Goal: Communication & Community: Answer question/provide support

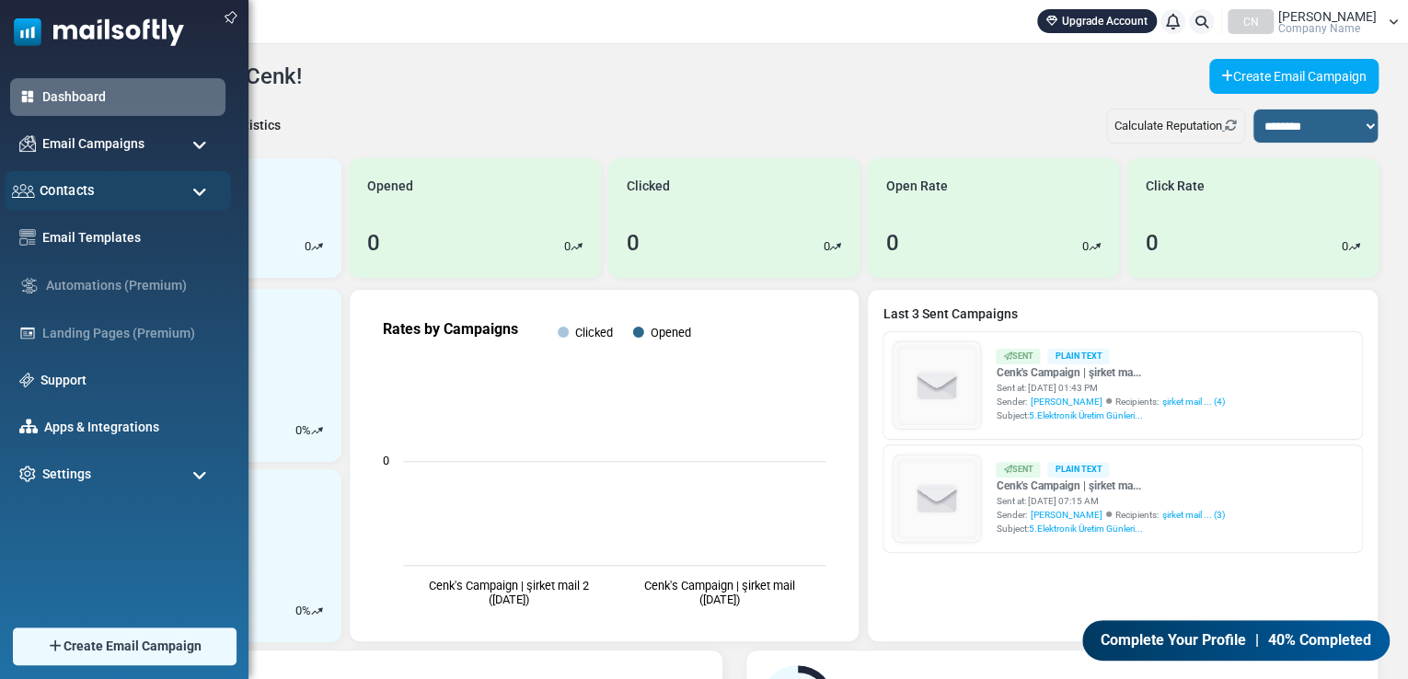
click at [77, 185] on span "Contacts" at bounding box center [67, 190] width 55 height 20
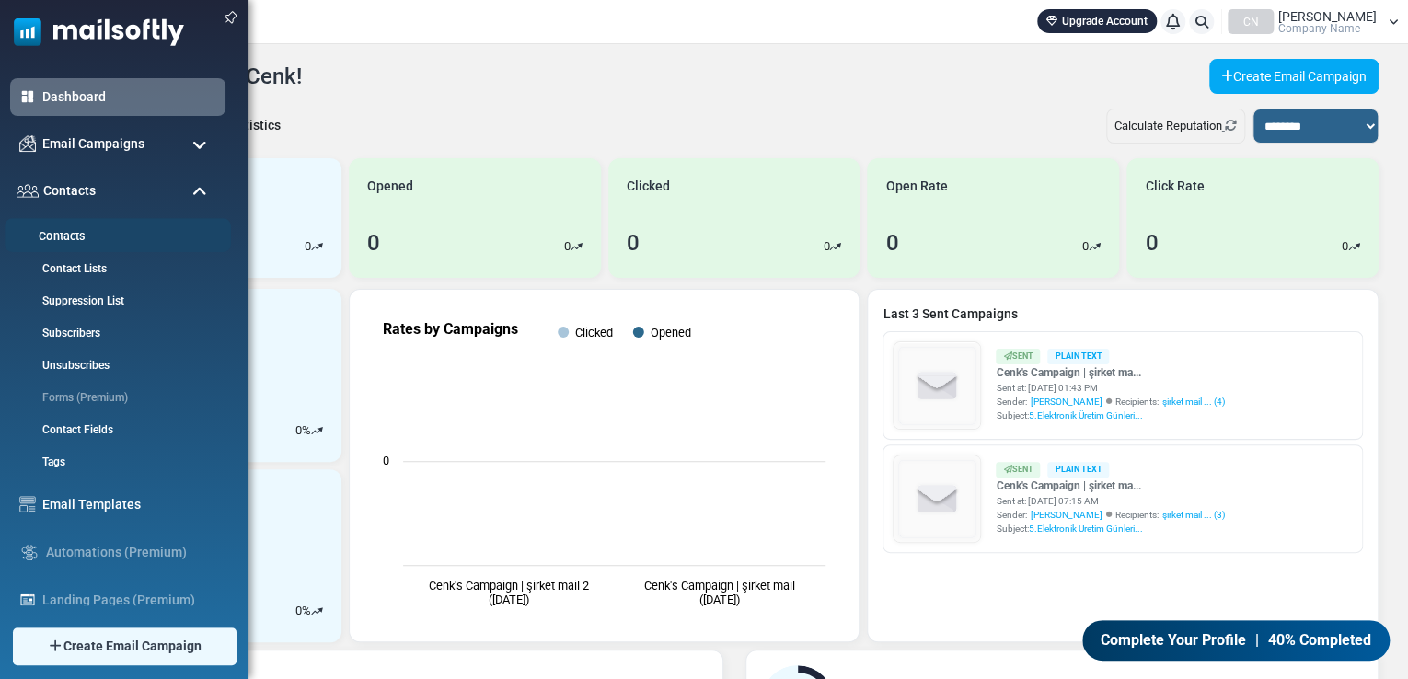
click at [84, 236] on link "Contacts" at bounding box center [115, 236] width 221 height 17
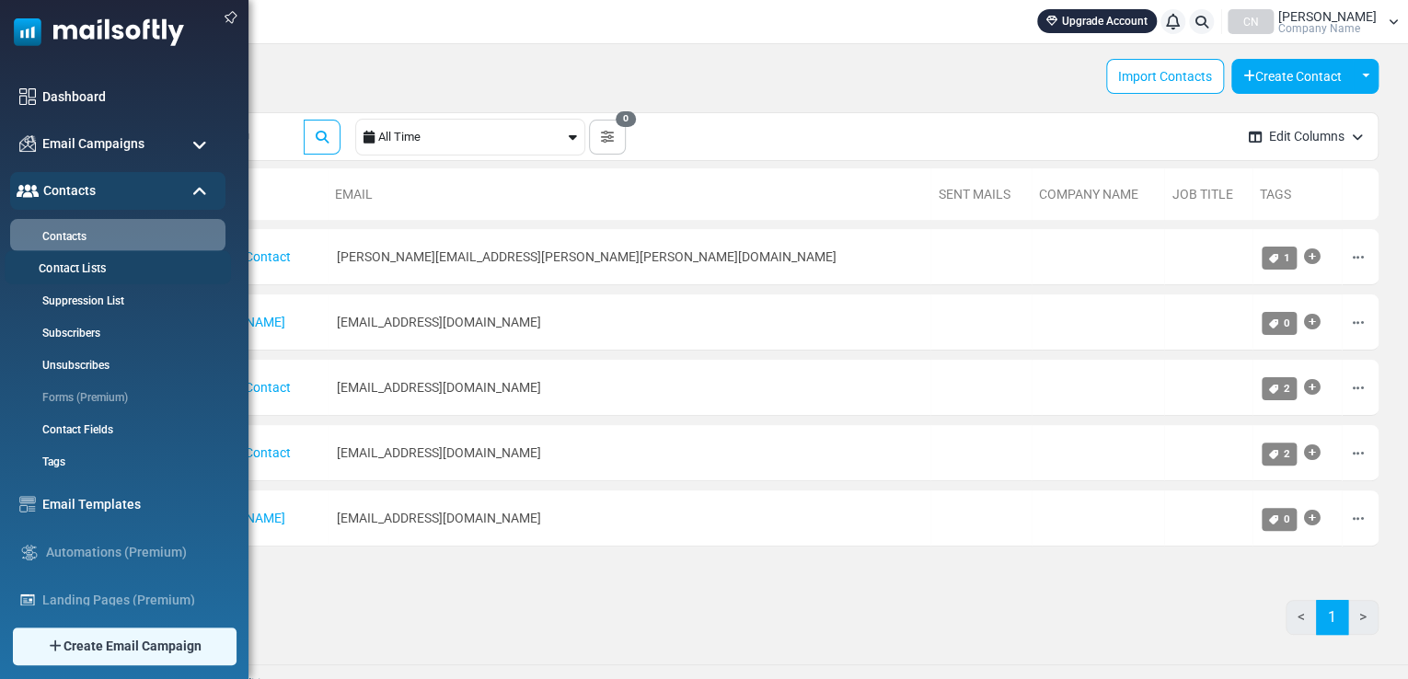
click at [64, 270] on link "Contact Lists" at bounding box center [115, 268] width 221 height 17
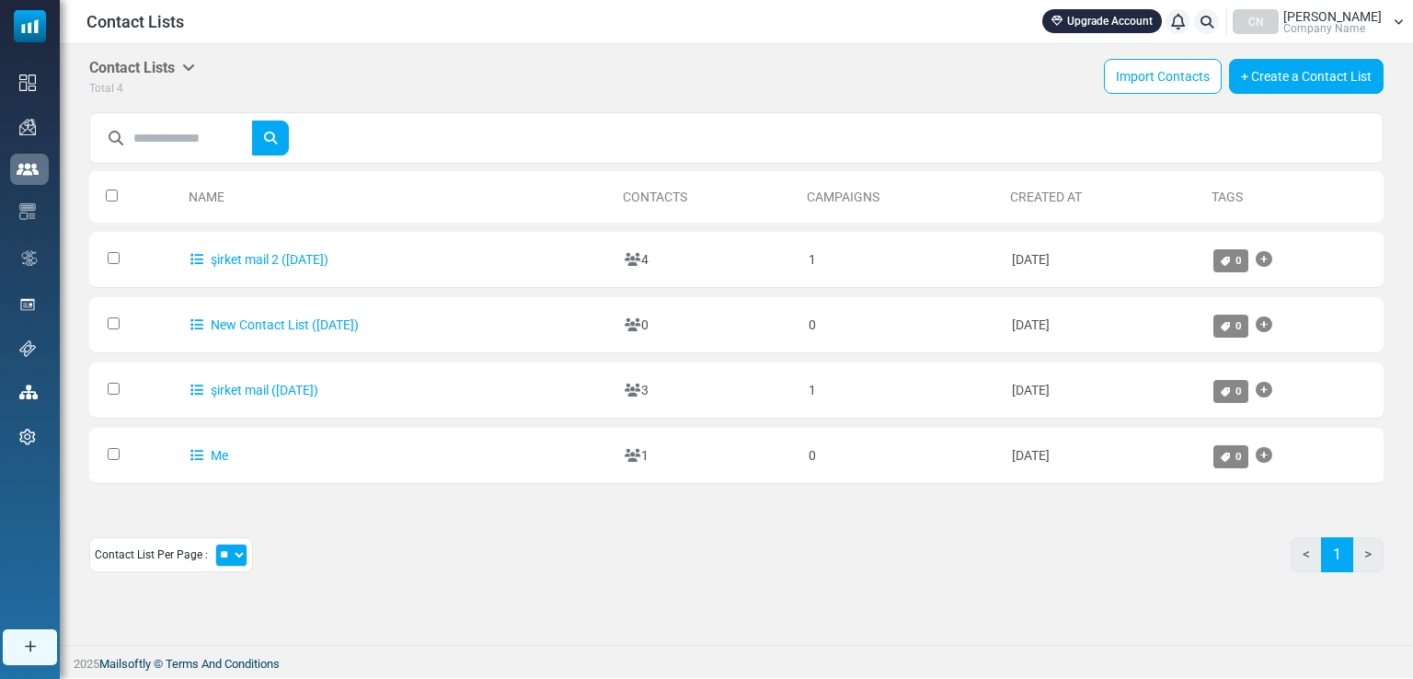
click at [274, 257] on link "şirket mail 2 ([DATE])" at bounding box center [259, 259] width 138 height 15
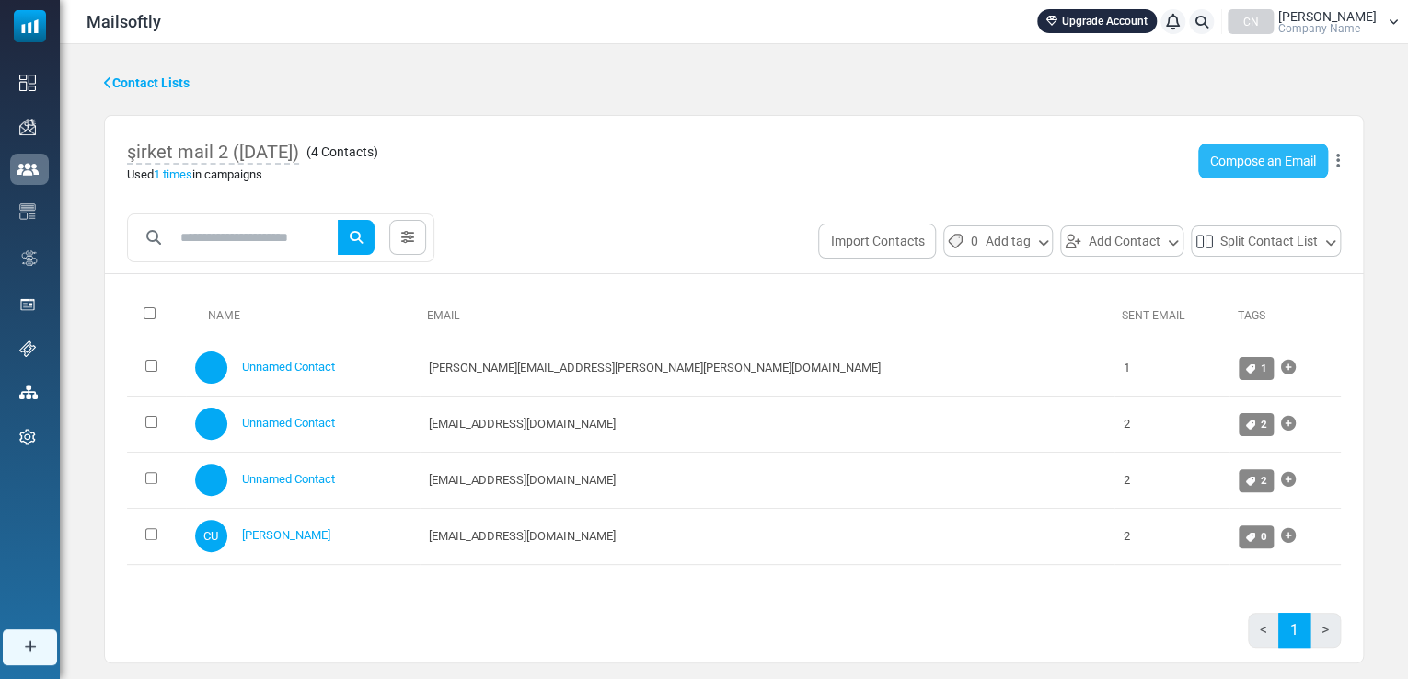
click at [1265, 167] on link "Compose an Email" at bounding box center [1263, 161] width 130 height 35
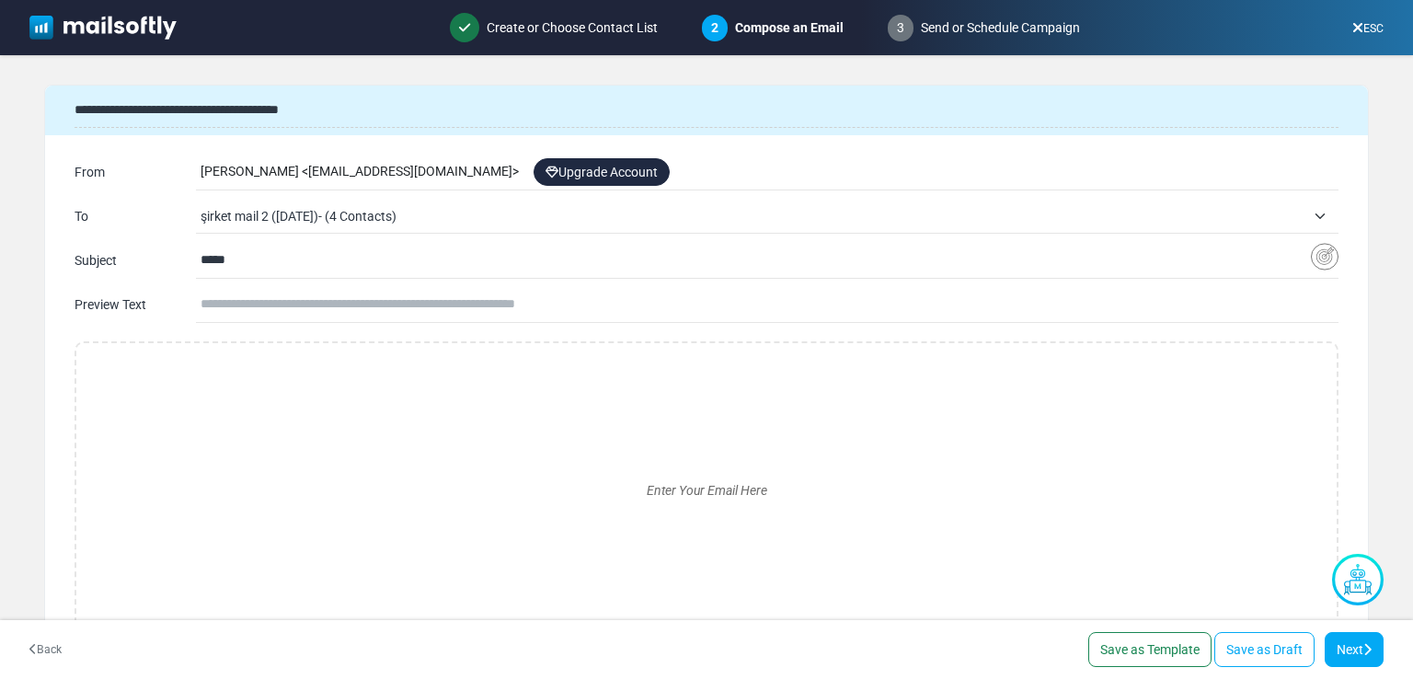
click at [559, 300] on input "text" at bounding box center [770, 304] width 1138 height 35
drag, startPoint x: 320, startPoint y: 308, endPoint x: 261, endPoint y: 297, distance: 59.9
click at [261, 297] on input "text" at bounding box center [770, 304] width 1138 height 35
click at [276, 267] on input "*****" at bounding box center [756, 260] width 1110 height 35
click at [276, 266] on input "*****" at bounding box center [756, 260] width 1110 height 35
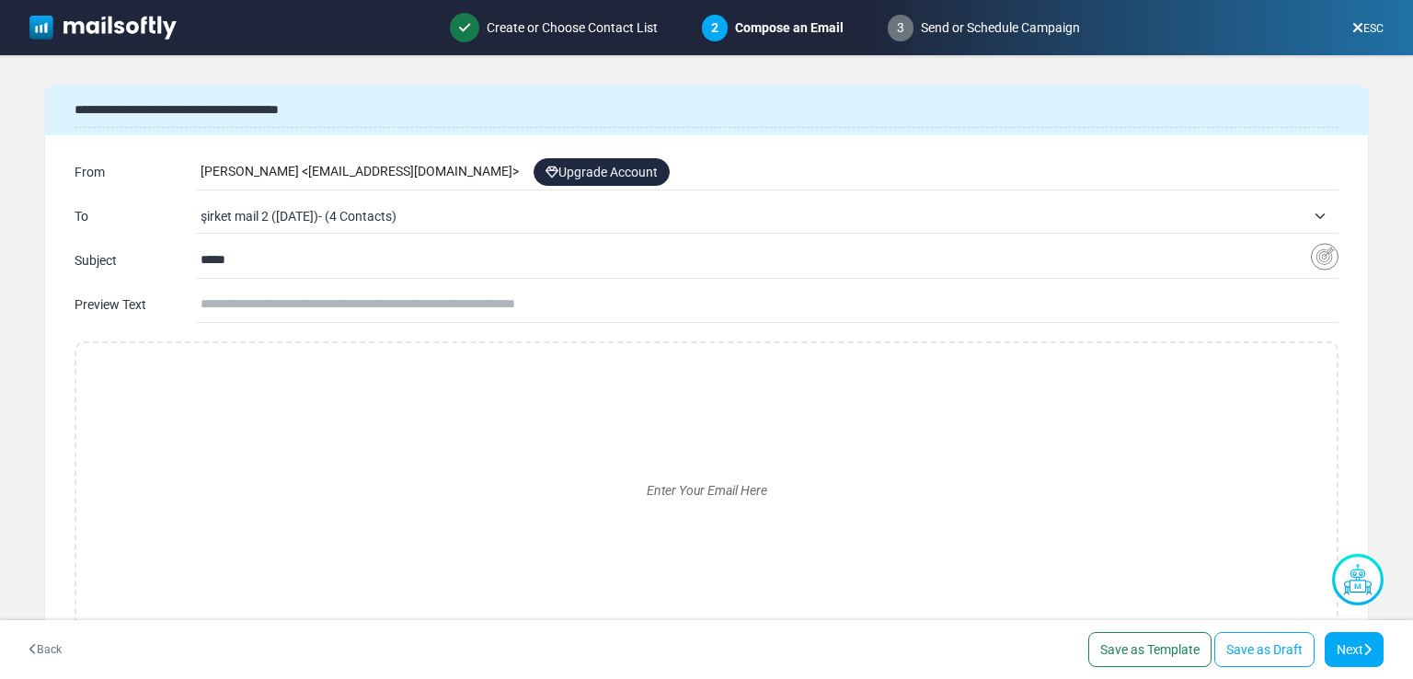
click at [276, 265] on input "*****" at bounding box center [756, 260] width 1110 height 35
type input "****"
click at [219, 374] on div "Enter Your Email Here" at bounding box center [706, 490] width 1231 height 265
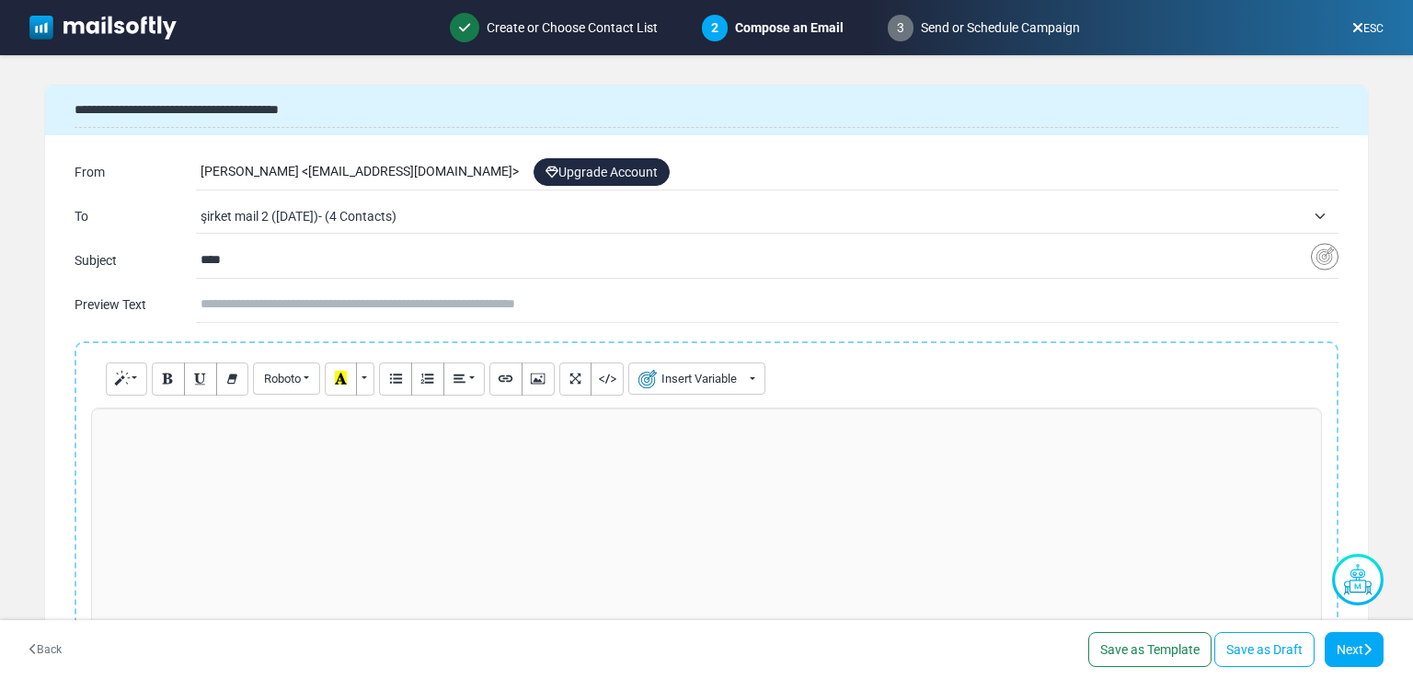
click at [158, 454] on div at bounding box center [706, 546] width 1231 height 276
paste div
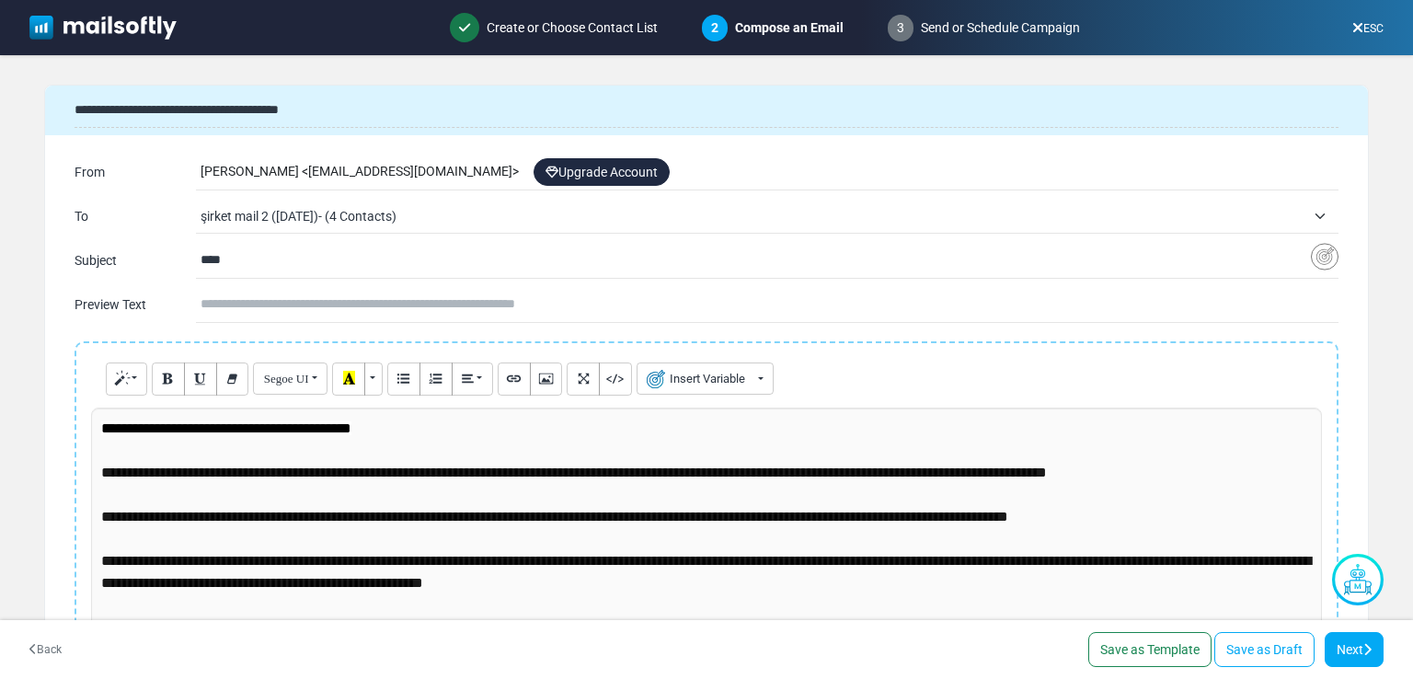
scroll to position [48, 0]
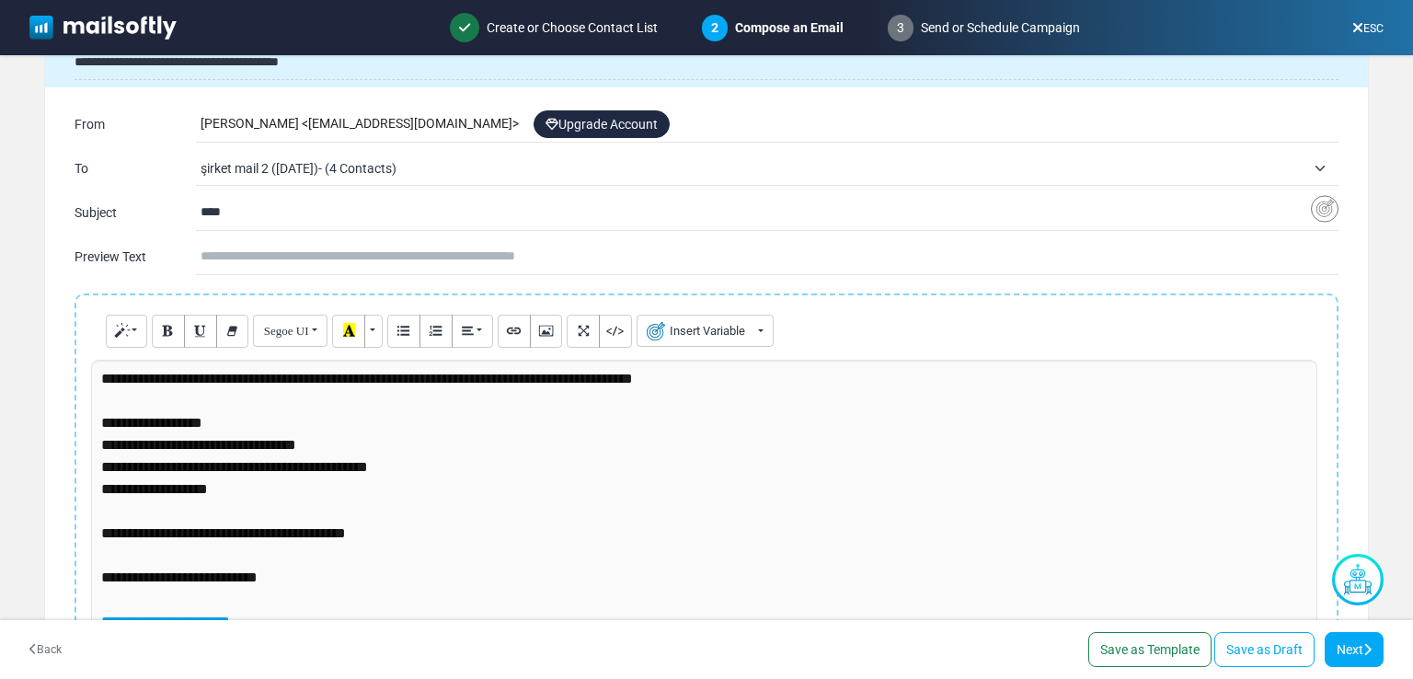
click at [265, 215] on input "****" at bounding box center [756, 212] width 1110 height 35
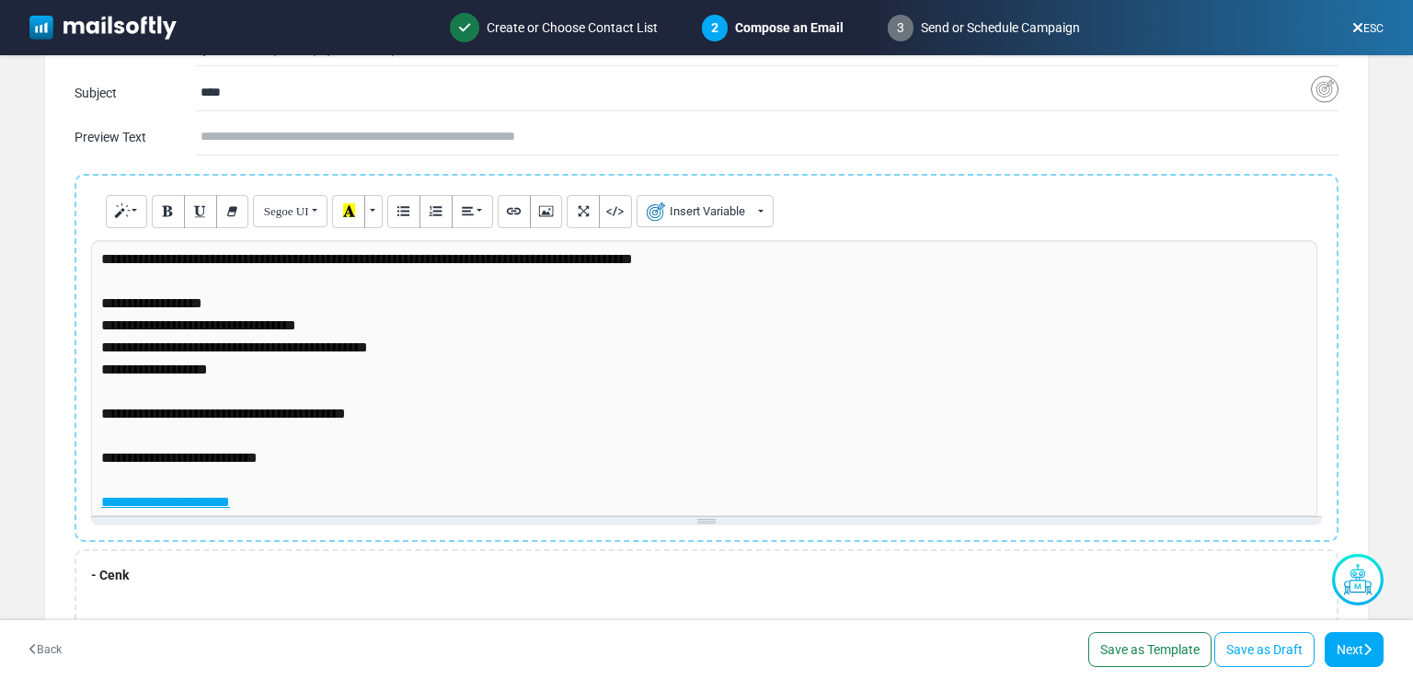
scroll to position [316, 0]
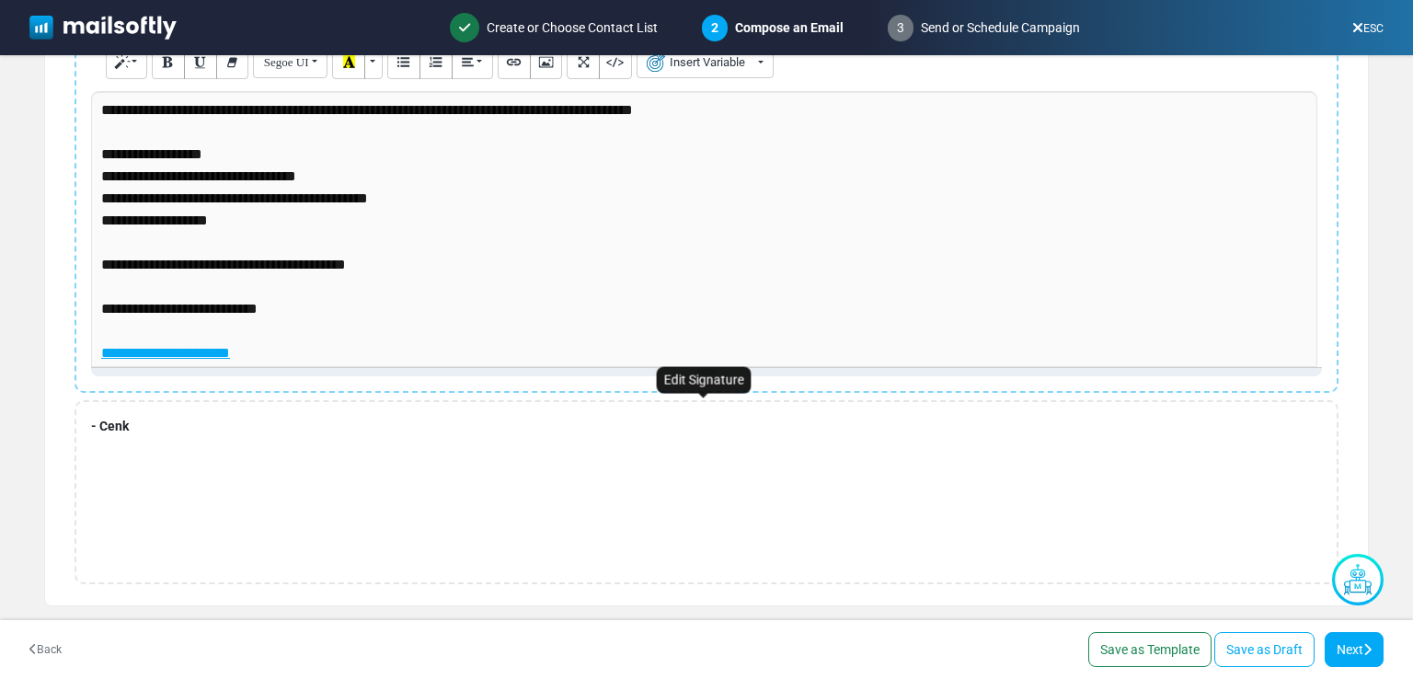
click at [136, 421] on div "- Cenk" at bounding box center [707, 492] width 1264 height 184
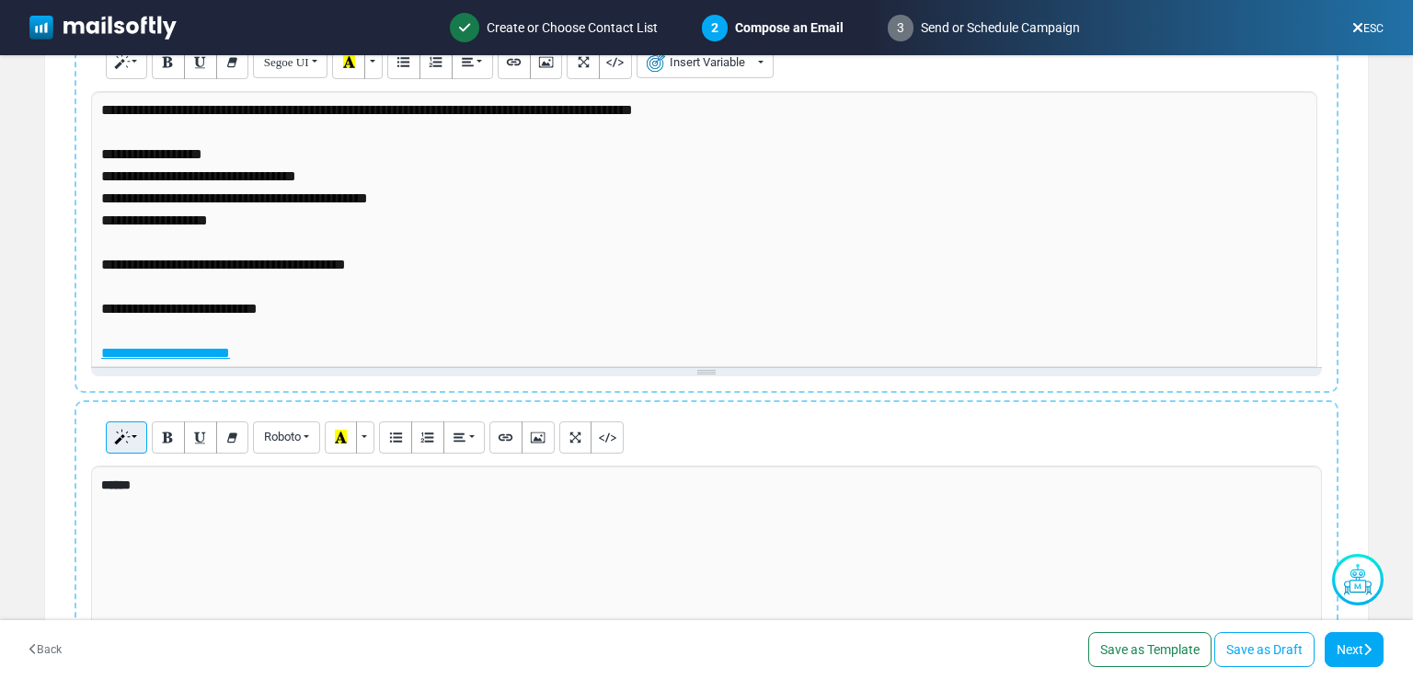
click at [136, 427] on button "Style" at bounding box center [126, 437] width 41 height 33
click at [75, 462] on div "**********" at bounding box center [707, 584] width 1264 height 368
click at [131, 485] on b "******" at bounding box center [115, 484] width 29 height 13
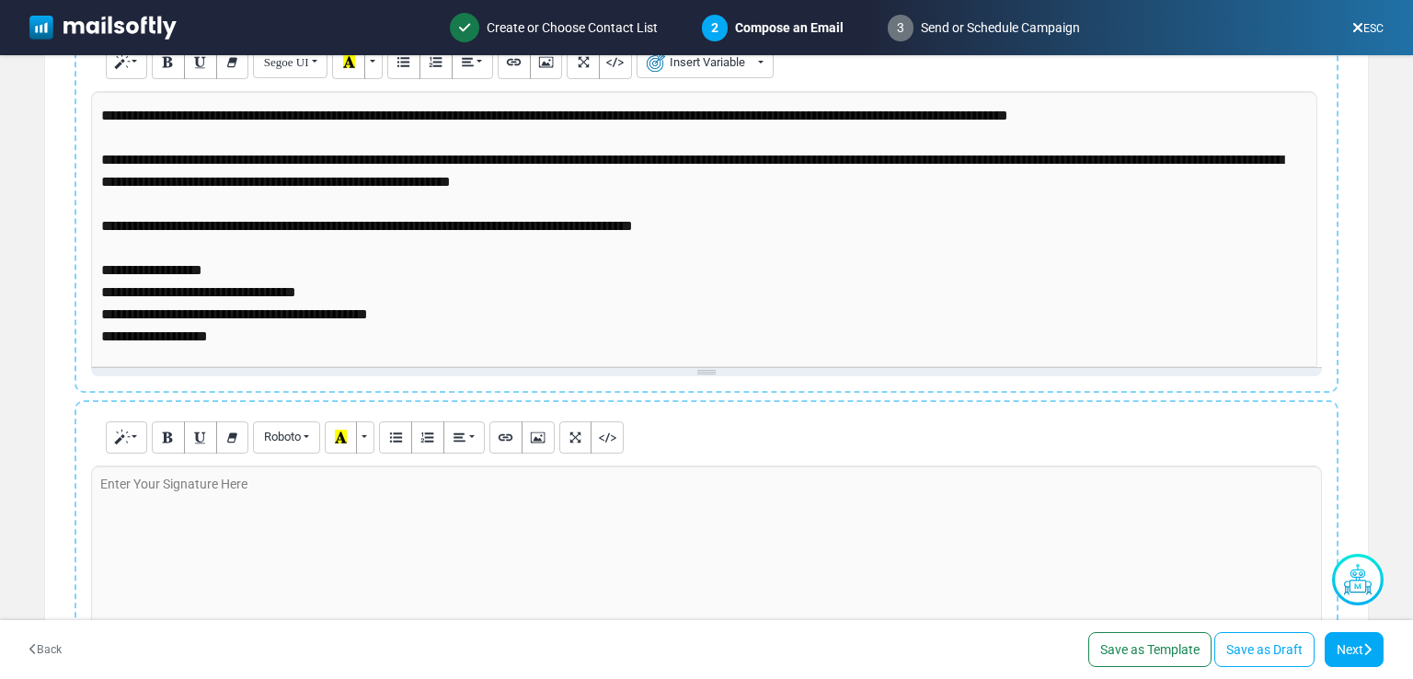
scroll to position [17, 0]
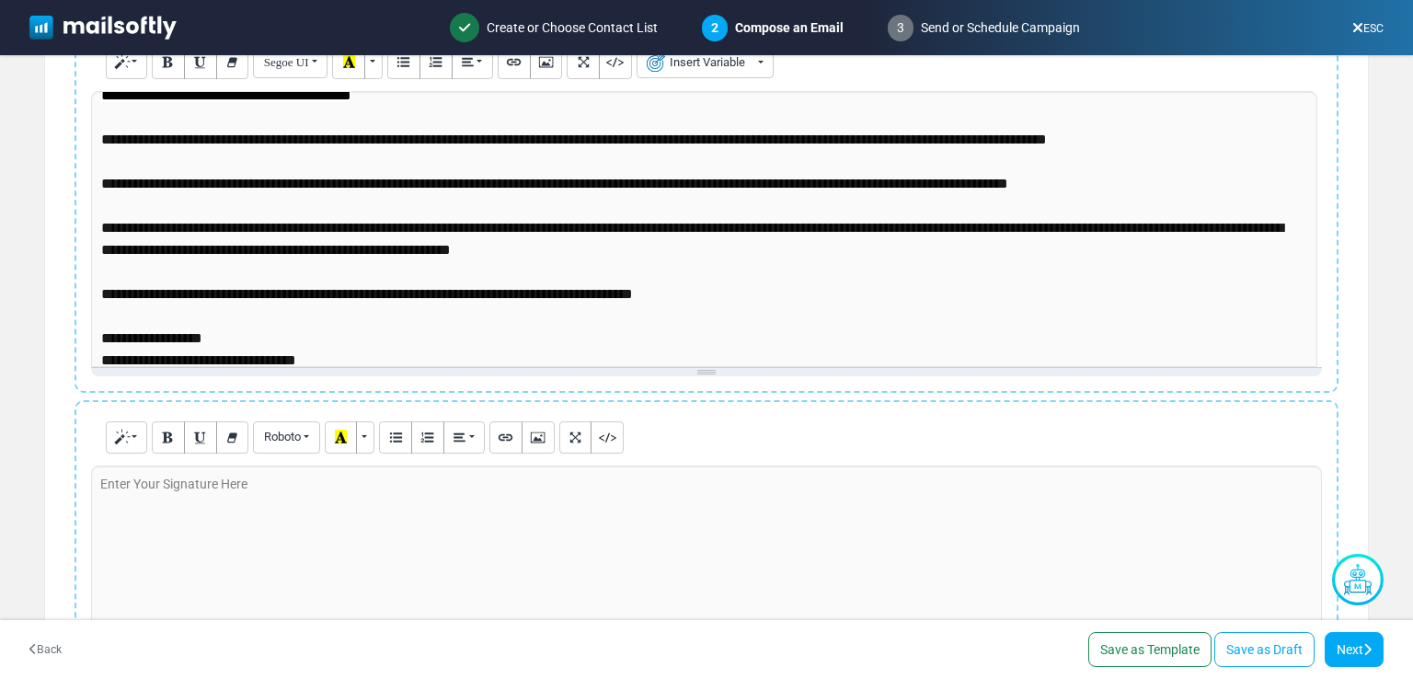
click at [98, 484] on div "Enter Your Signature Here" at bounding box center [174, 485] width 166 height 38
click at [109, 486] on div "Enter Your Signature Here" at bounding box center [174, 485] width 166 height 38
drag, startPoint x: 109, startPoint y: 486, endPoint x: 200, endPoint y: 505, distance: 92.2
click at [200, 505] on div at bounding box center [706, 604] width 1231 height 276
drag, startPoint x: 121, startPoint y: 474, endPoint x: 114, endPoint y: 487, distance: 14.8
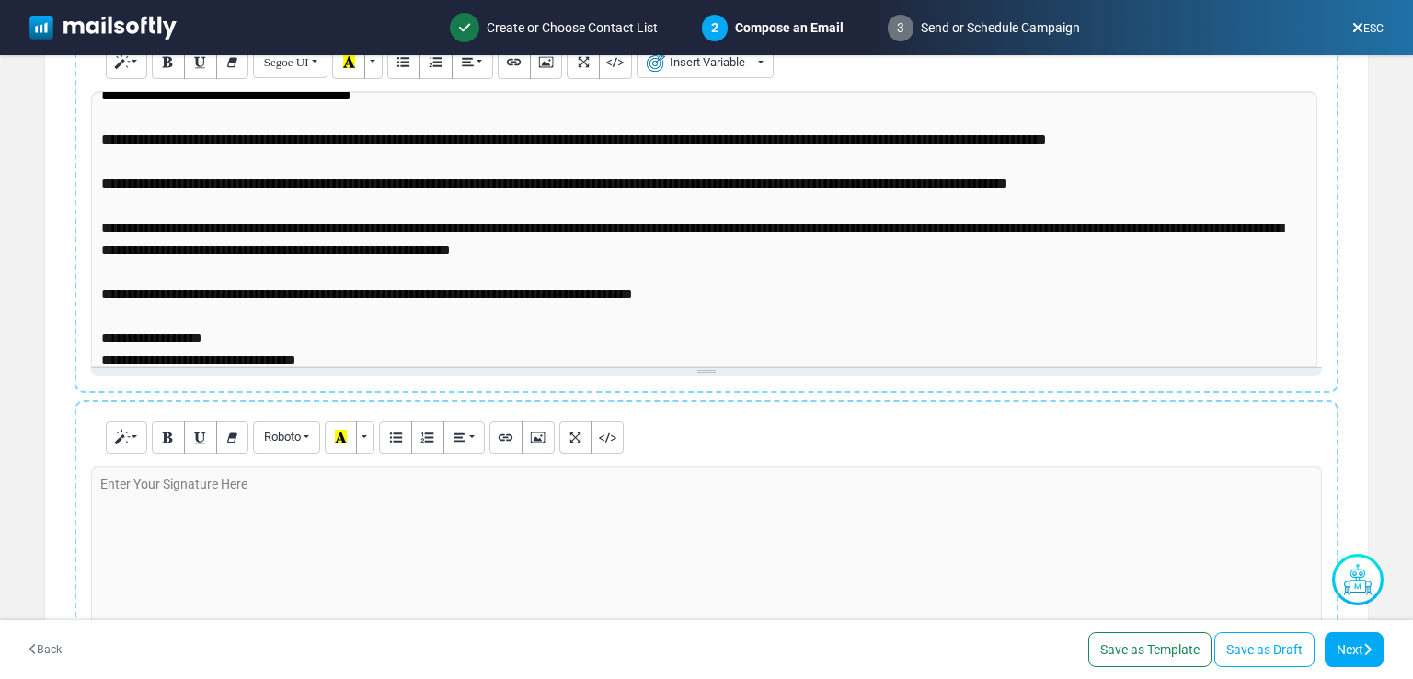
click at [114, 487] on div "Enter Your Signature Here" at bounding box center [174, 485] width 166 height 38
drag, startPoint x: 114, startPoint y: 483, endPoint x: 151, endPoint y: 520, distance: 52.0
click at [150, 523] on div at bounding box center [706, 604] width 1231 height 276
drag, startPoint x: 159, startPoint y: 494, endPoint x: 875, endPoint y: 317, distance: 737.2
click at [876, 317] on p "**********" at bounding box center [704, 317] width 1206 height 464
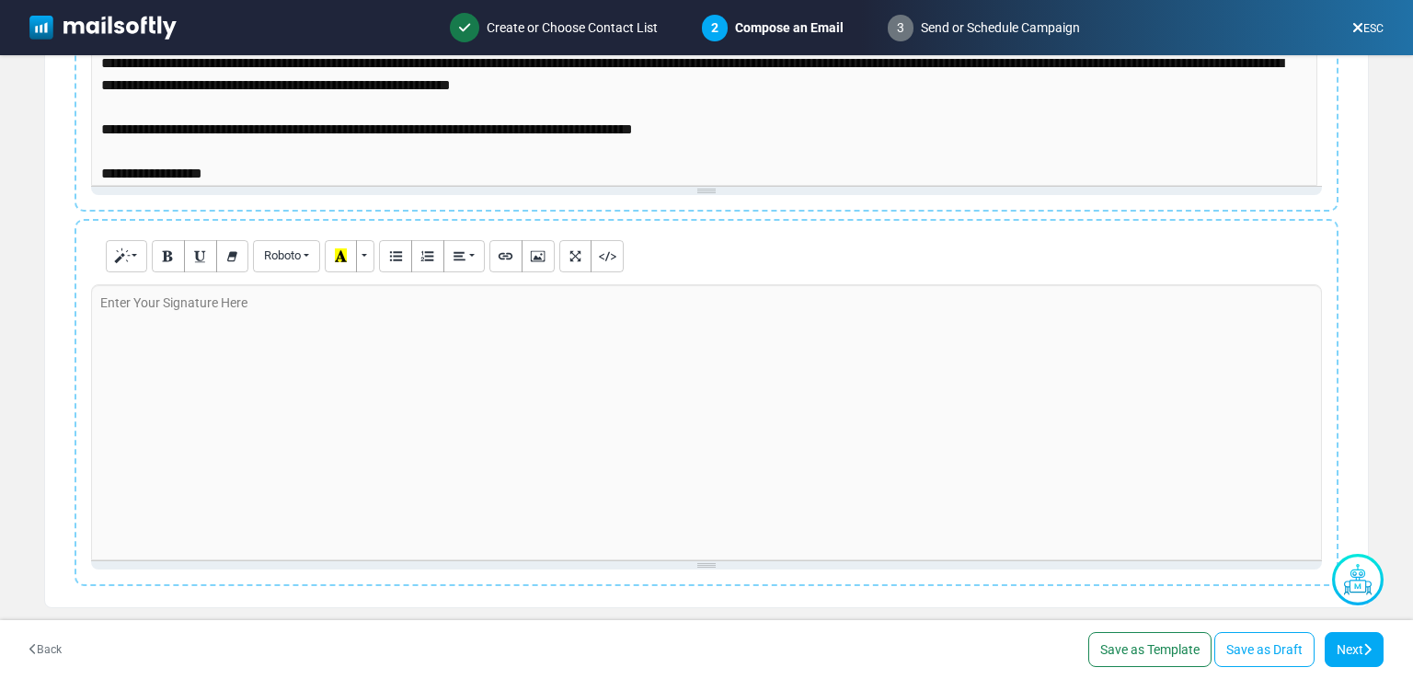
scroll to position [499, 0]
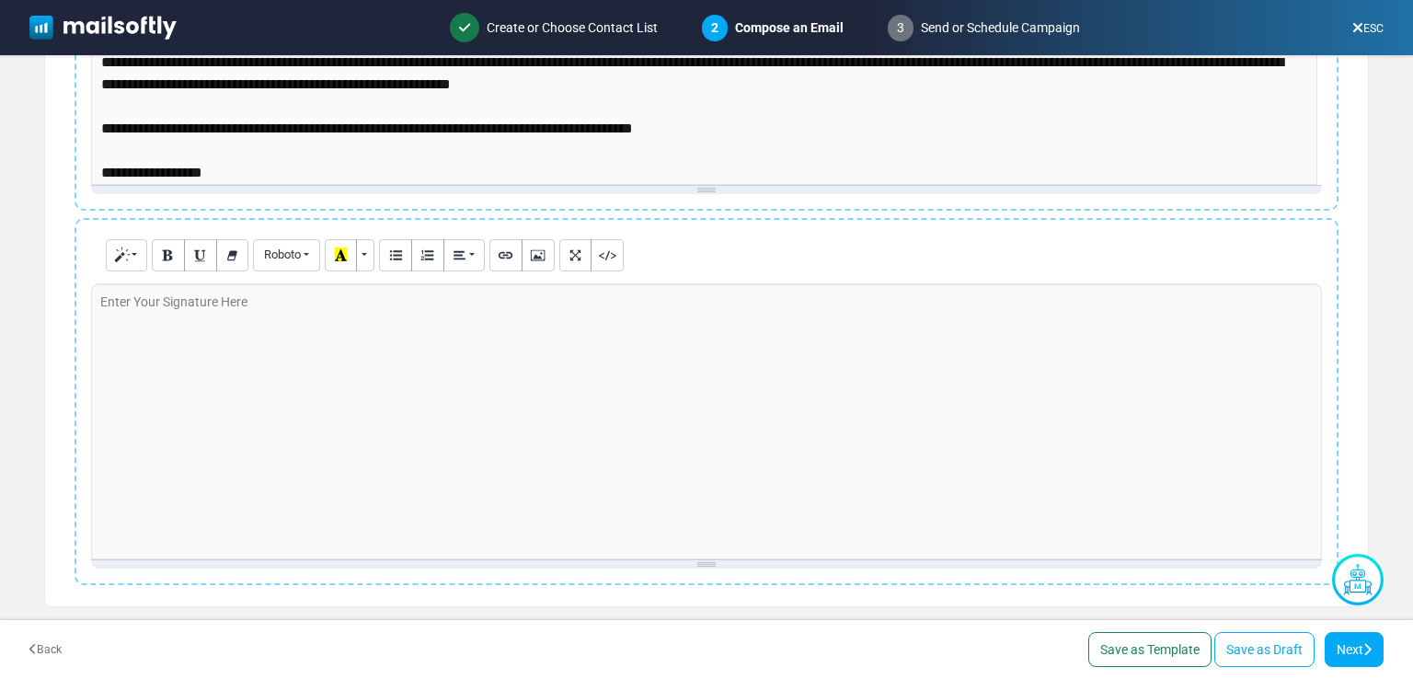
click at [132, 303] on div "Enter Your Signature Here" at bounding box center [174, 302] width 166 height 38
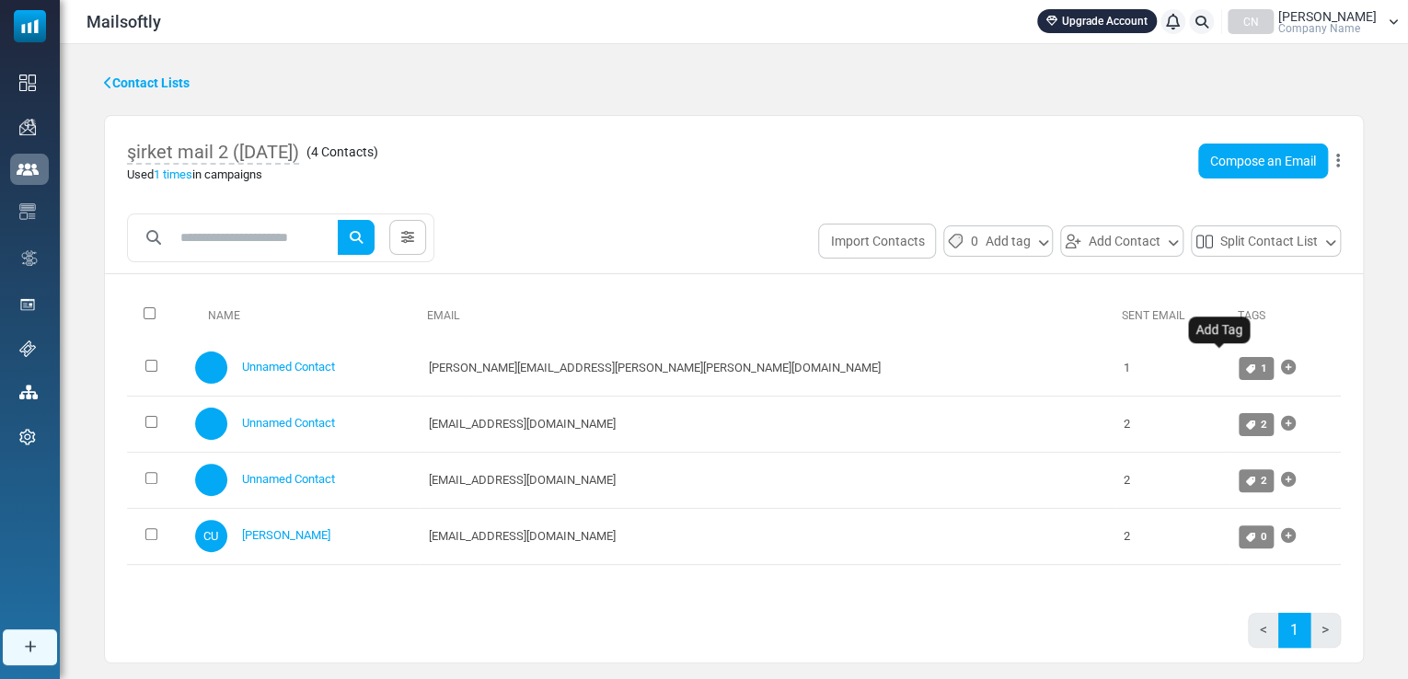
click at [1281, 367] on icon "Add Tag" at bounding box center [1288, 367] width 15 height 1
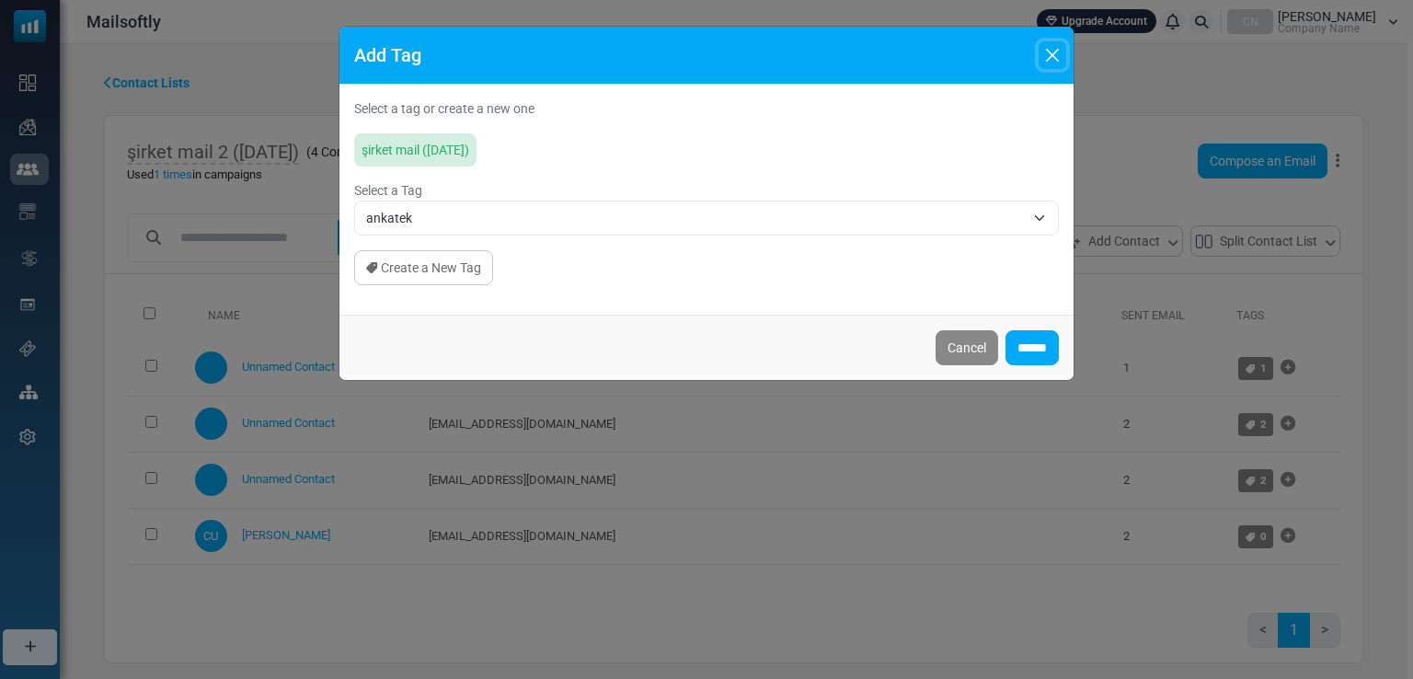
click at [1046, 63] on button "Close" at bounding box center [1053, 55] width 28 height 28
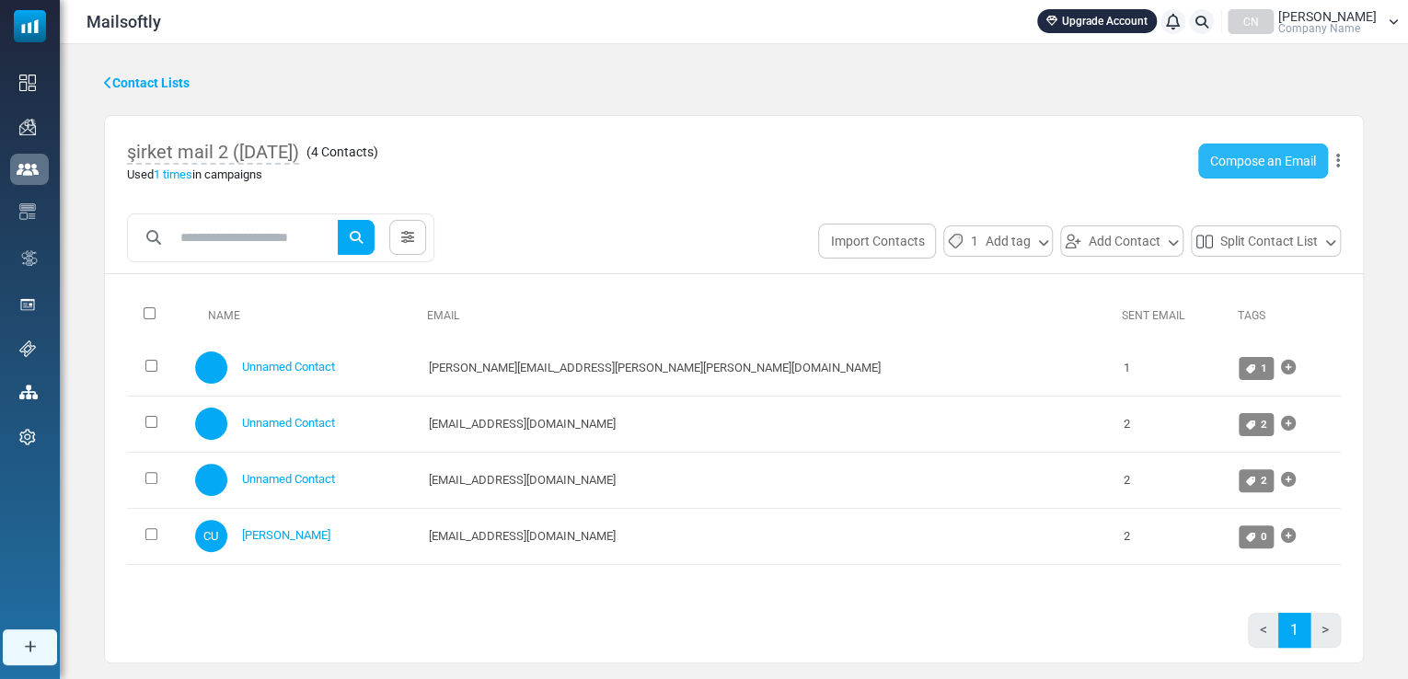
click at [1229, 155] on link "Compose an Email" at bounding box center [1263, 161] width 130 height 35
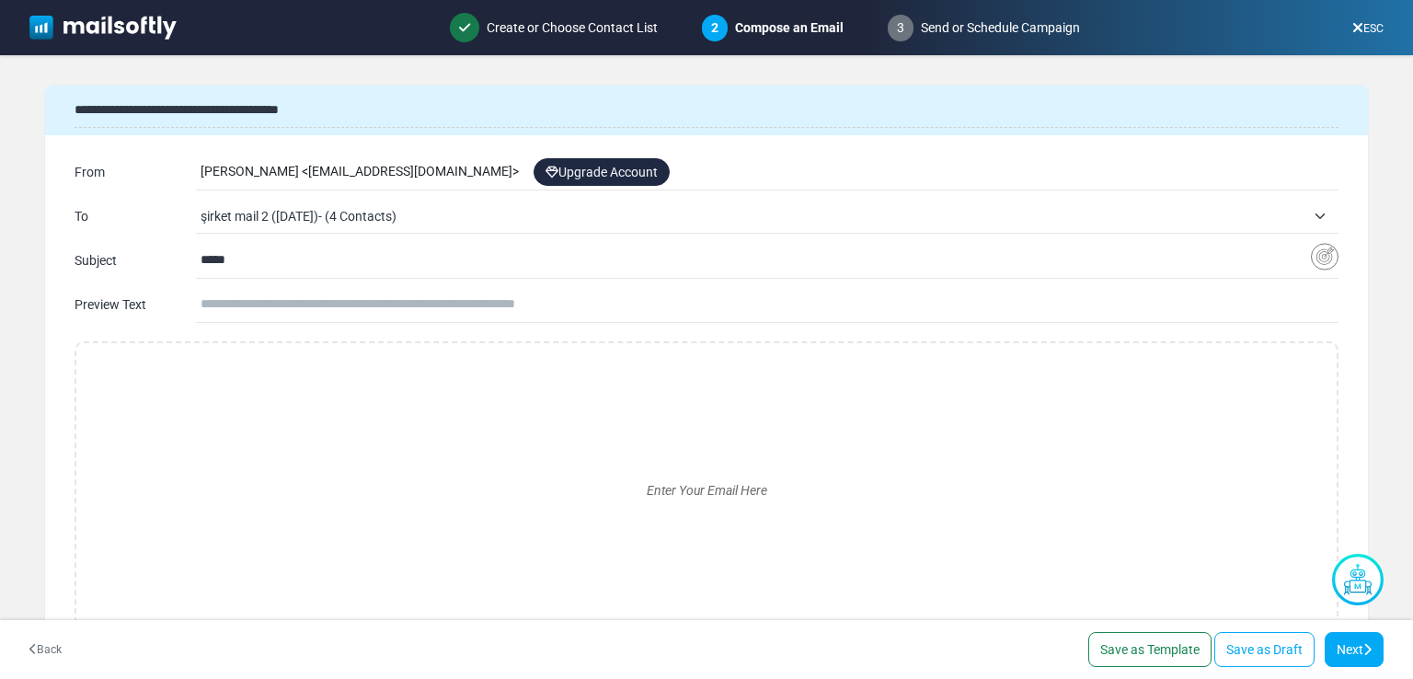
click at [362, 267] on input "*****" at bounding box center [756, 260] width 1110 height 35
click at [333, 267] on input "*****" at bounding box center [756, 260] width 1110 height 35
click at [253, 351] on div "Enter Your Email Here" at bounding box center [707, 490] width 1264 height 298
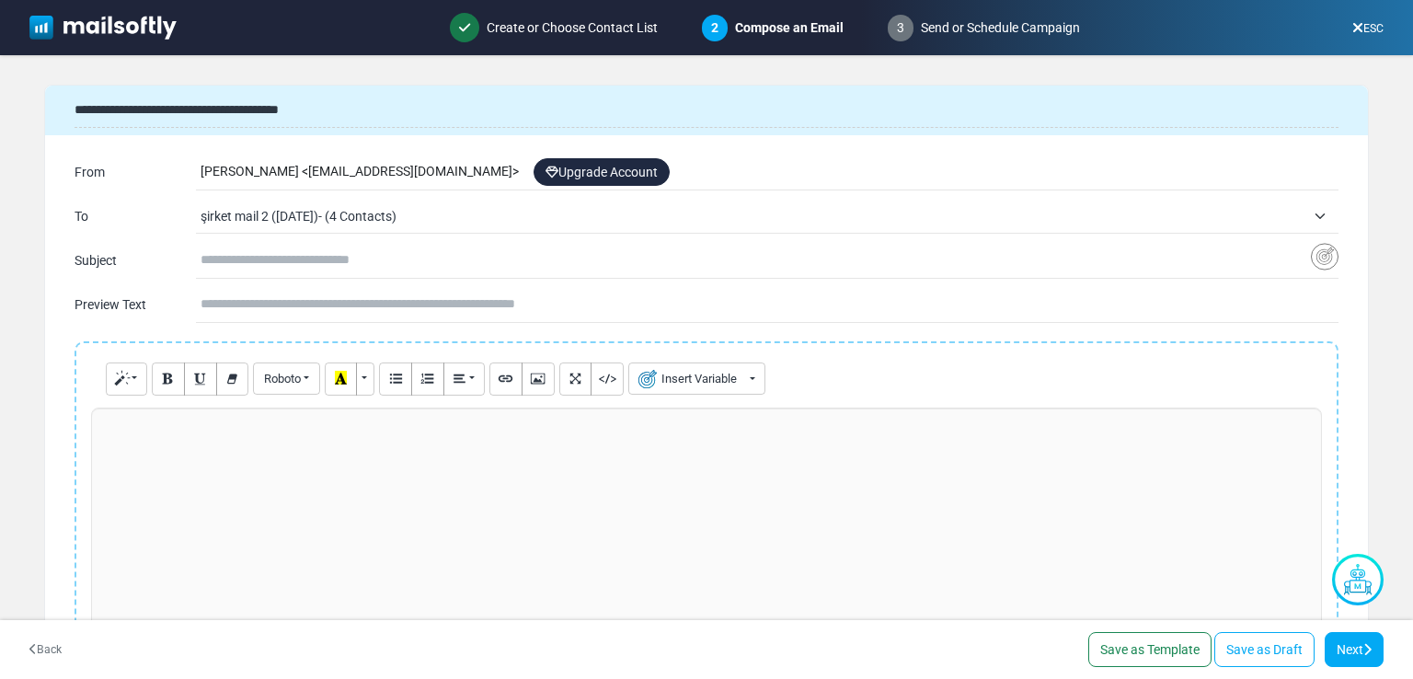
click at [203, 450] on div at bounding box center [706, 546] width 1231 height 276
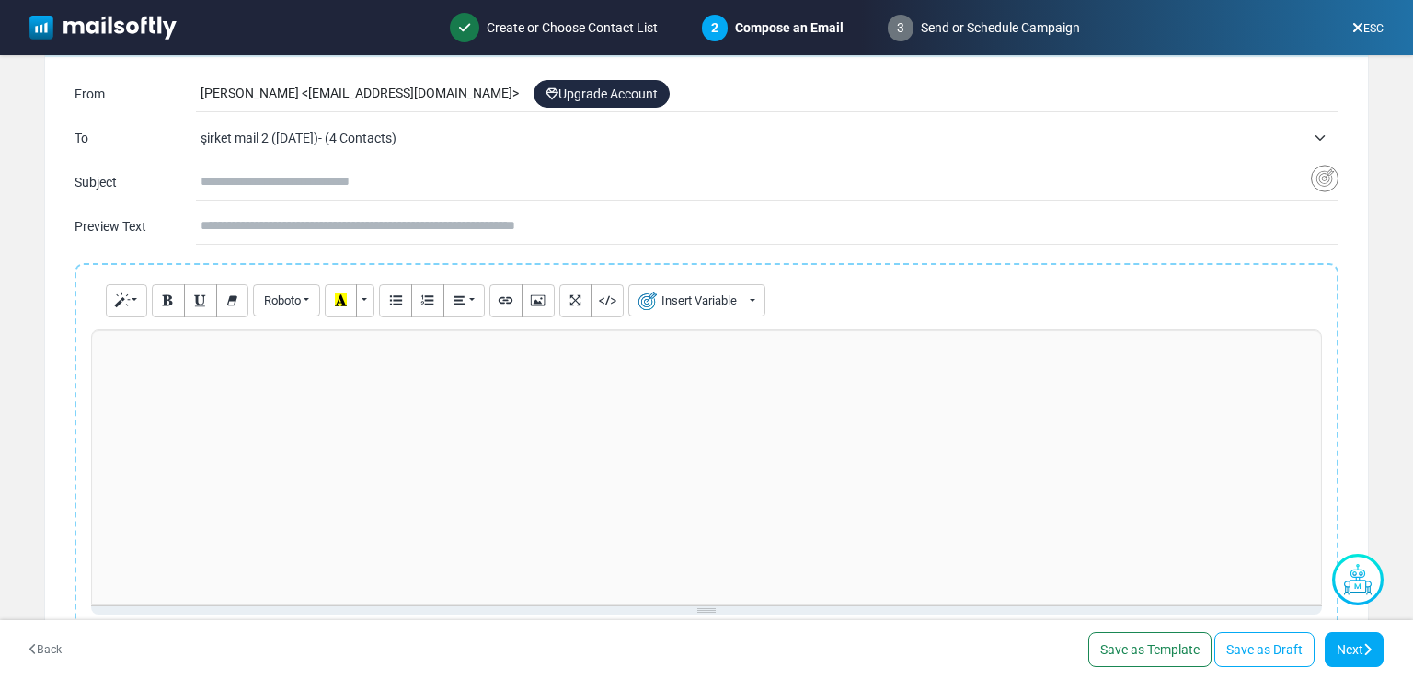
scroll to position [316, 0]
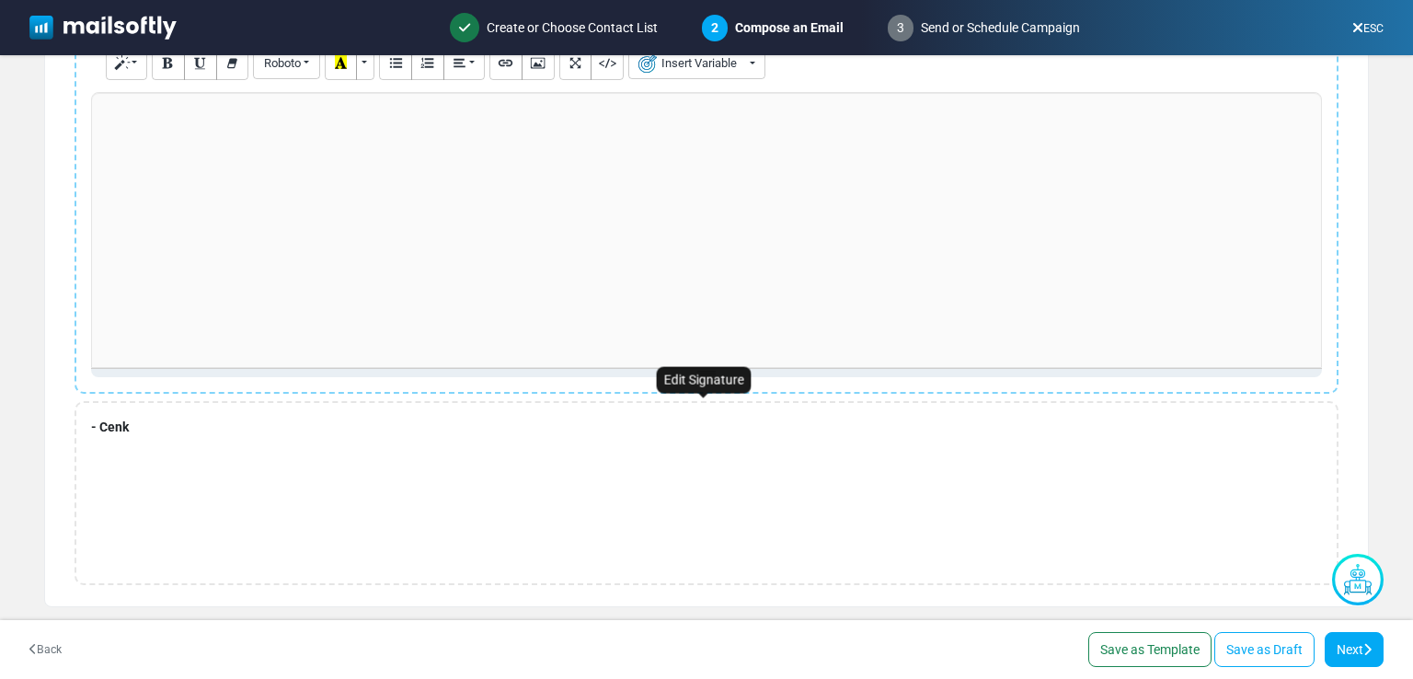
click at [151, 441] on div "- Cenk" at bounding box center [707, 493] width 1264 height 184
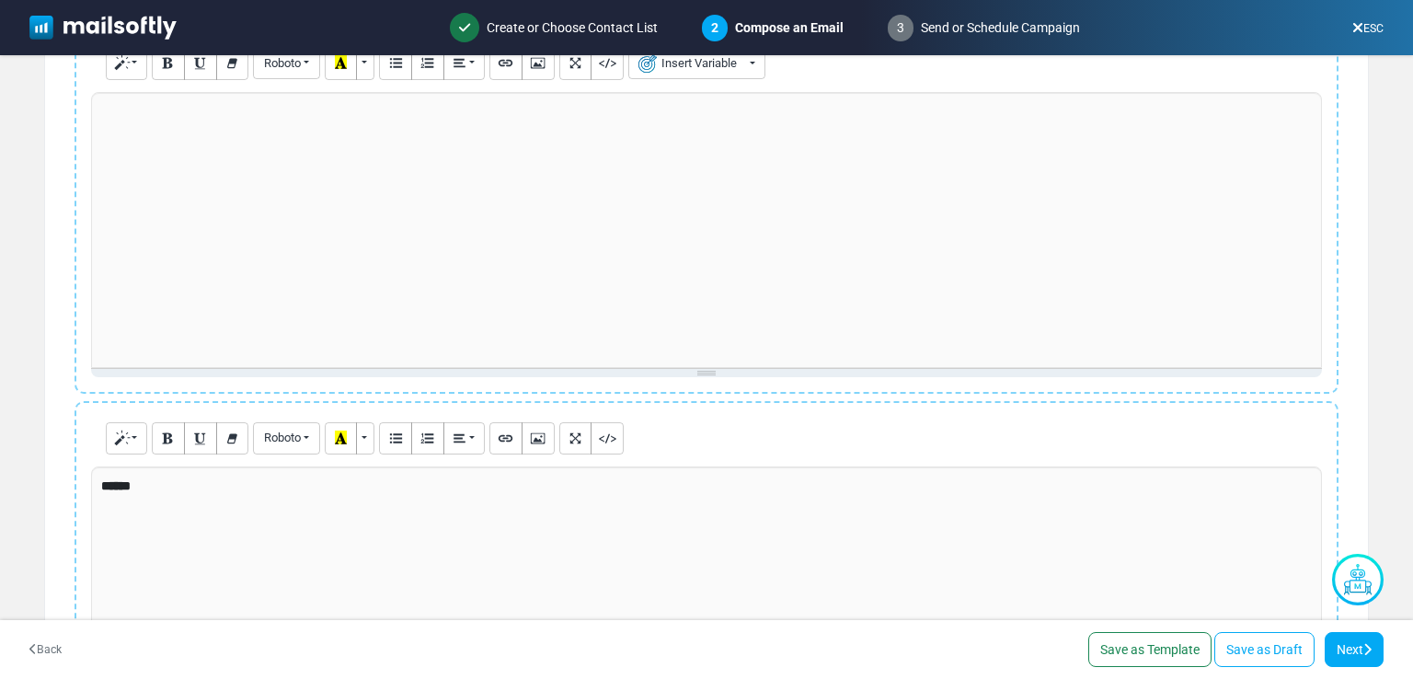
click at [142, 491] on div "******" at bounding box center [706, 604] width 1231 height 276
drag, startPoint x: 140, startPoint y: 483, endPoint x: 121, endPoint y: 471, distance: 22.7
drag, startPoint x: 121, startPoint y: 471, endPoint x: 110, endPoint y: 484, distance: 16.4
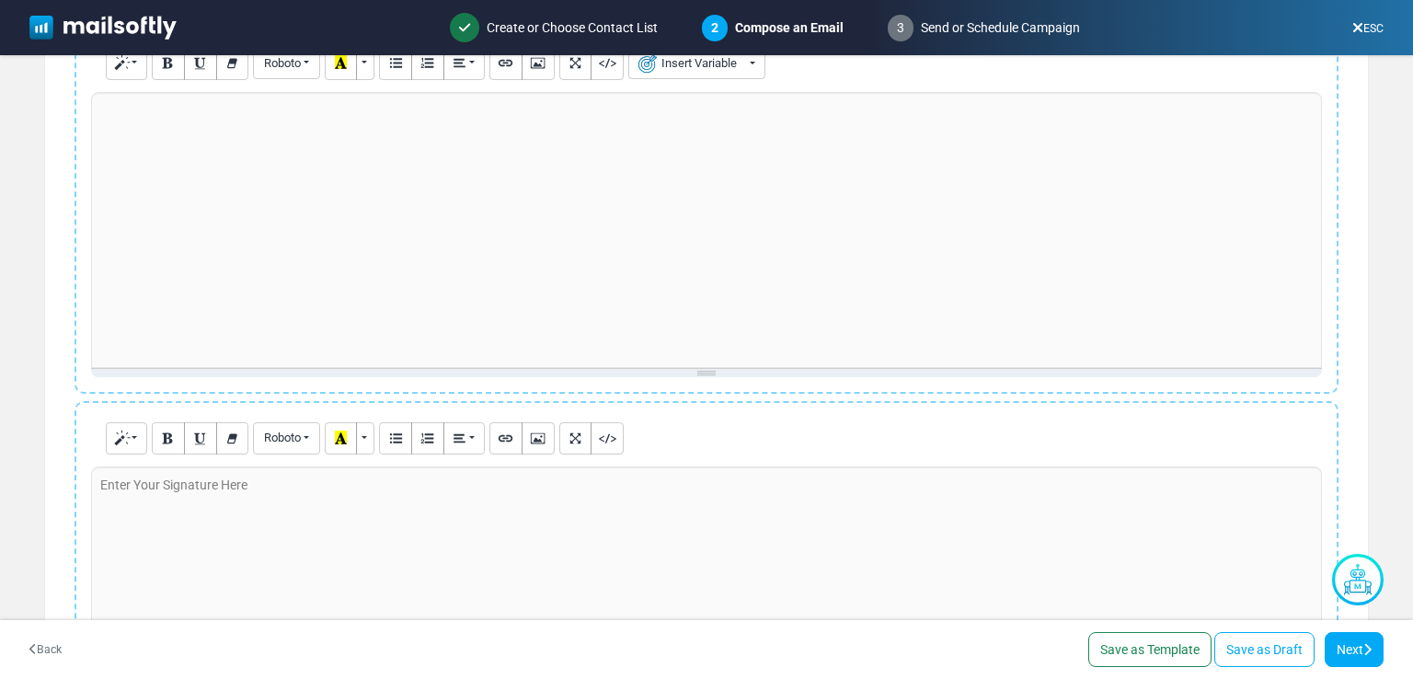
click at [110, 484] on div "Enter Your Signature Here" at bounding box center [174, 485] width 166 height 38
drag, startPoint x: 111, startPoint y: 484, endPoint x: 101, endPoint y: 487, distance: 10.5
click at [101, 487] on div "Enter Your Signature Here" at bounding box center [174, 485] width 166 height 38
drag, startPoint x: 102, startPoint y: 484, endPoint x: 435, endPoint y: 523, distance: 335.4
click at [435, 523] on div at bounding box center [706, 604] width 1231 height 276
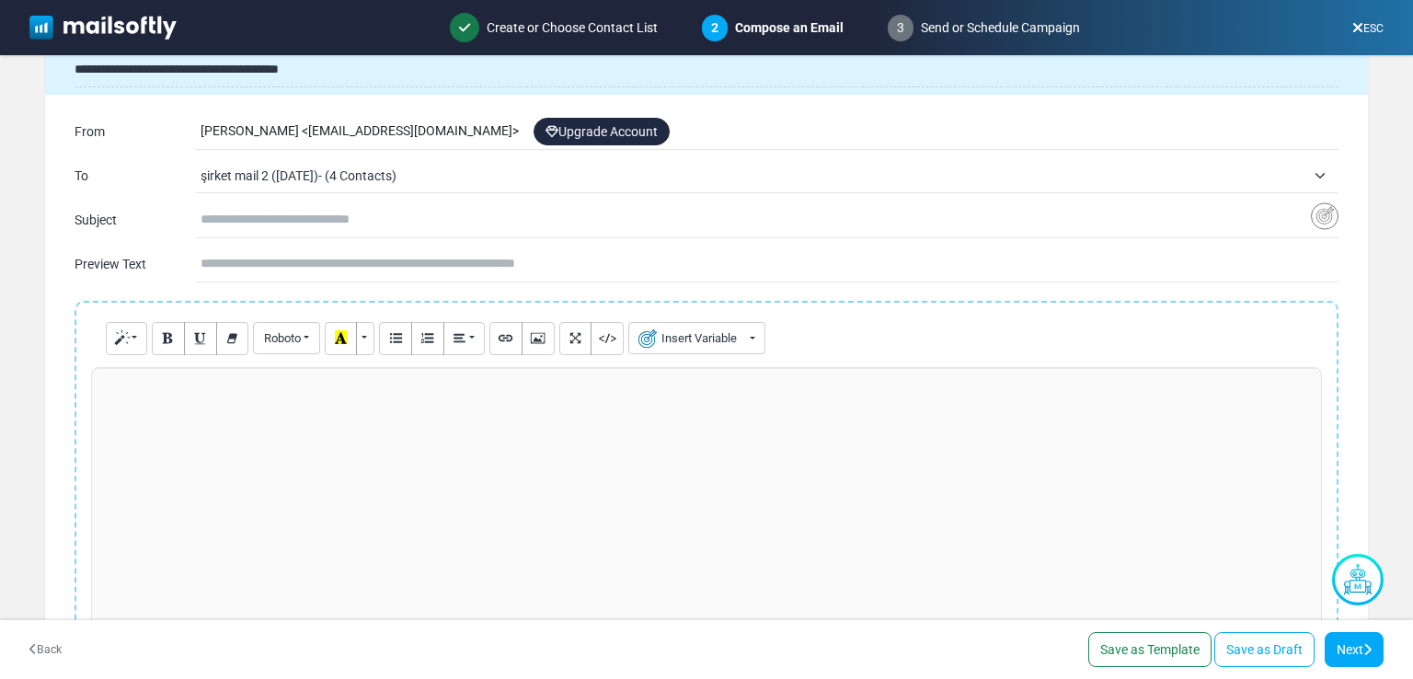
scroll to position [38, 0]
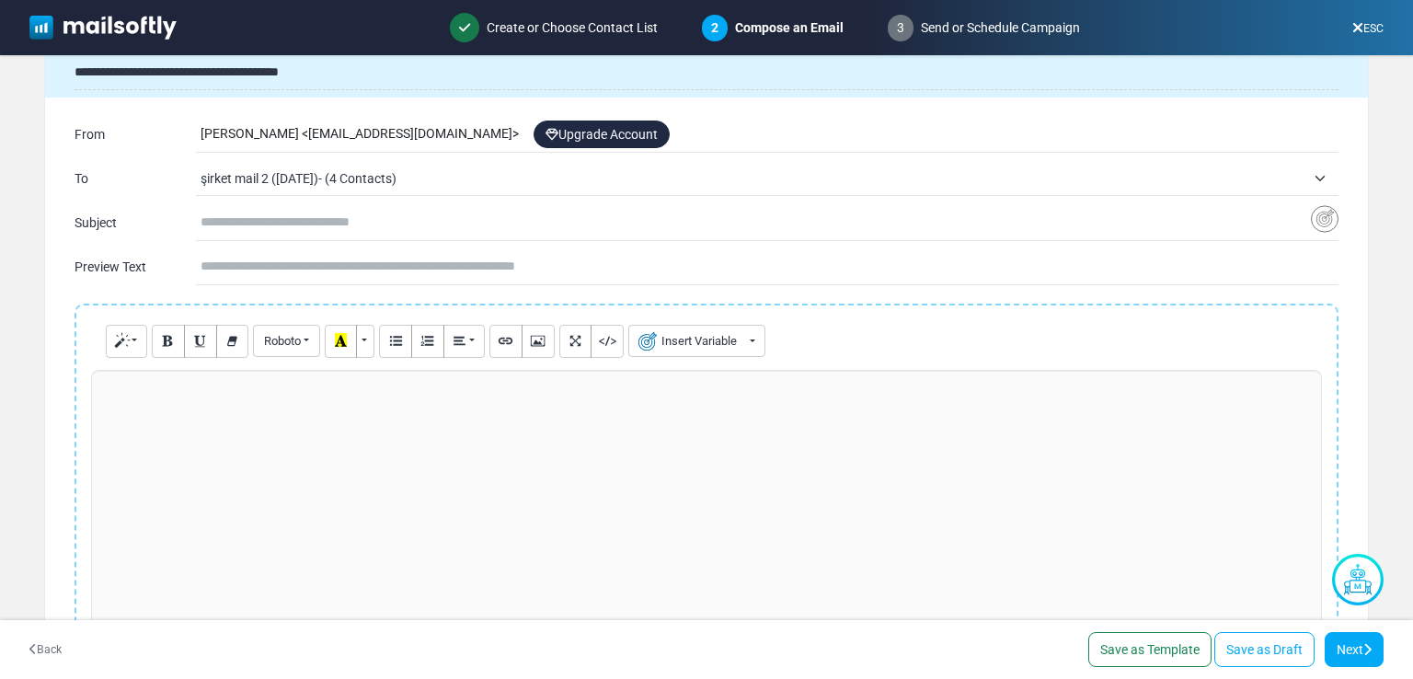
click at [178, 402] on div at bounding box center [706, 508] width 1231 height 276
paste div
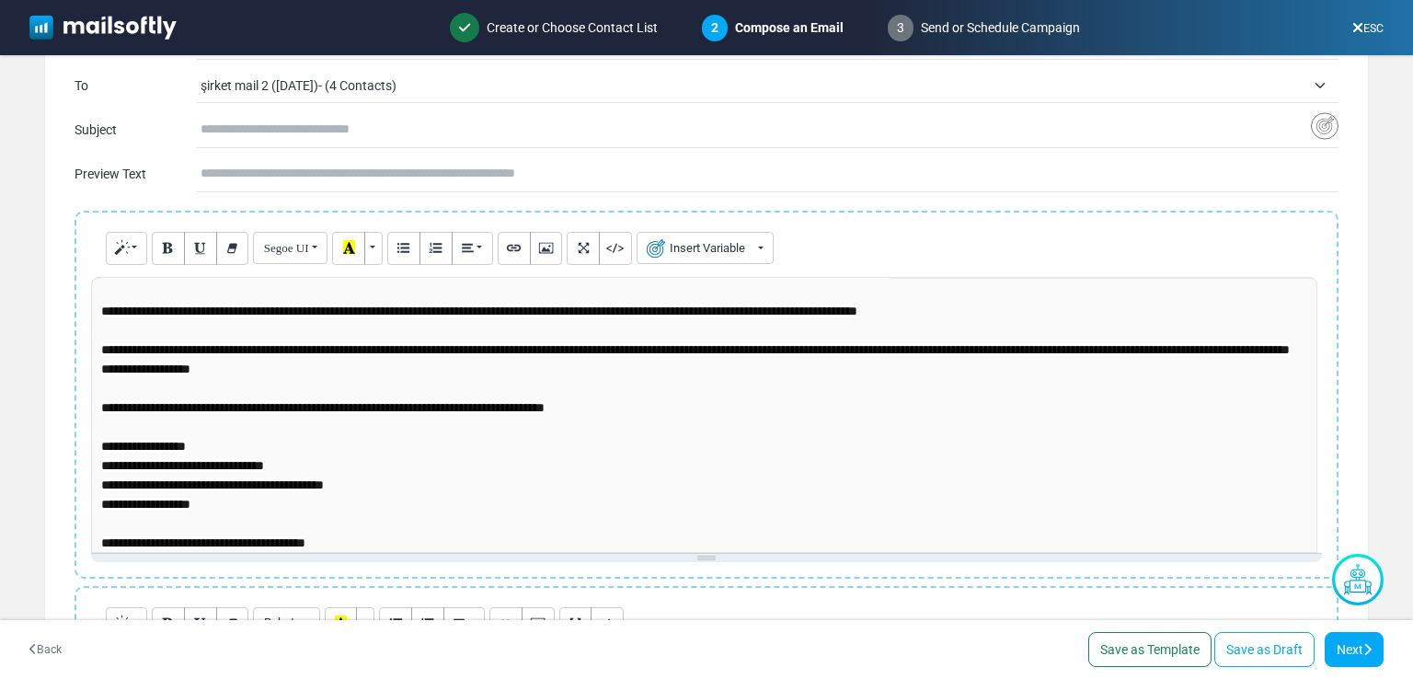
scroll to position [0, 0]
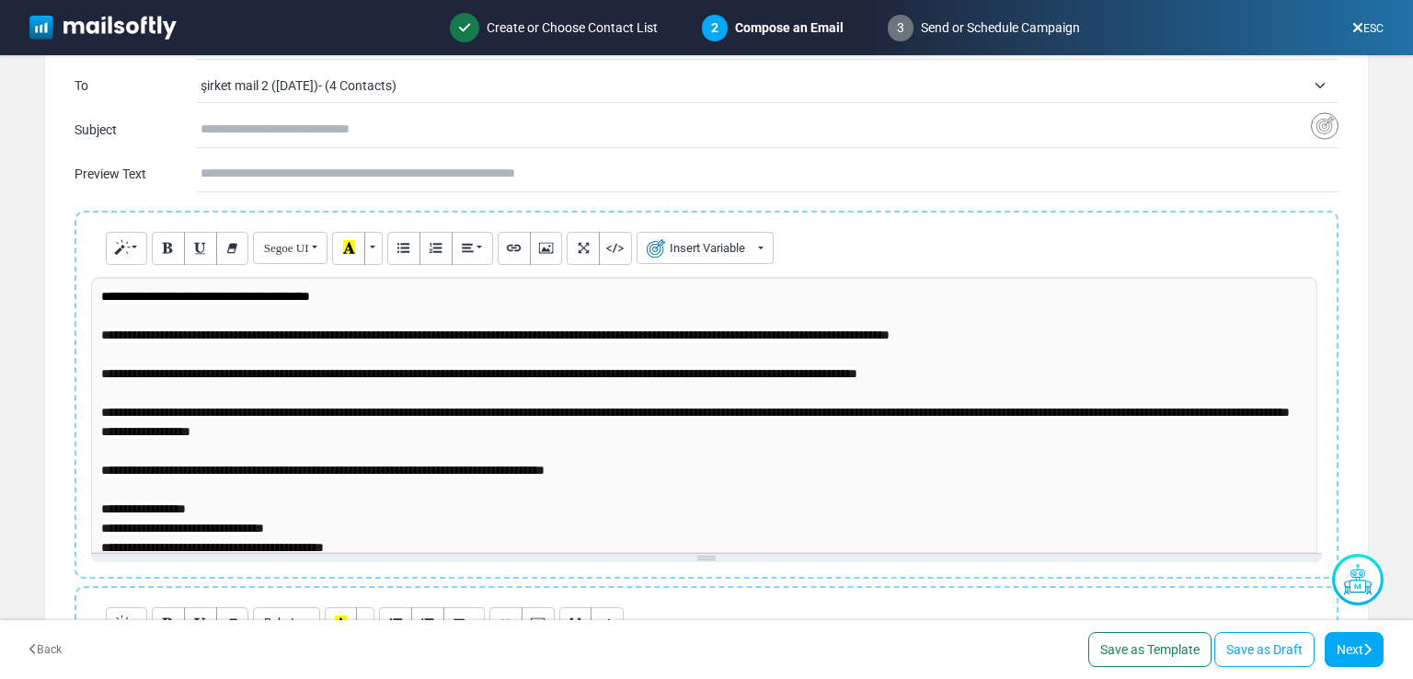
drag, startPoint x: 275, startPoint y: 184, endPoint x: 282, endPoint y: 221, distance: 37.4
click at [275, 183] on input "text" at bounding box center [770, 173] width 1138 height 35
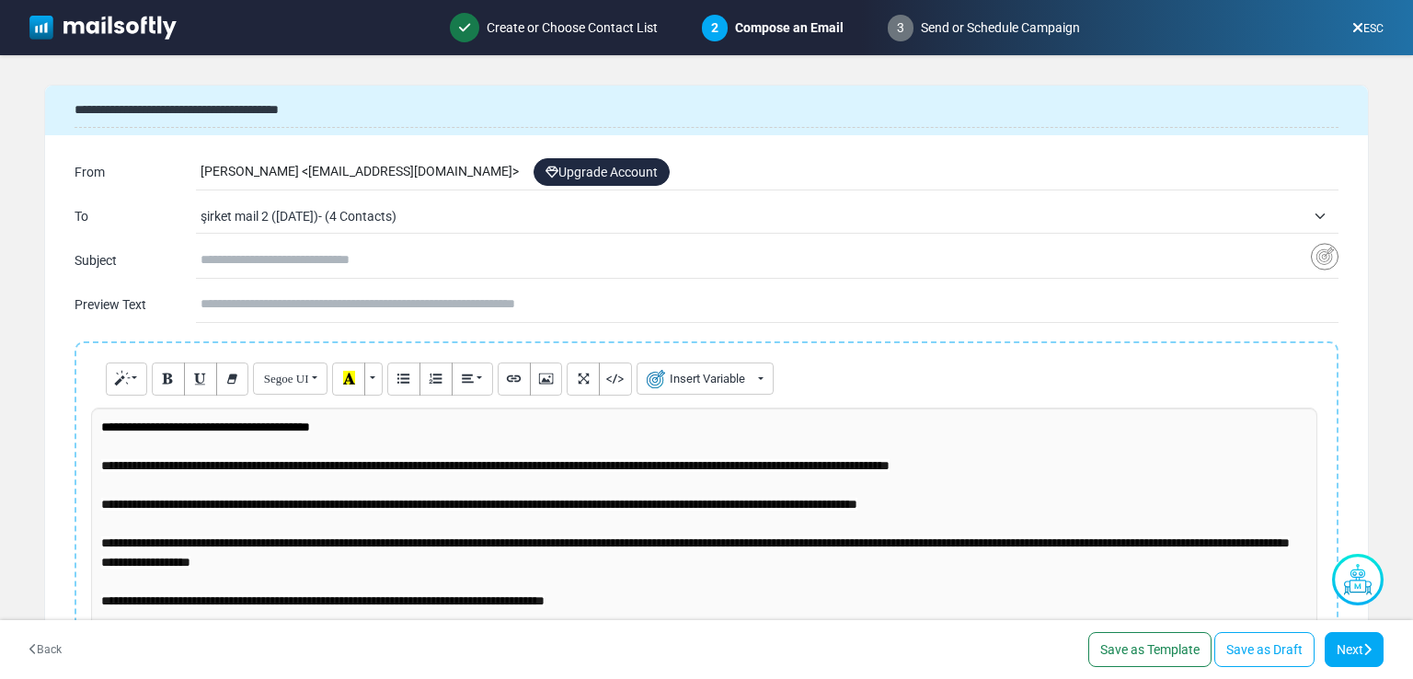
click at [313, 270] on input "text" at bounding box center [756, 260] width 1110 height 35
paste input "**********"
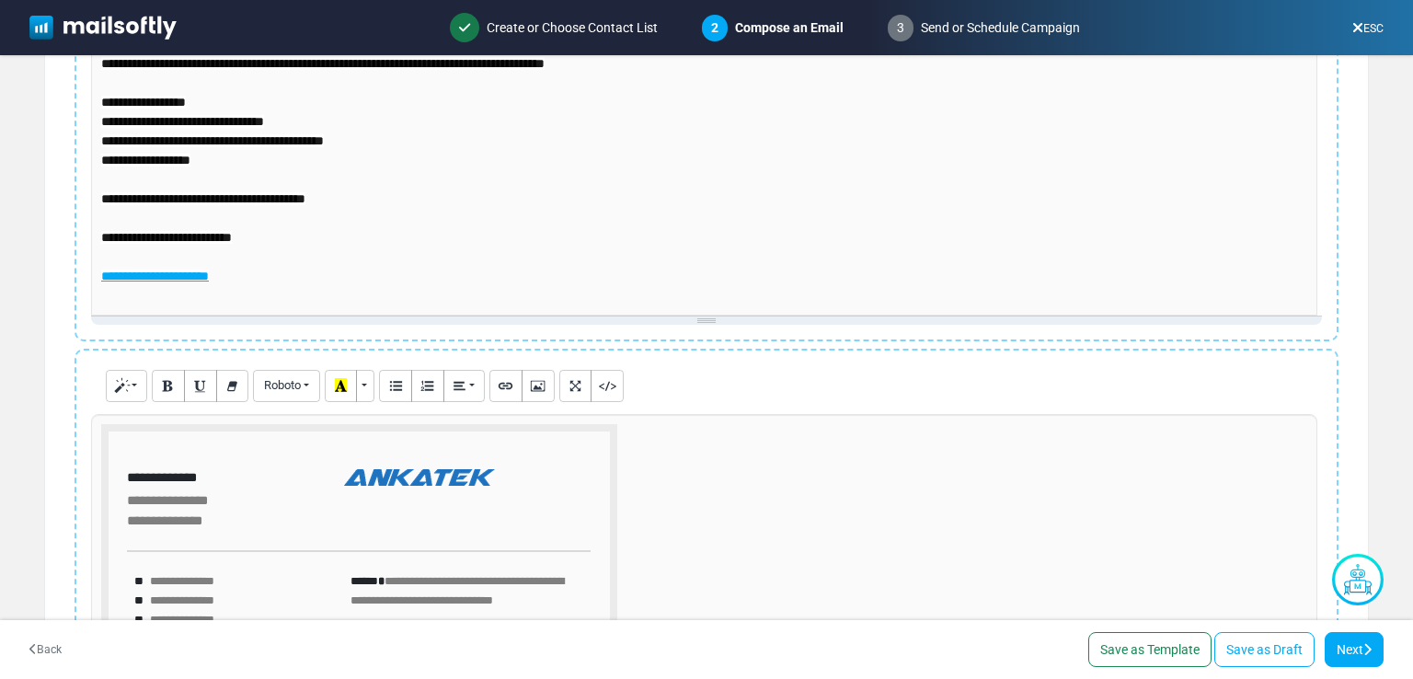
scroll to position [15, 0]
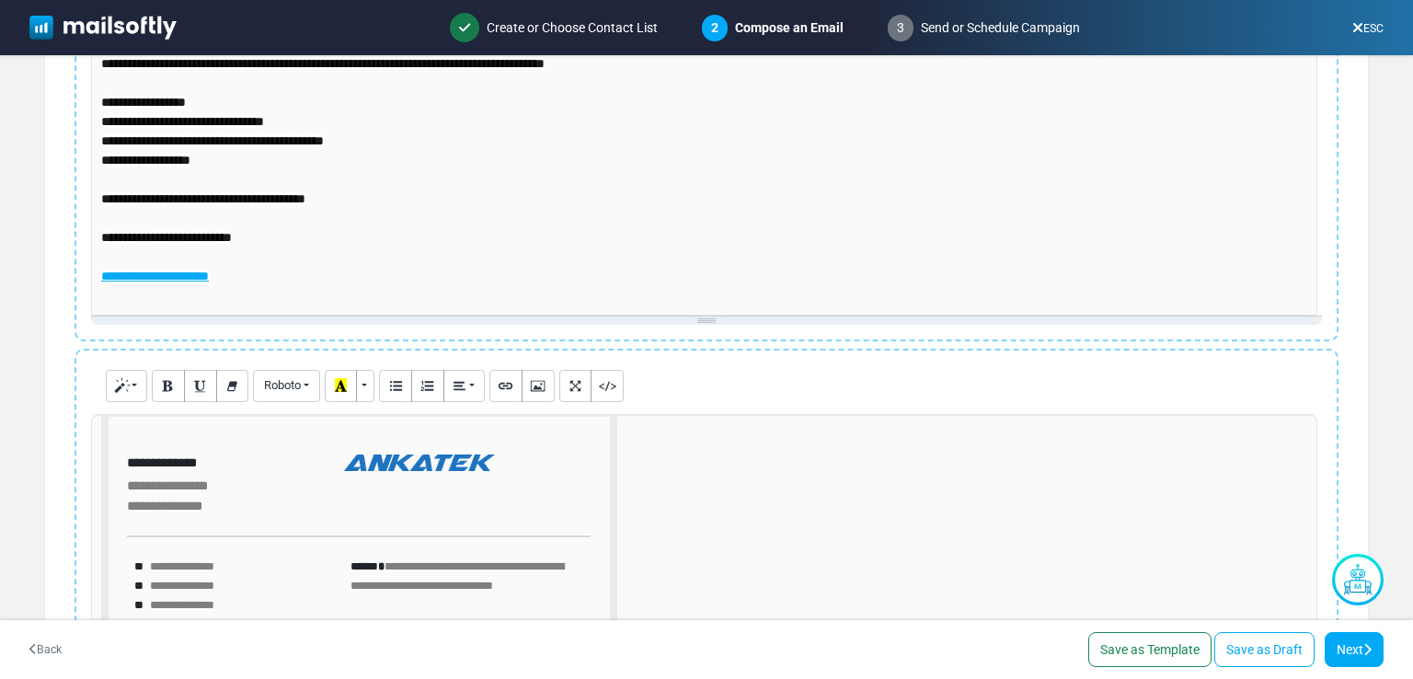
type input "**********"
click at [344, 293] on p "**********" at bounding box center [704, 92] width 1206 height 425
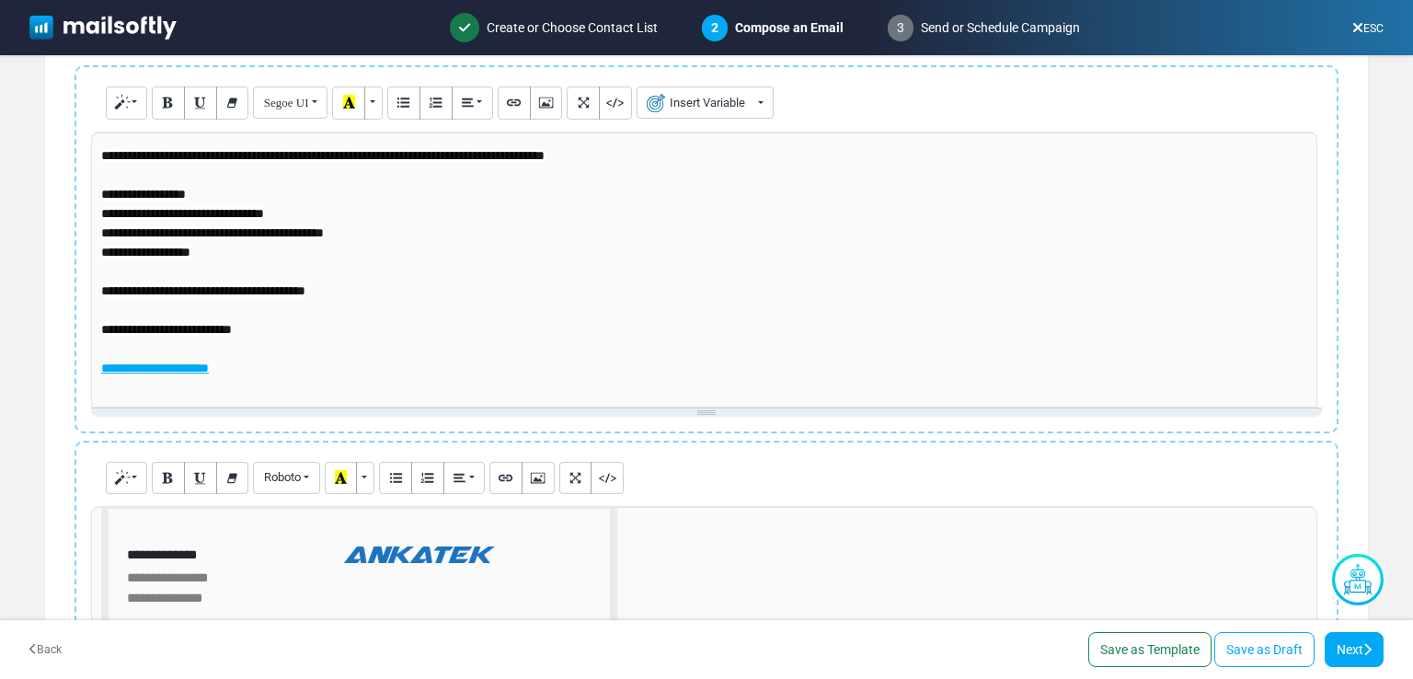
scroll to position [185, 0]
click at [555, 103] on button "Picture" at bounding box center [546, 102] width 33 height 33
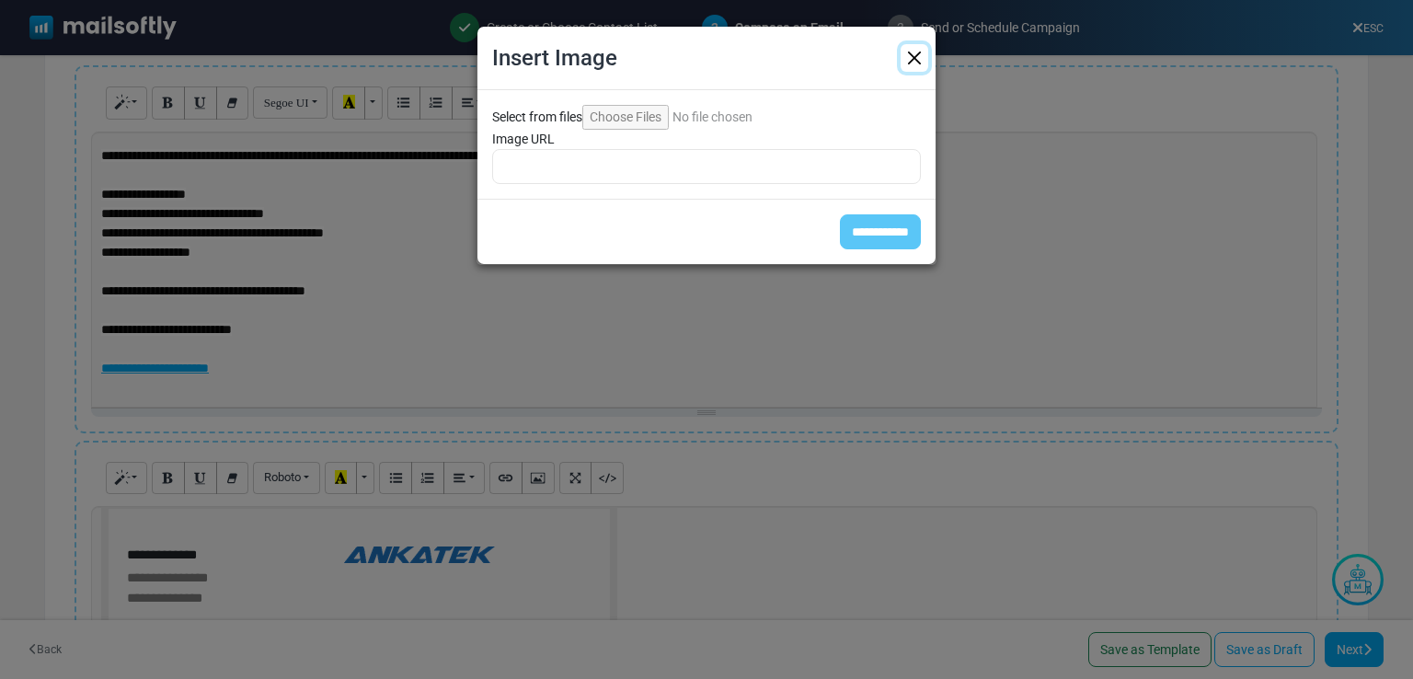
click at [923, 52] on button "Close" at bounding box center [915, 58] width 28 height 28
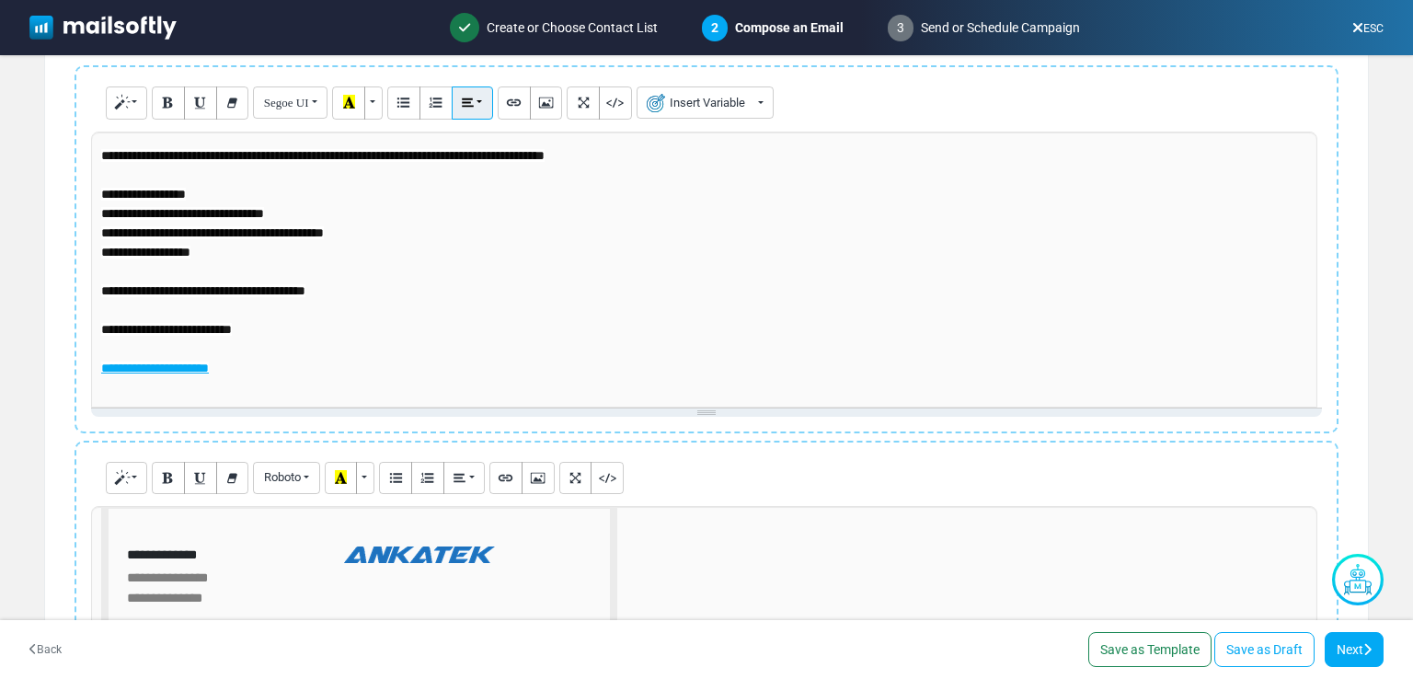
click at [483, 100] on button "Paragraph" at bounding box center [472, 102] width 41 height 33
click at [482, 100] on button "Paragraph" at bounding box center [472, 102] width 41 height 33
click at [372, 93] on button "More Color" at bounding box center [373, 102] width 18 height 33
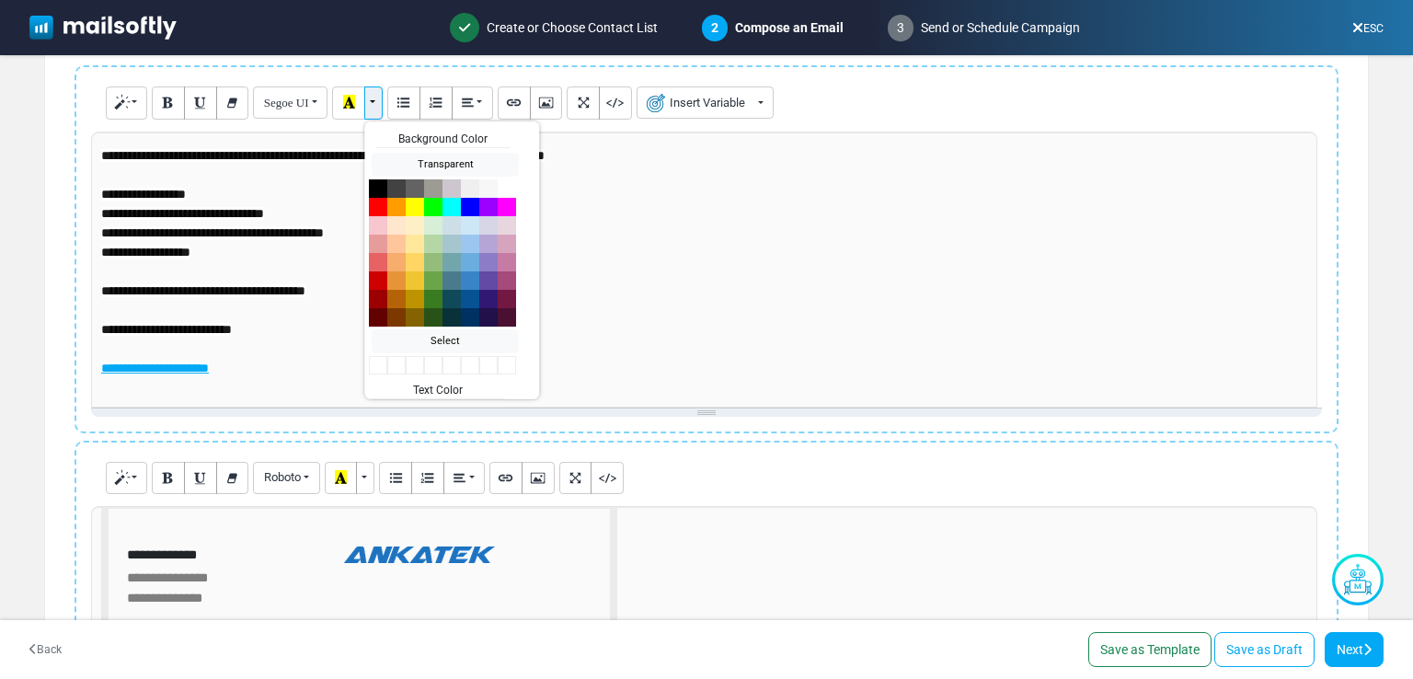
click at [372, 93] on button "More Color" at bounding box center [373, 102] width 18 height 33
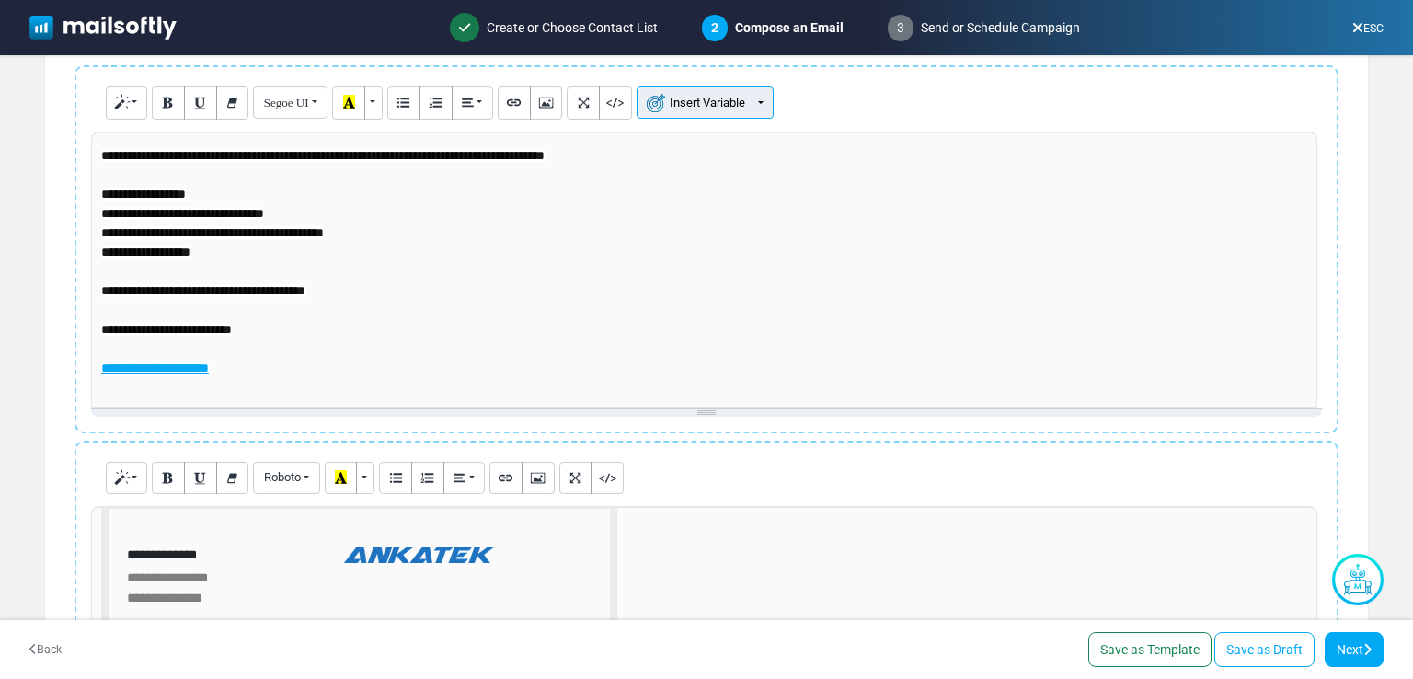
click at [719, 99] on button "Insert Variable" at bounding box center [705, 102] width 137 height 32
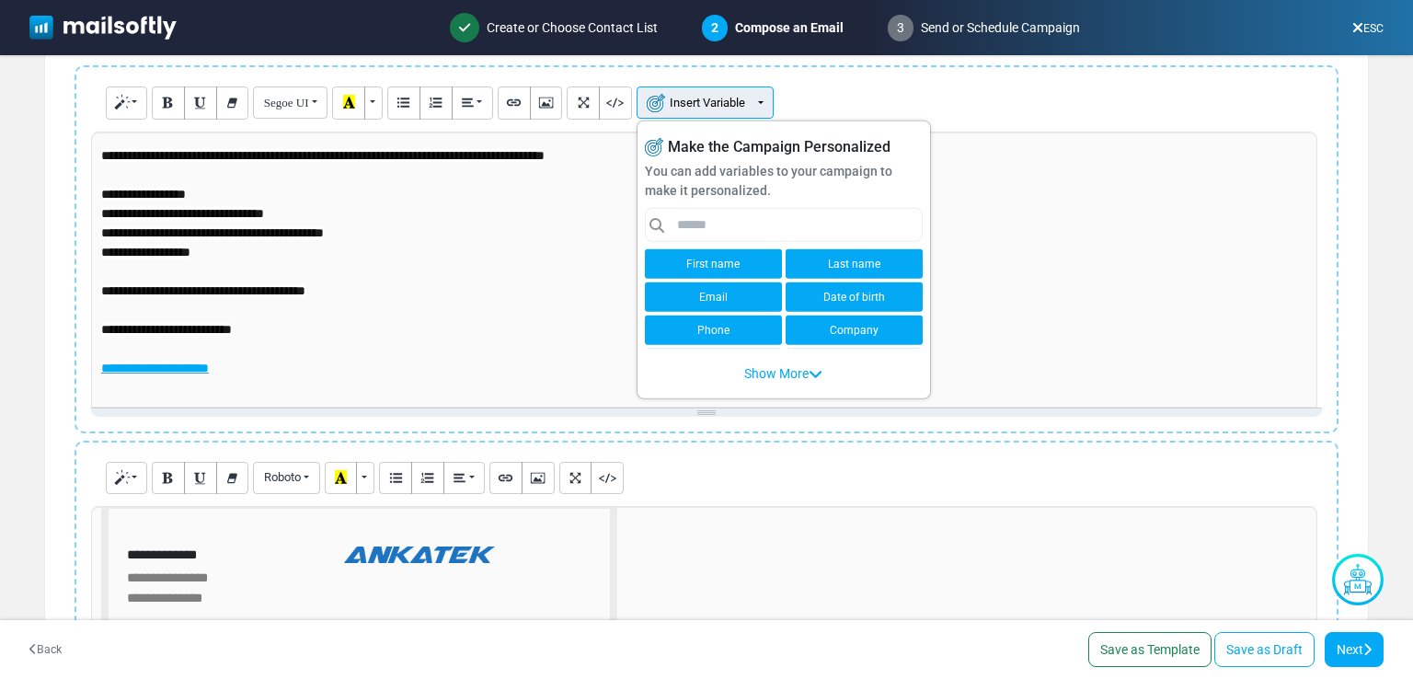
click at [715, 105] on button "Insert Variable" at bounding box center [705, 102] width 137 height 32
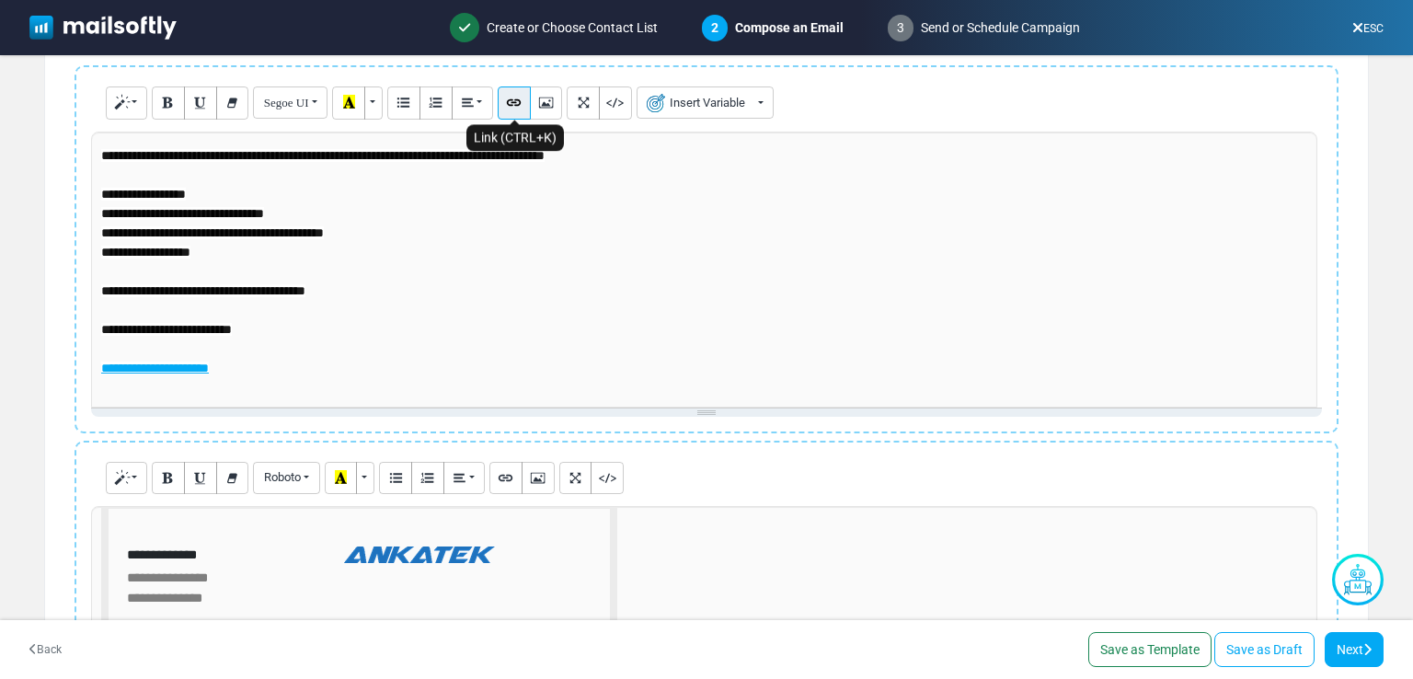
click at [519, 98] on icon "Link (CTRL+K)" at bounding box center [514, 102] width 12 height 14
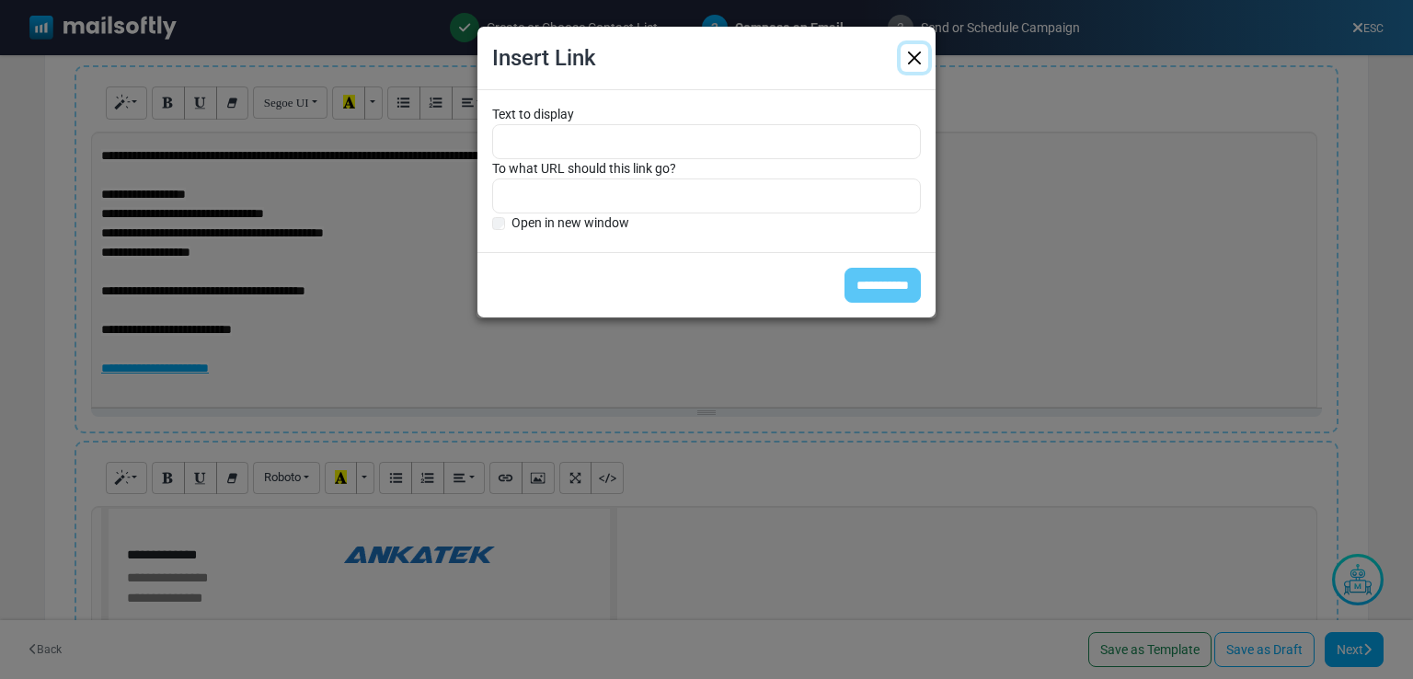
click at [906, 61] on button "Close" at bounding box center [915, 58] width 28 height 28
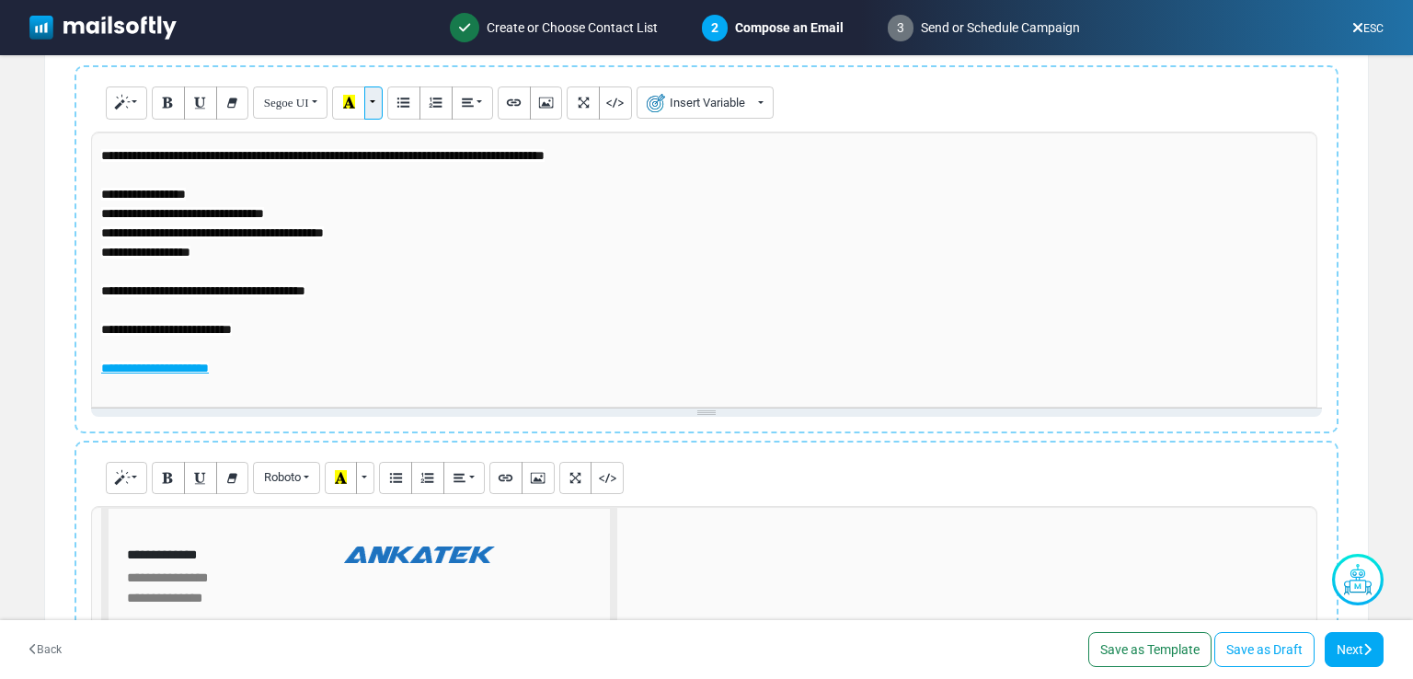
click at [366, 95] on button "More Color" at bounding box center [373, 102] width 18 height 33
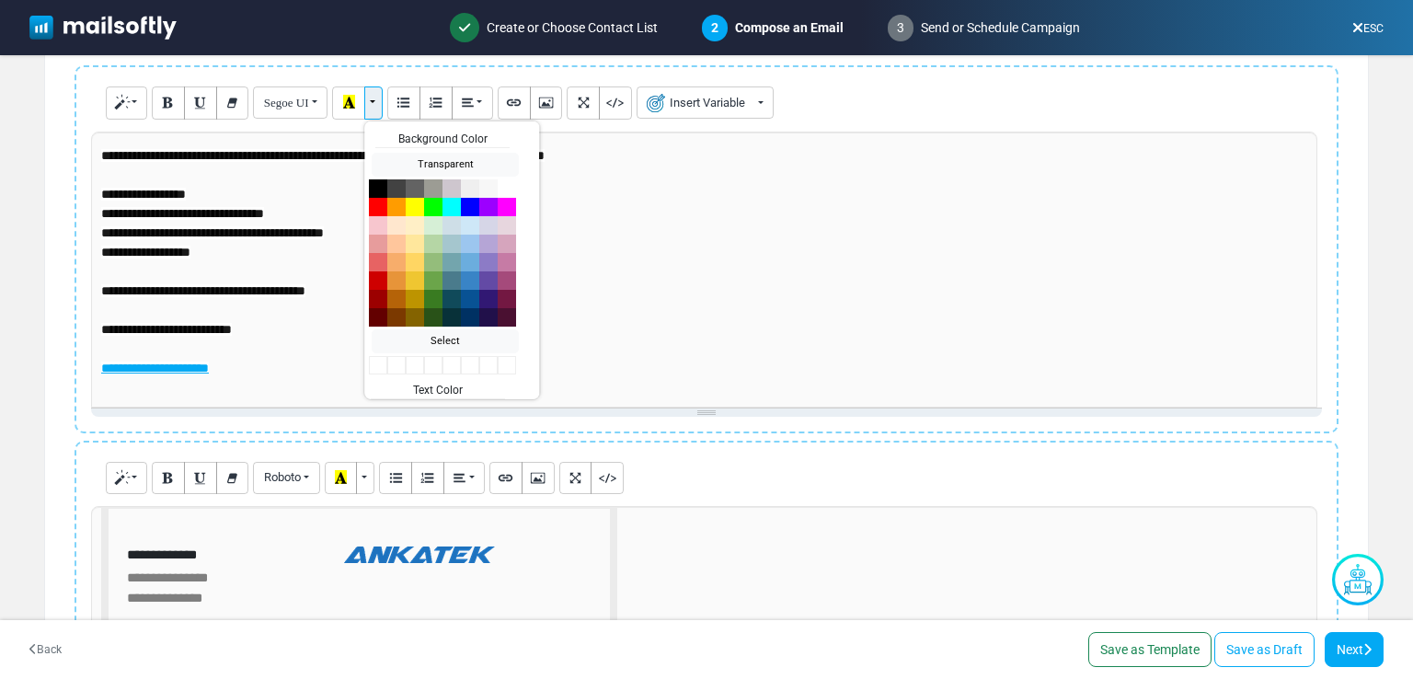
click at [366, 95] on button "More Color" at bounding box center [373, 102] width 18 height 33
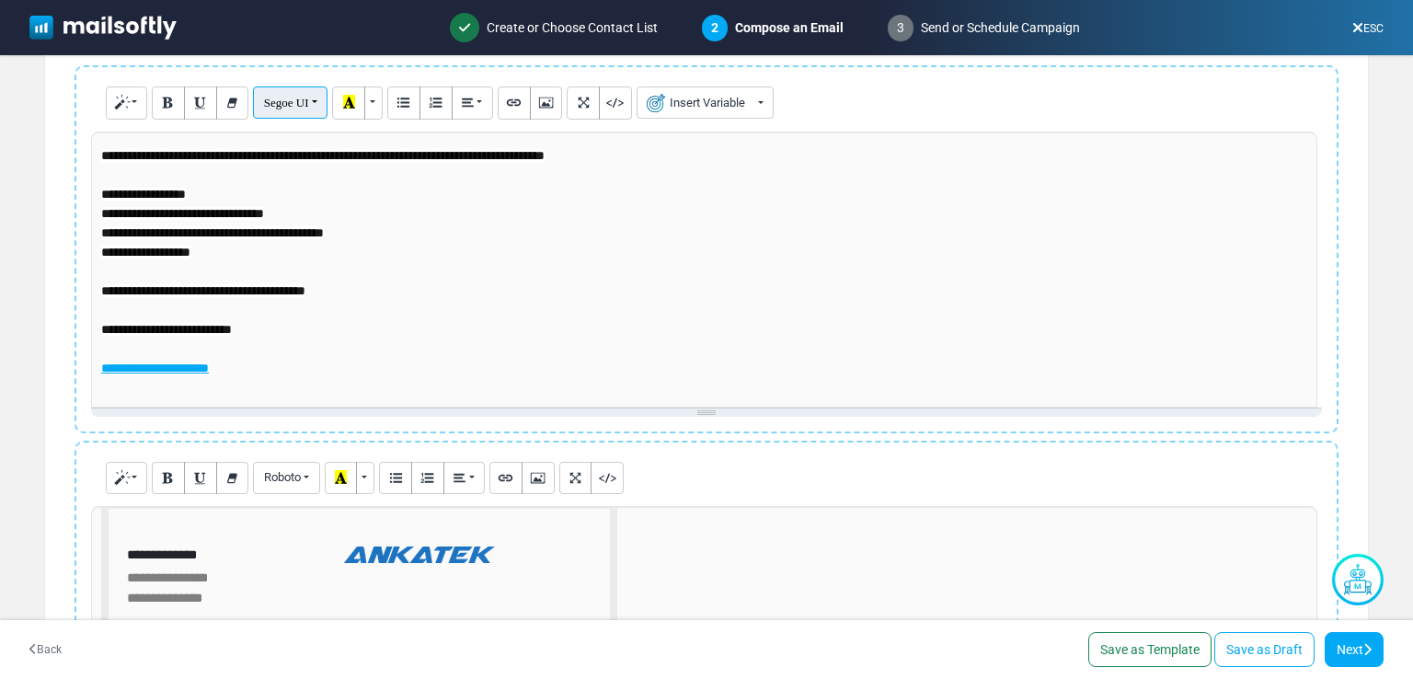
click at [309, 98] on button "Segoe UI" at bounding box center [290, 102] width 75 height 32
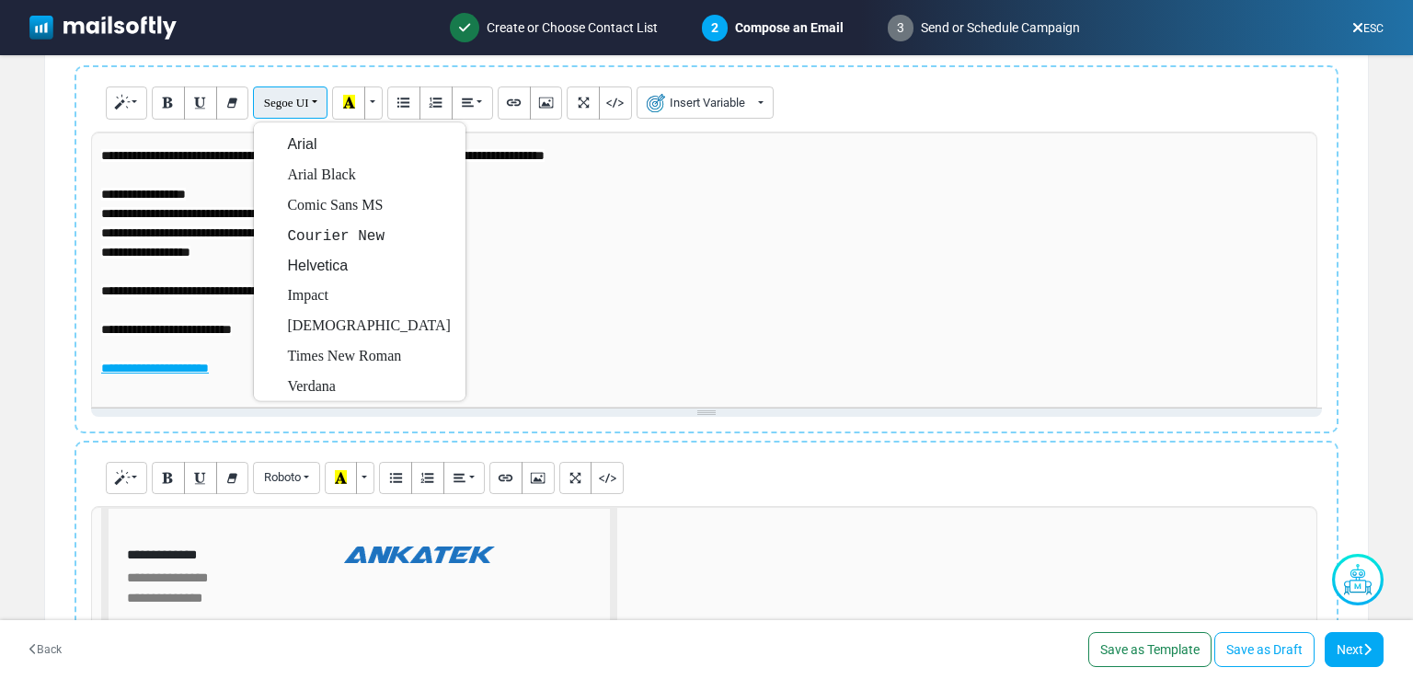
click at [309, 100] on button "Segoe UI" at bounding box center [290, 102] width 75 height 32
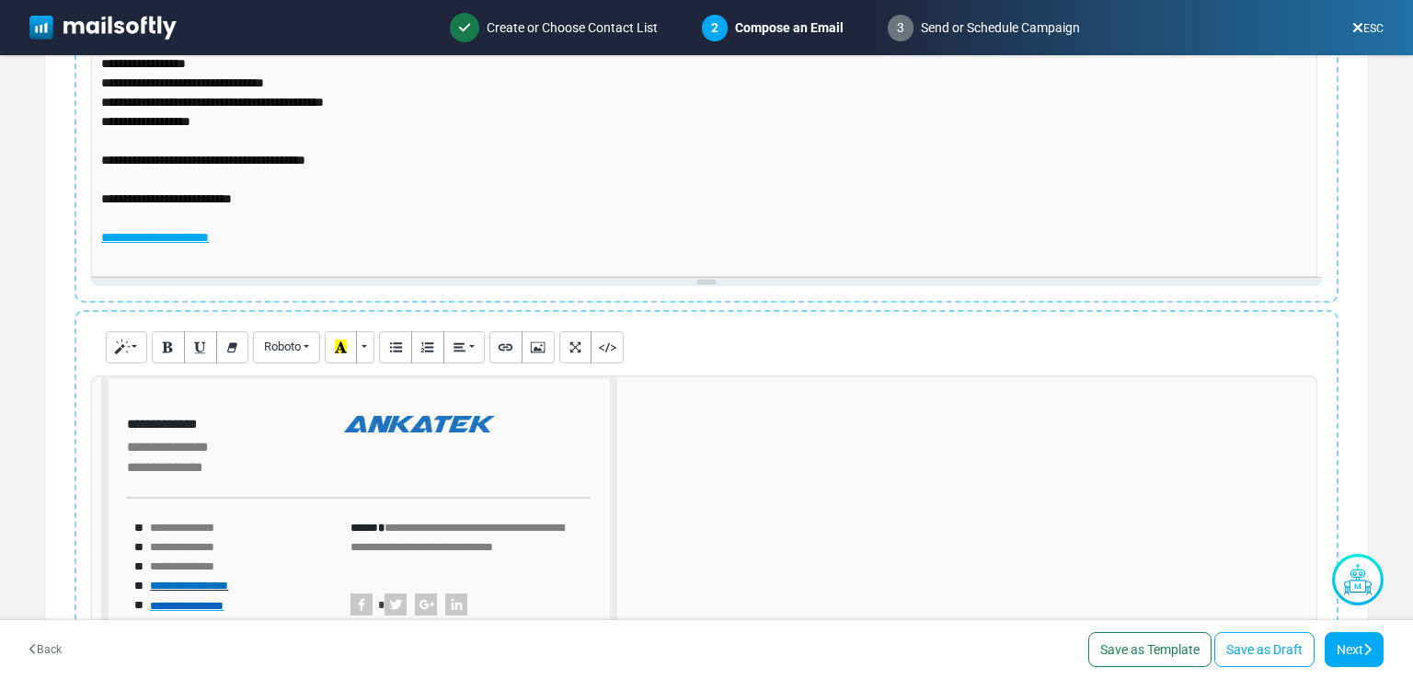
click at [281, 244] on p "**********" at bounding box center [704, 54] width 1206 height 425
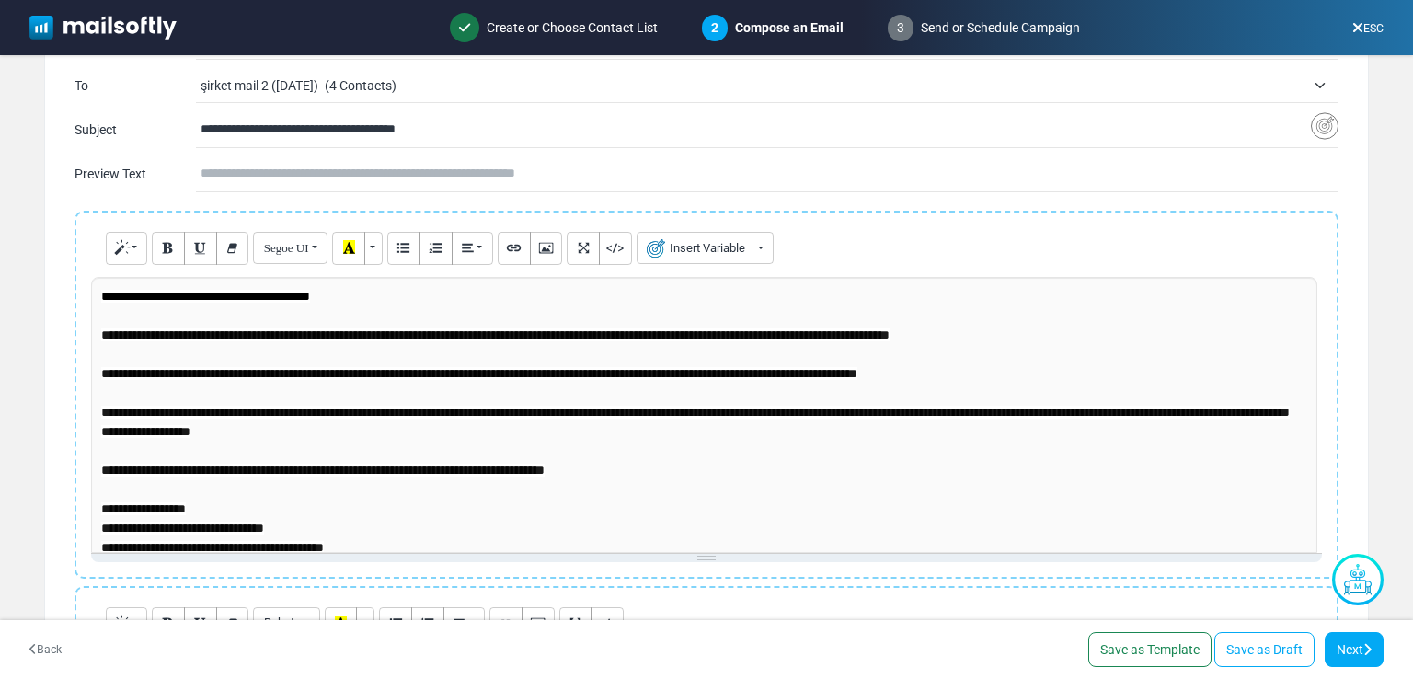
scroll to position [0, 0]
click at [276, 248] on span "Segoe UI" at bounding box center [286, 248] width 45 height 14
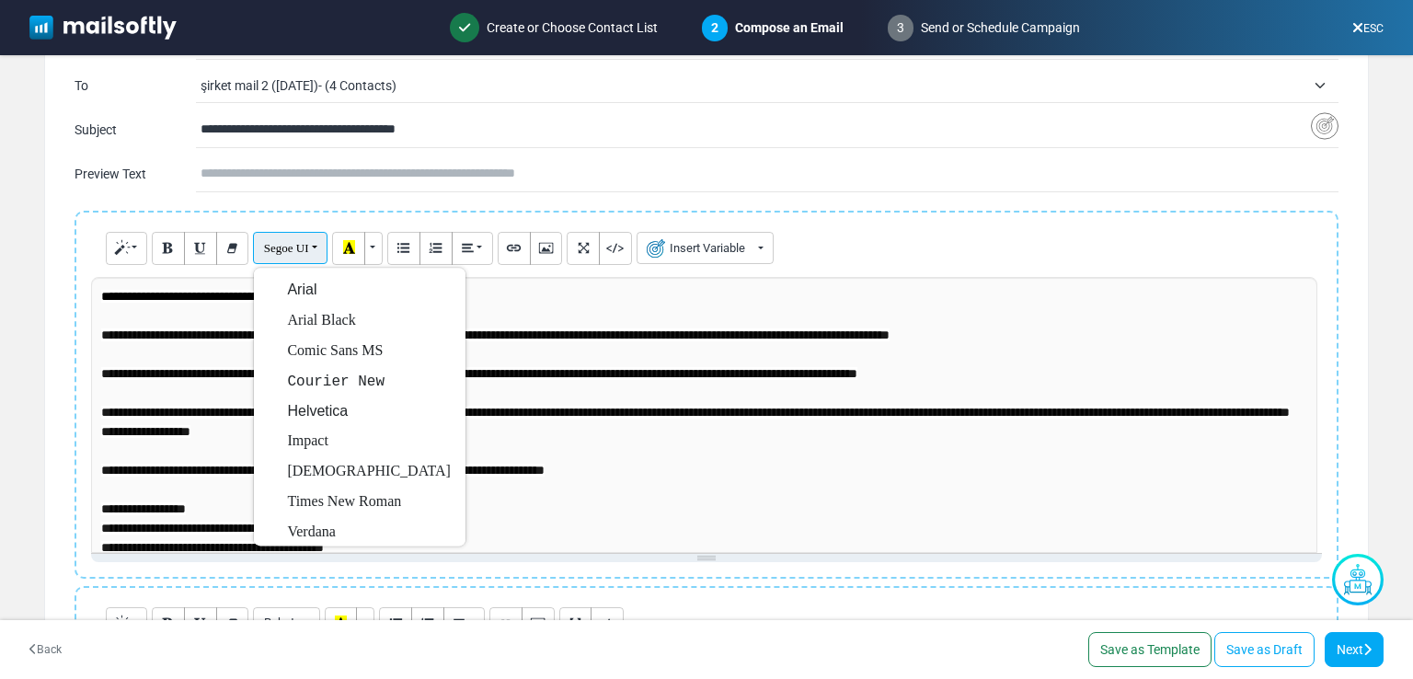
click at [280, 245] on span "Segoe UI" at bounding box center [286, 248] width 45 height 14
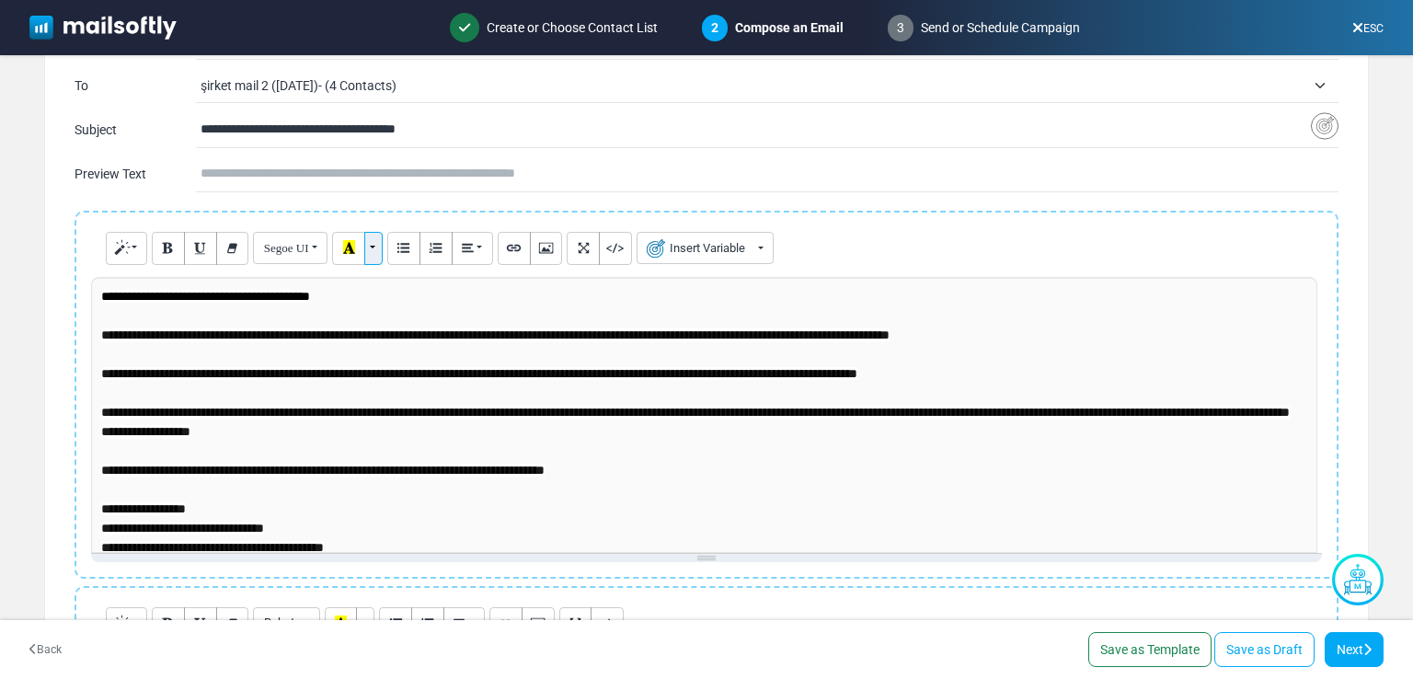
click at [379, 247] on button "More Color" at bounding box center [373, 248] width 18 height 33
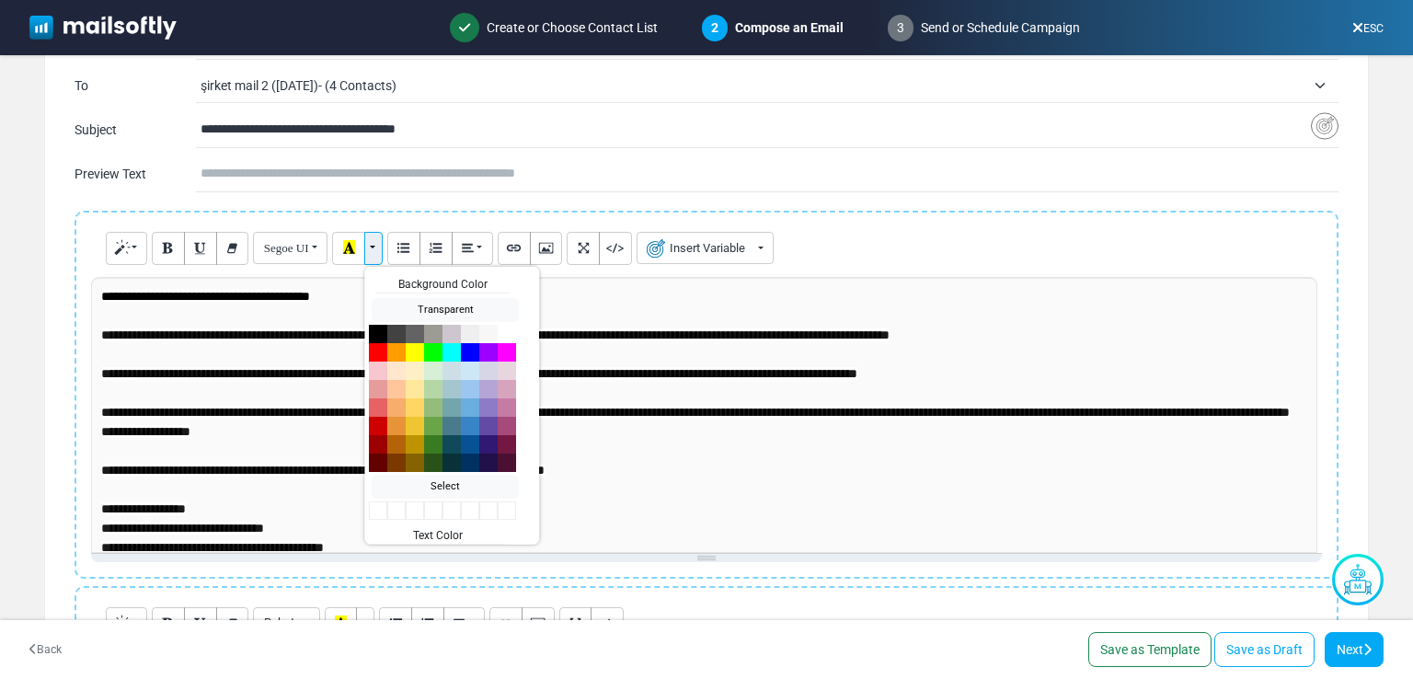
click at [379, 247] on button "More Color" at bounding box center [373, 248] width 18 height 33
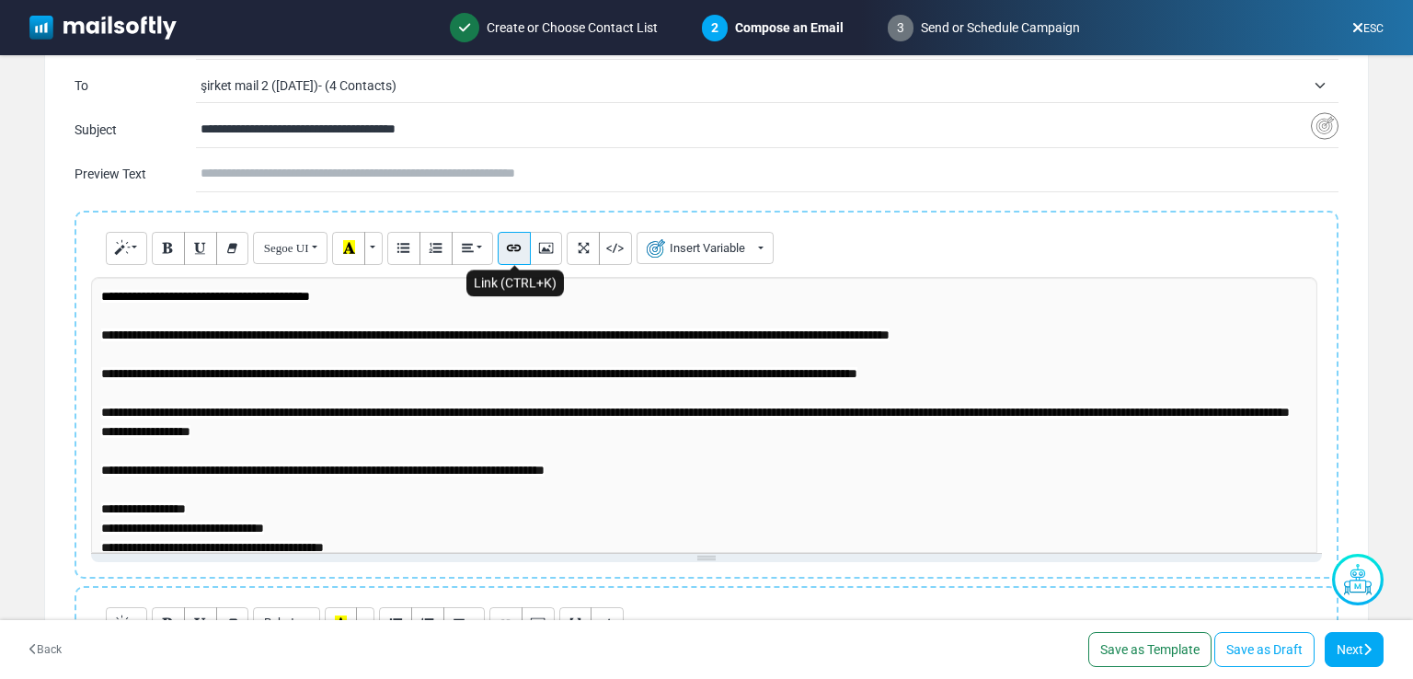
click at [509, 244] on icon "Link (CTRL+K)" at bounding box center [514, 247] width 12 height 14
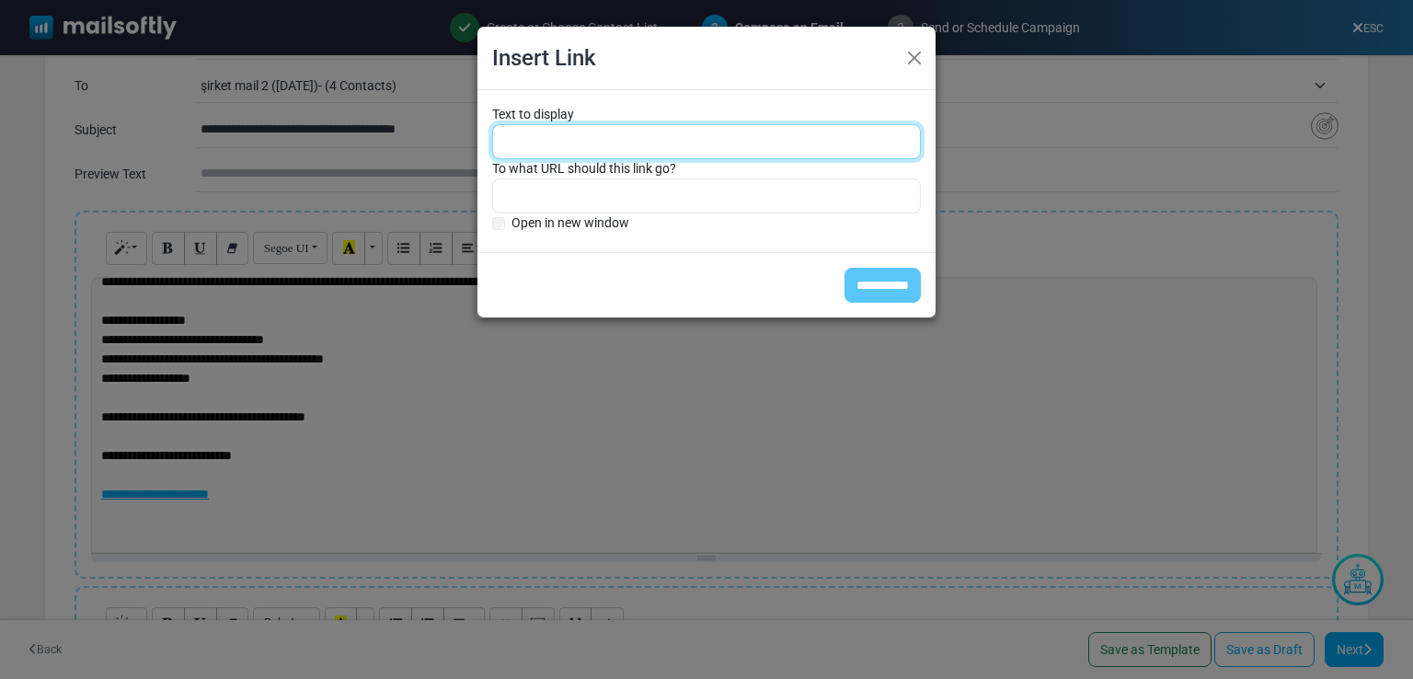
click at [578, 127] on input "Text to display" at bounding box center [706, 141] width 429 height 35
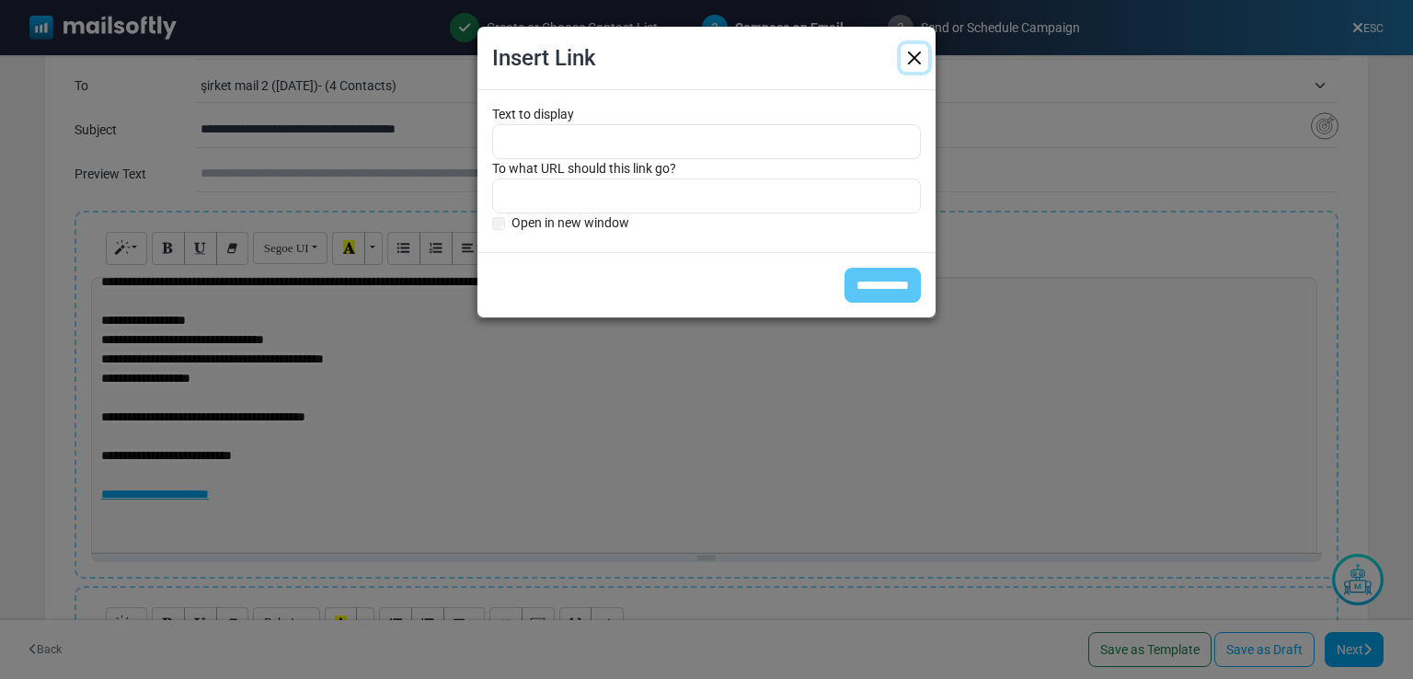
click at [916, 53] on button "Close" at bounding box center [915, 58] width 28 height 28
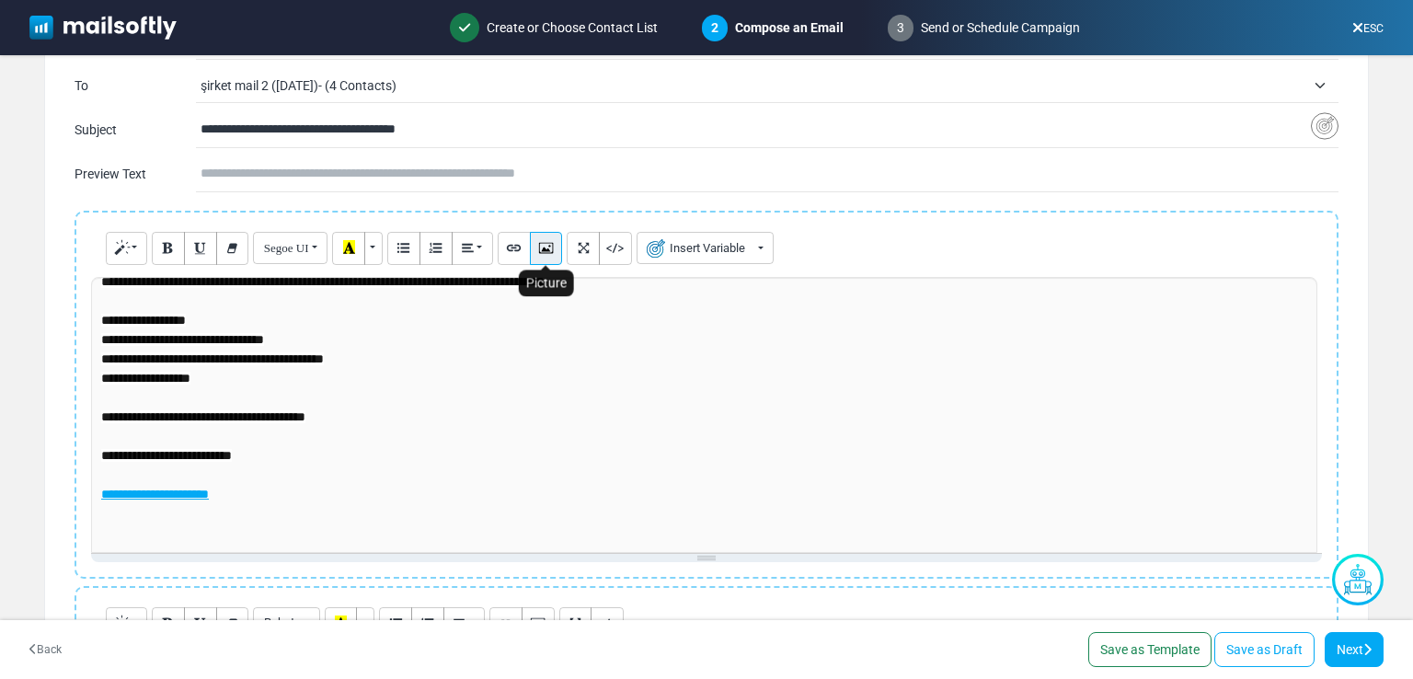
click at [548, 247] on icon "Picture" at bounding box center [546, 247] width 12 height 14
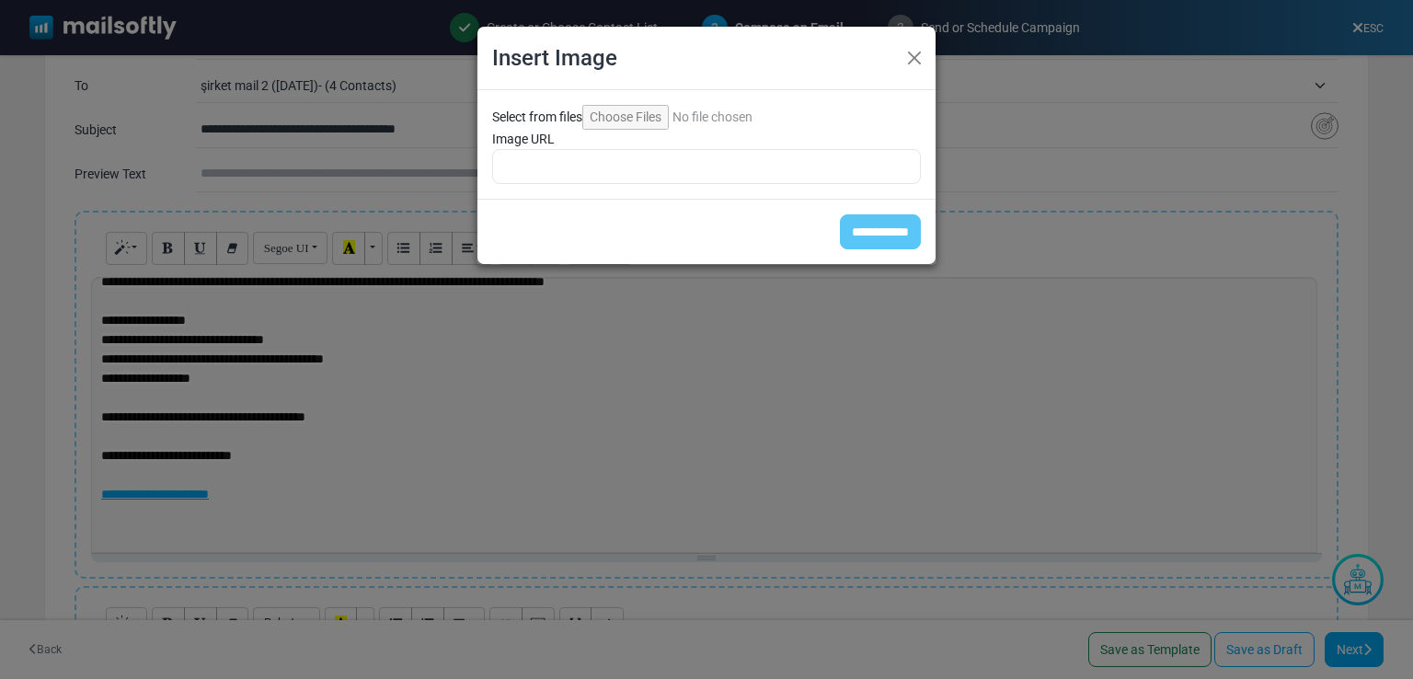
click at [639, 120] on input "Select from files" at bounding box center [707, 117] width 250 height 25
click at [906, 73] on div "Insert Image" at bounding box center [706, 58] width 458 height 63
click at [633, 124] on input "Select from files" at bounding box center [707, 117] width 250 height 25
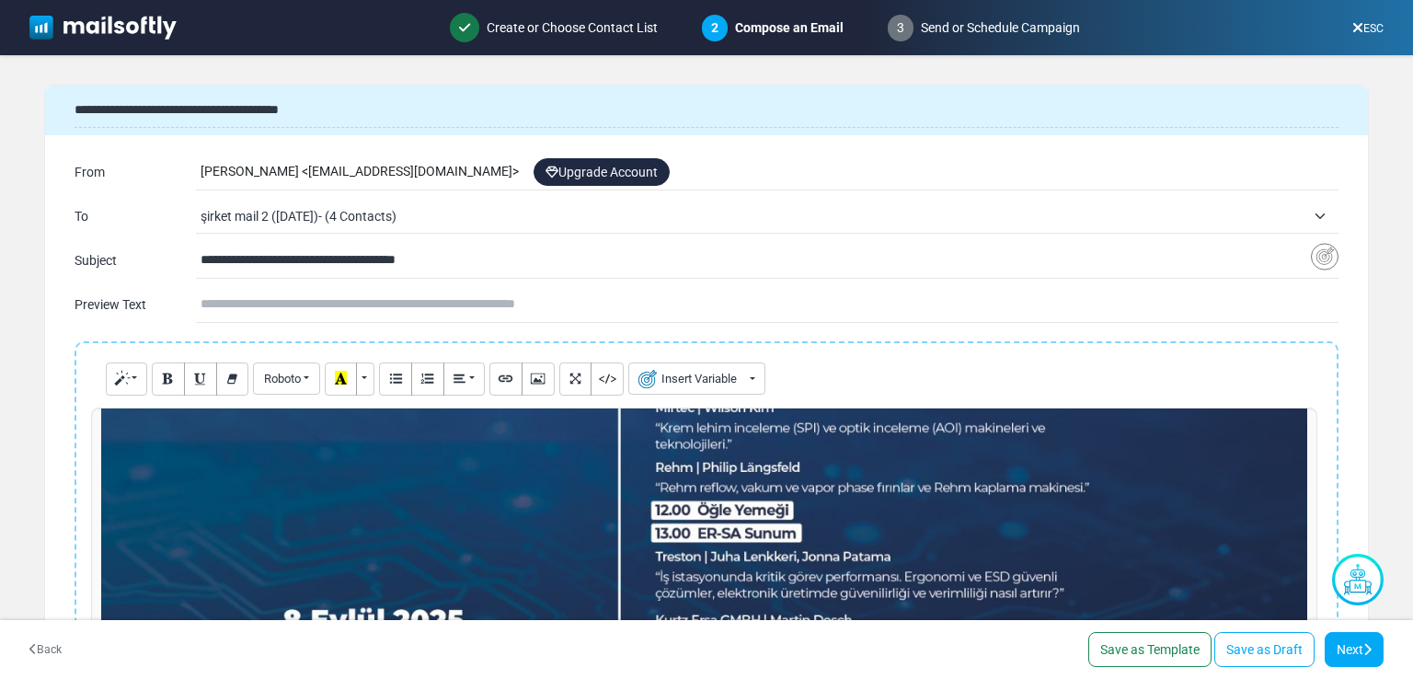
scroll to position [951, 0]
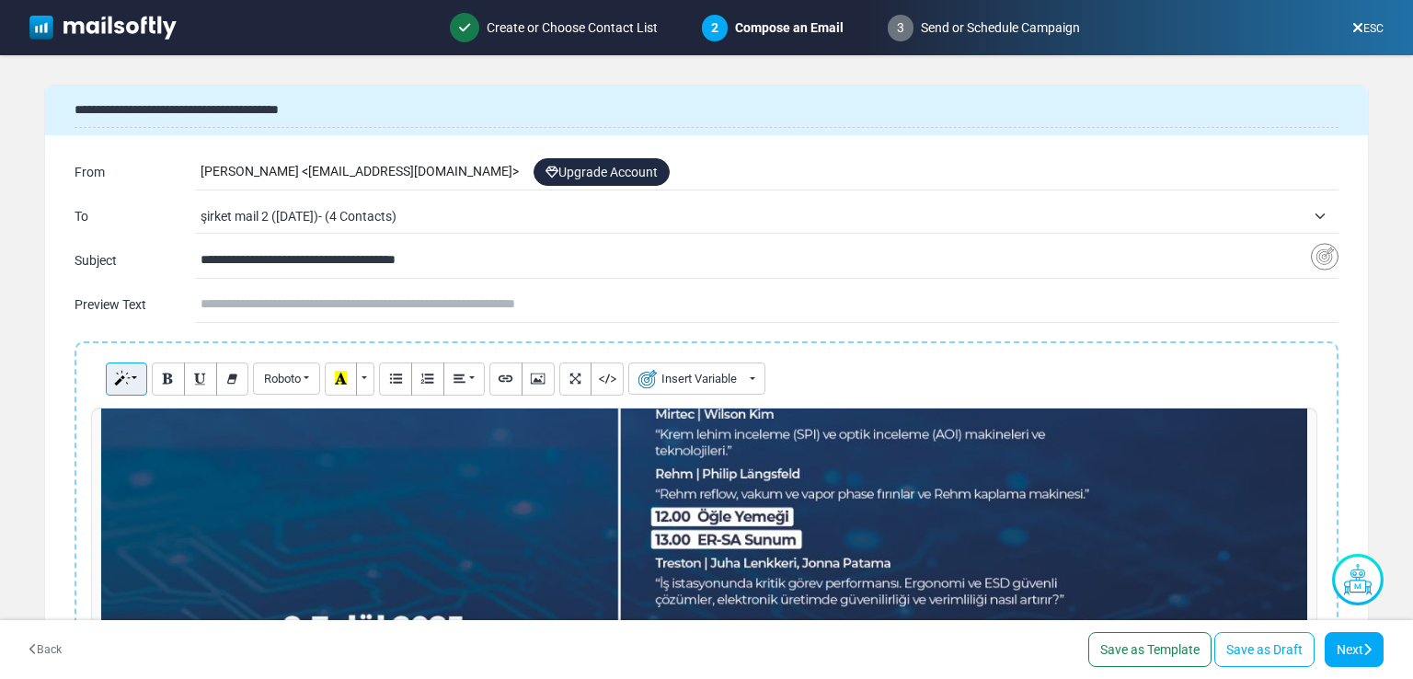
click at [133, 384] on button "Style" at bounding box center [126, 378] width 41 height 33
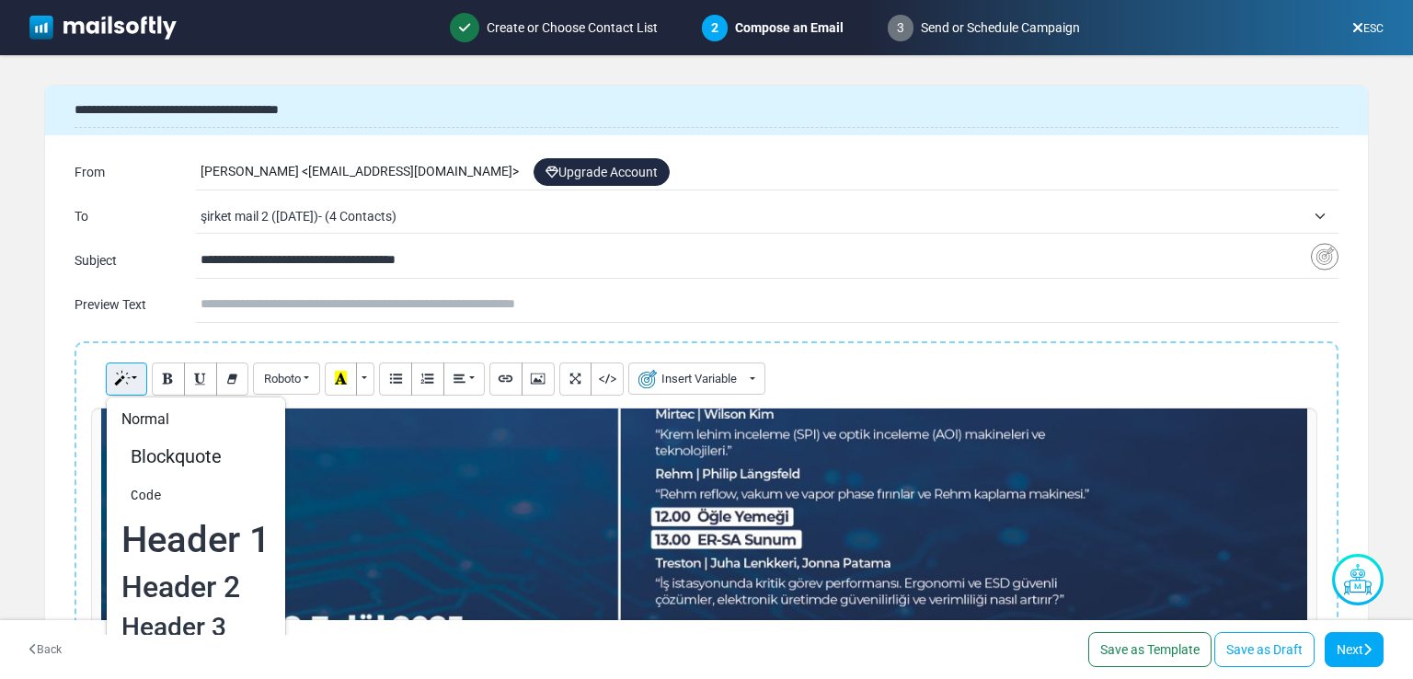
click at [133, 384] on button "Style" at bounding box center [126, 378] width 41 height 33
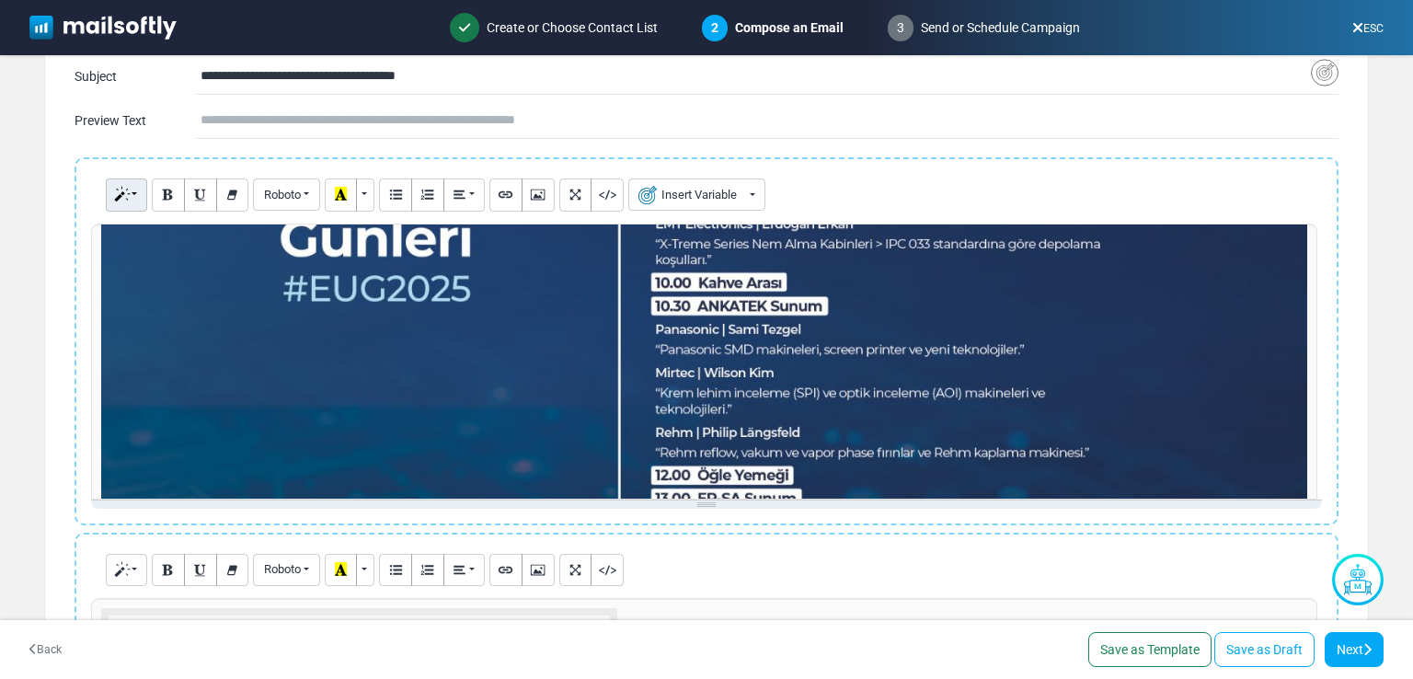
scroll to position [767, 0]
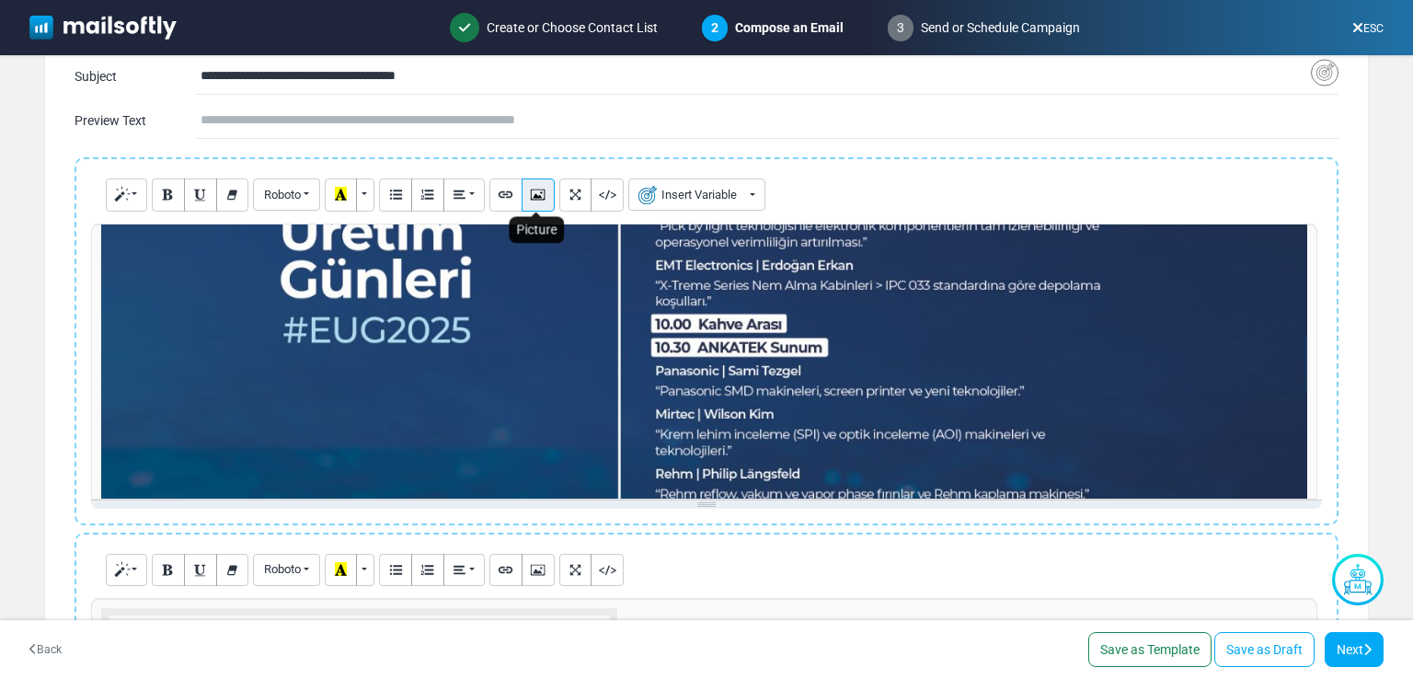
click at [532, 192] on icon "Picture" at bounding box center [538, 194] width 12 height 14
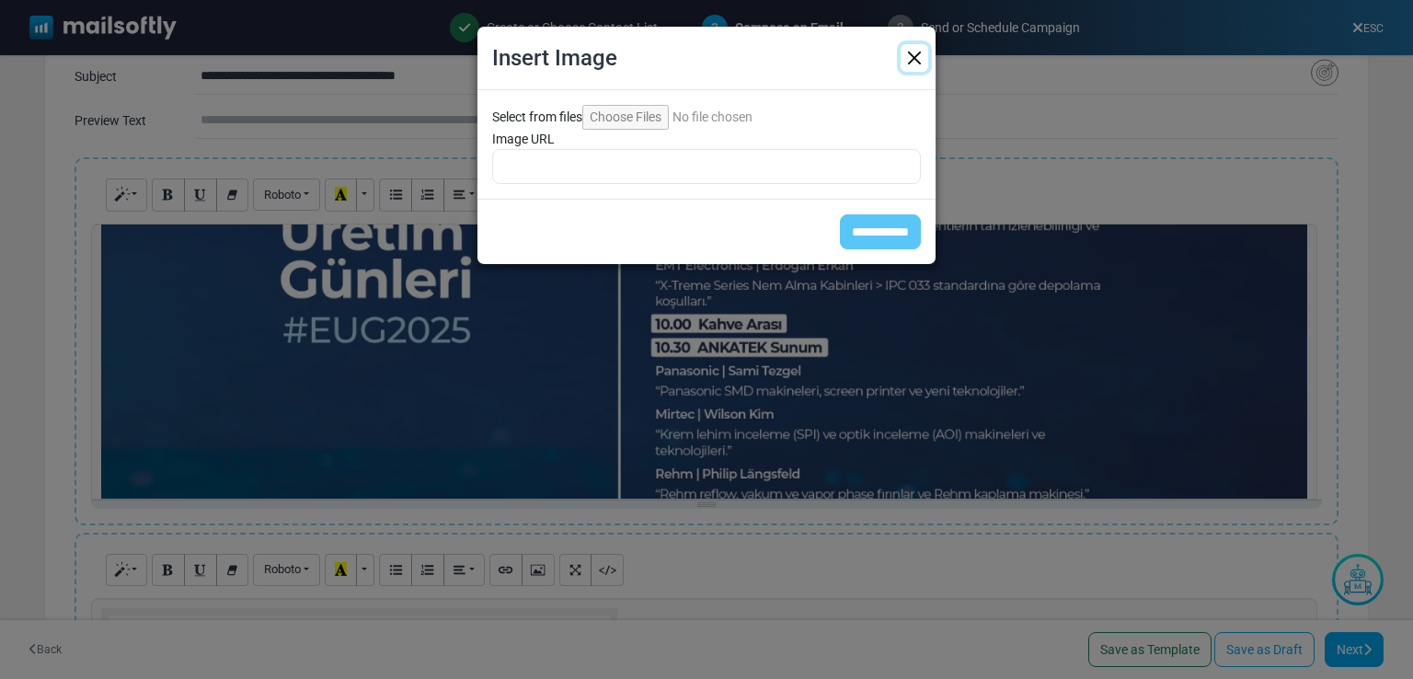
click at [909, 53] on button "Close" at bounding box center [915, 58] width 28 height 28
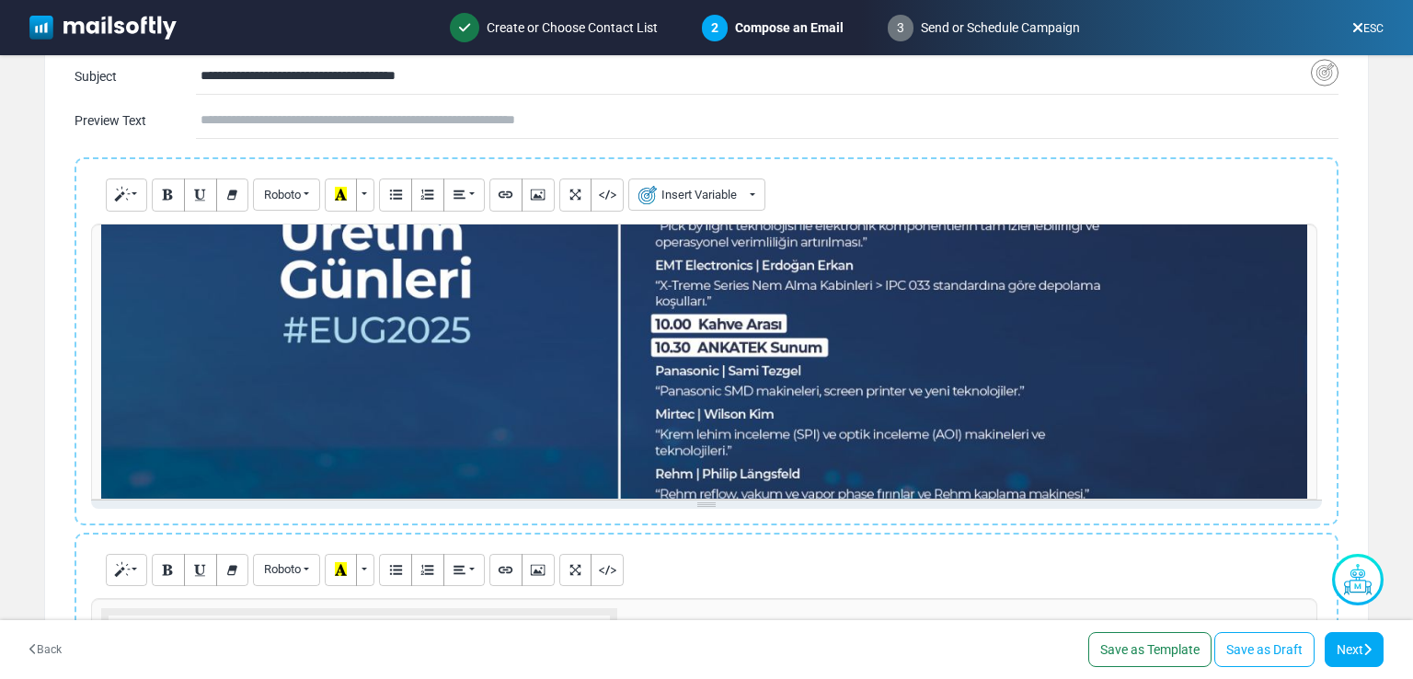
drag, startPoint x: 574, startPoint y: 348, endPoint x: 542, endPoint y: 365, distance: 36.6
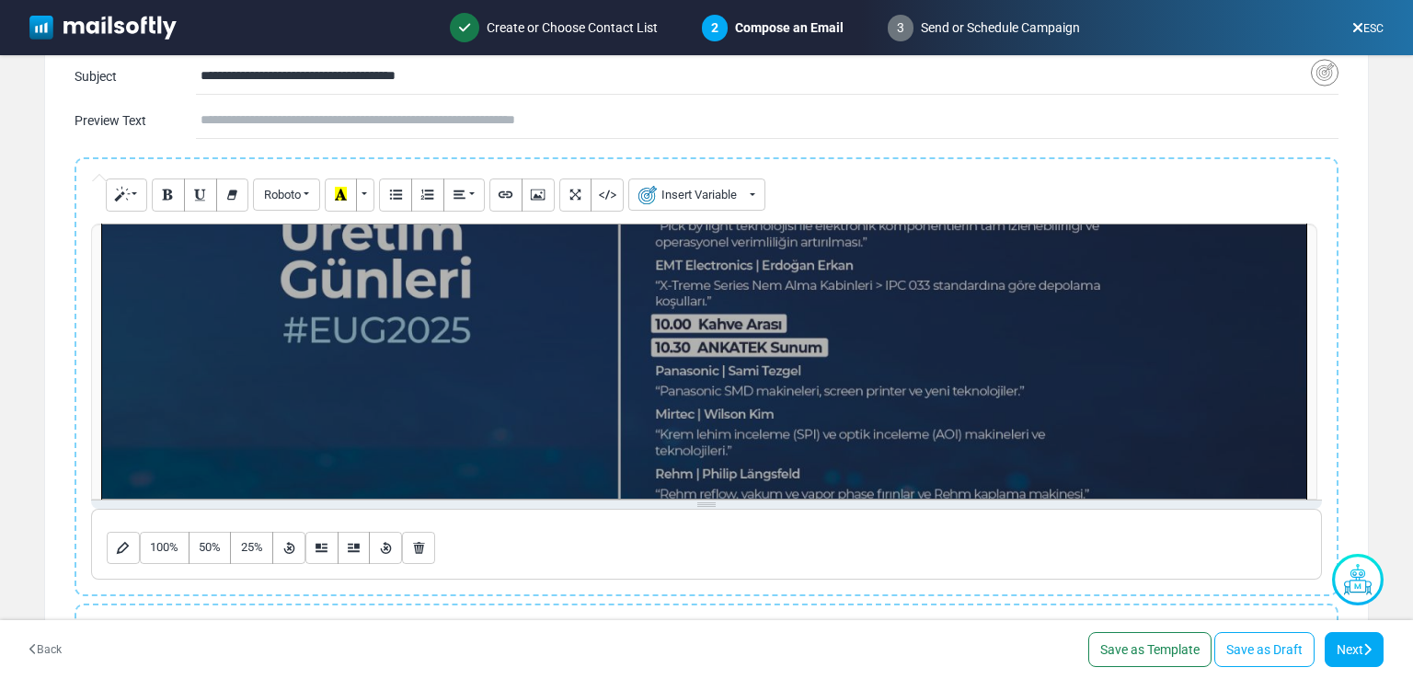
drag, startPoint x: 542, startPoint y: 365, endPoint x: 521, endPoint y: 354, distance: 23.9
click at [521, 354] on div "**********" at bounding box center [706, 362] width 1231 height 276
drag, startPoint x: 519, startPoint y: 357, endPoint x: 414, endPoint y: 549, distance: 219.0
click at [414, 548] on icon "Remove Image" at bounding box center [419, 547] width 12 height 14
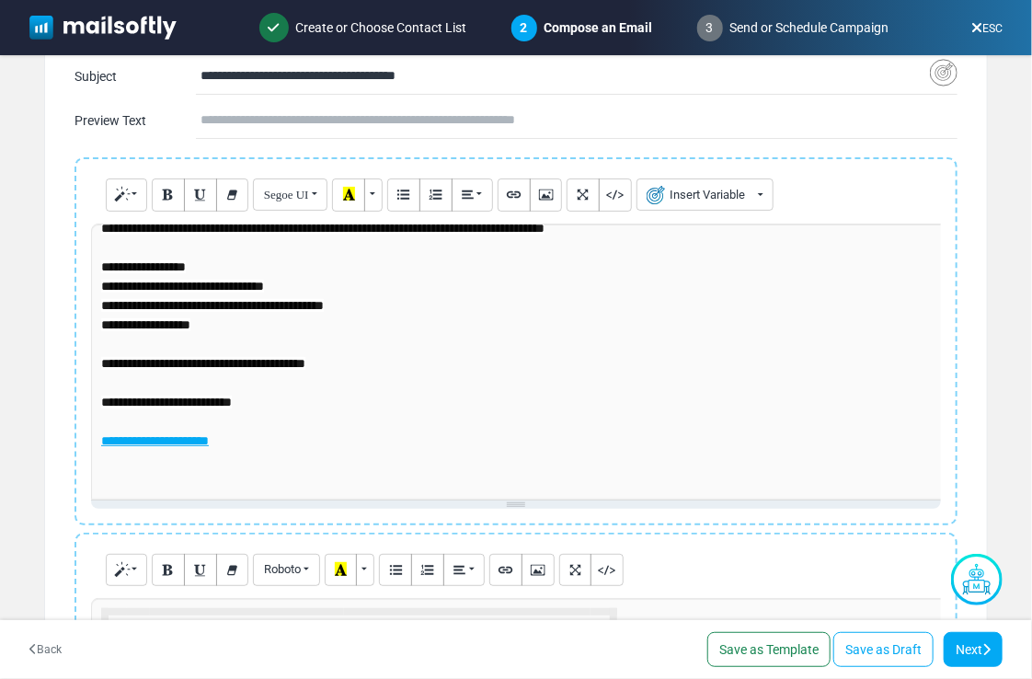
scroll to position [245, 0]
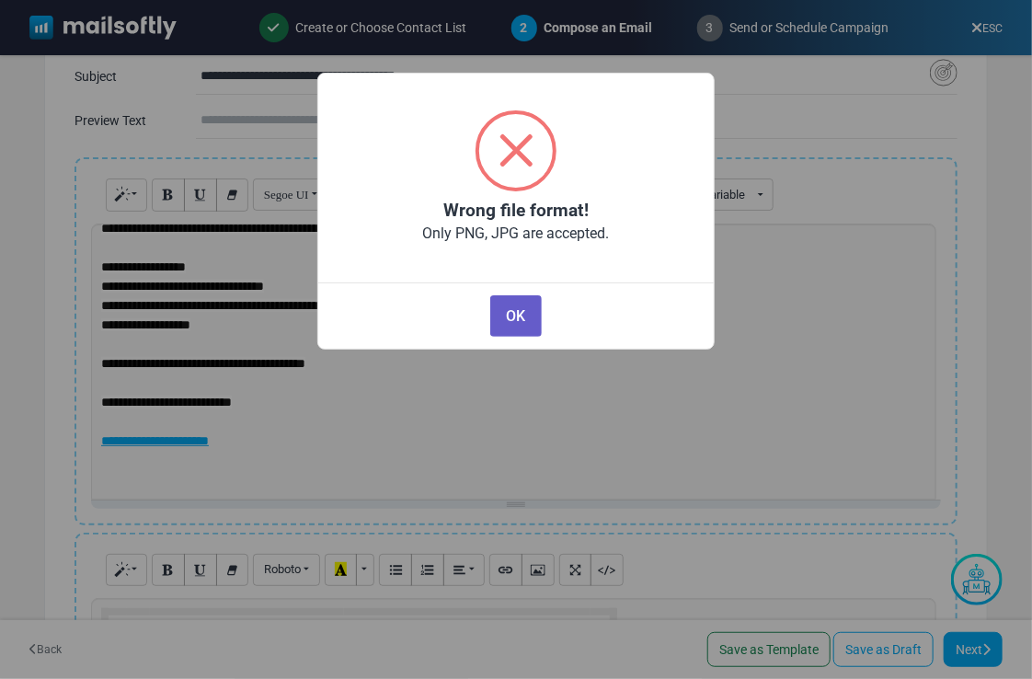
click at [520, 316] on button "OK" at bounding box center [516, 315] width 52 height 41
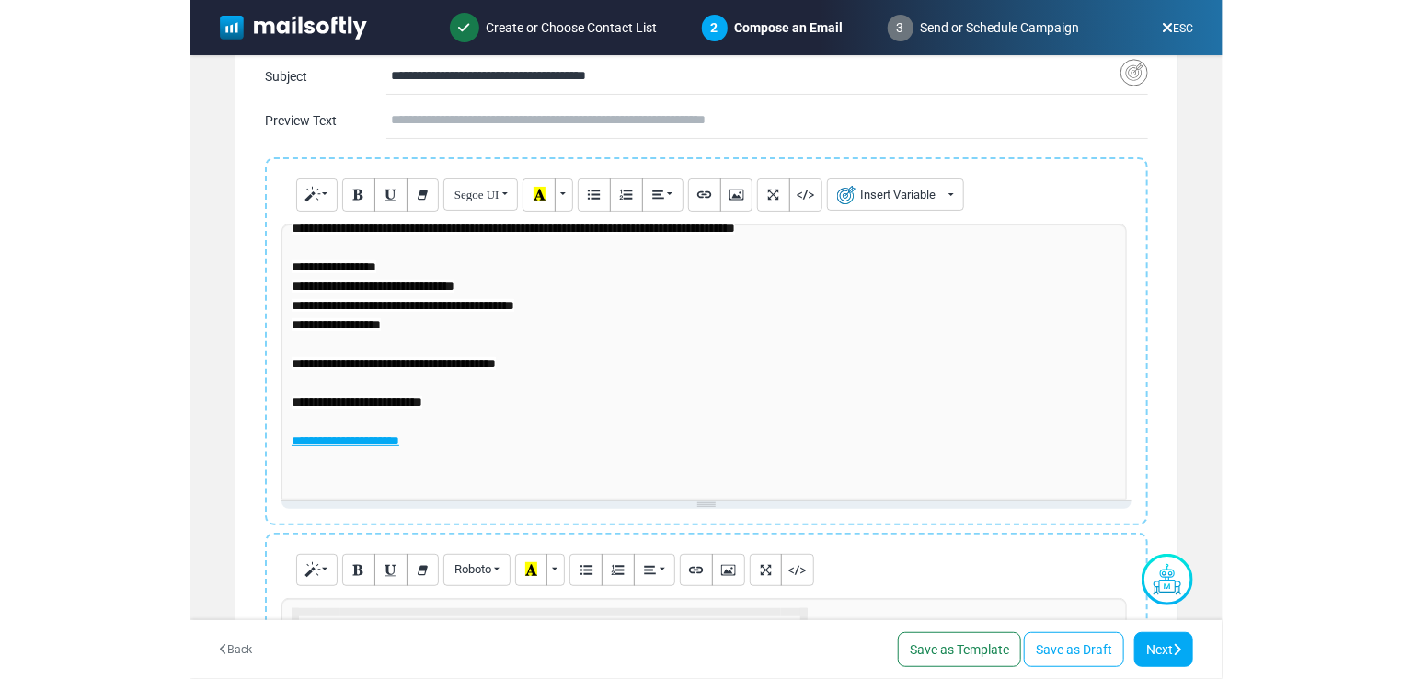
scroll to position [0, 0]
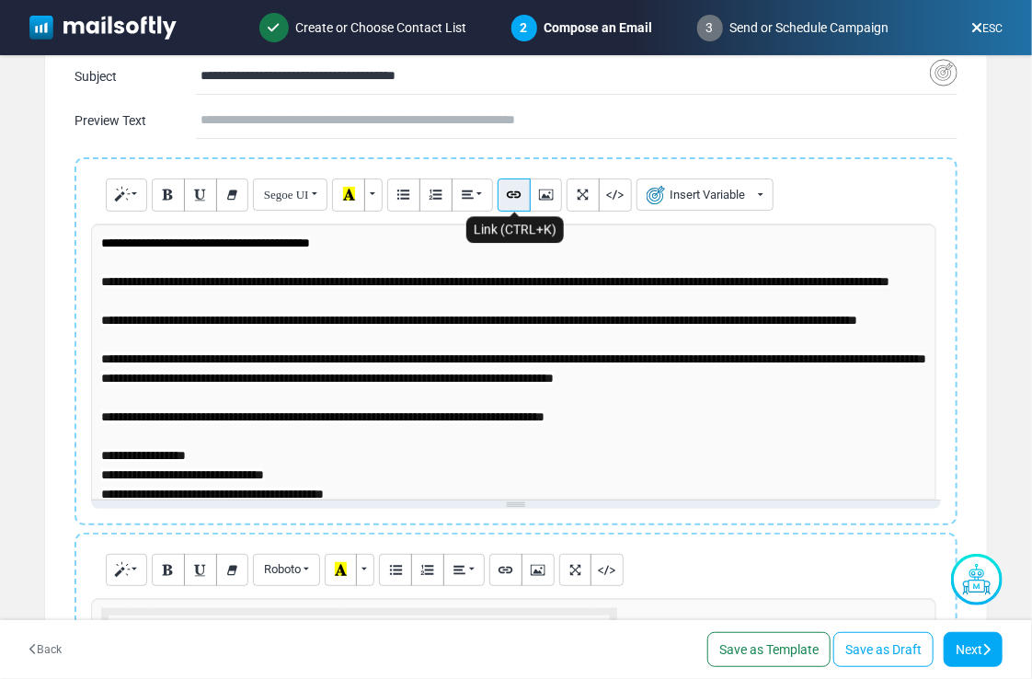
click at [508, 192] on icon "Link (CTRL+K)" at bounding box center [514, 194] width 12 height 14
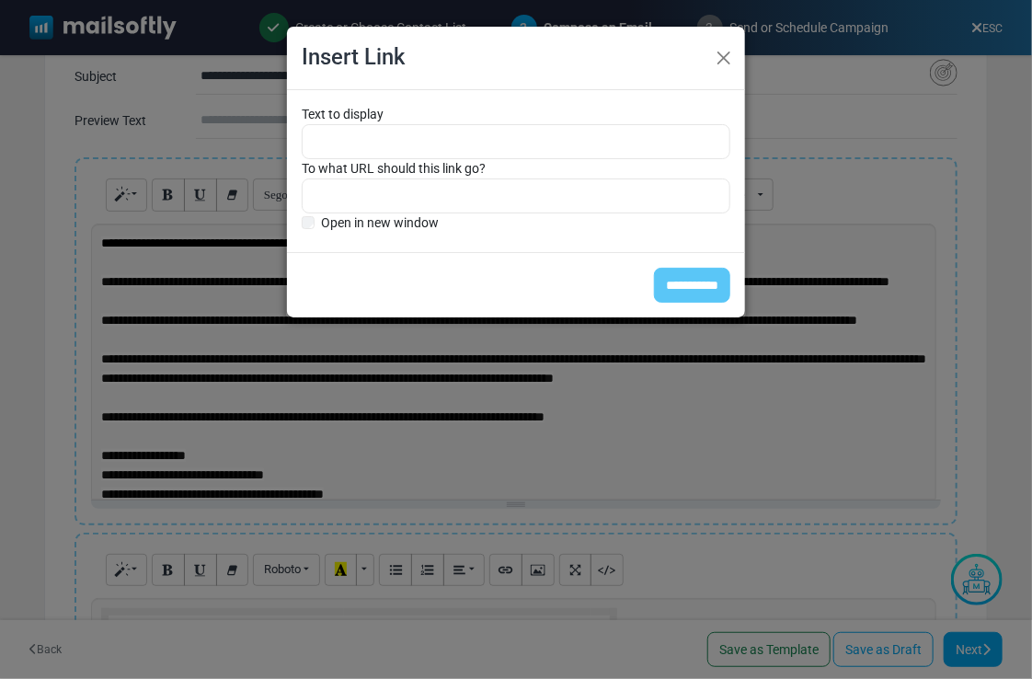
click at [366, 220] on label "Open in new window" at bounding box center [380, 222] width 118 height 19
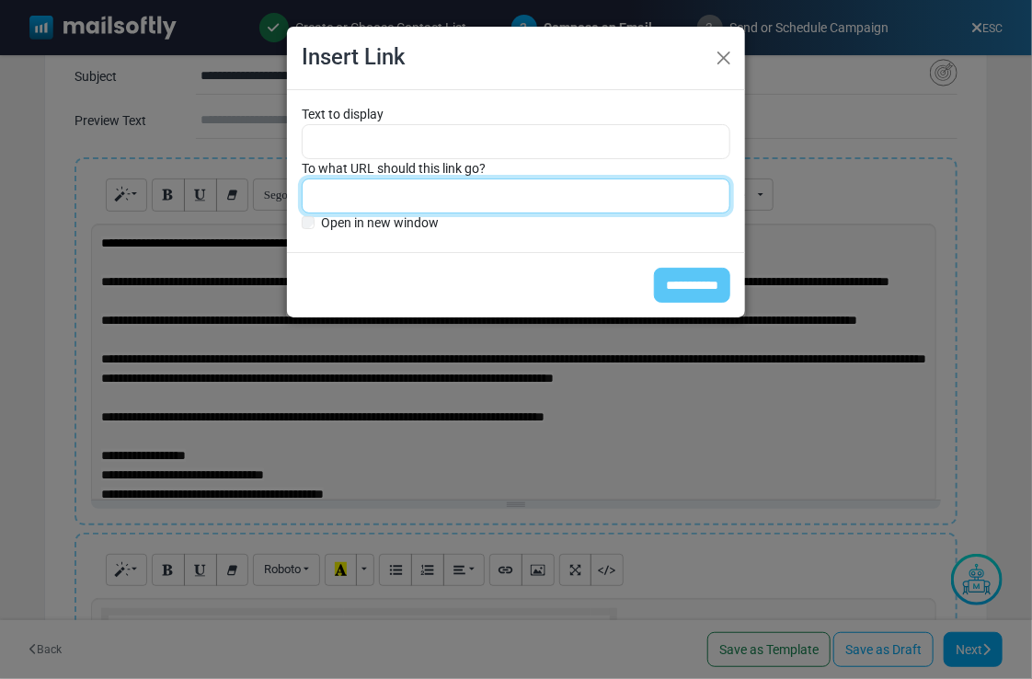
click at [415, 190] on input "To what URL should this link go?" at bounding box center [516, 195] width 429 height 35
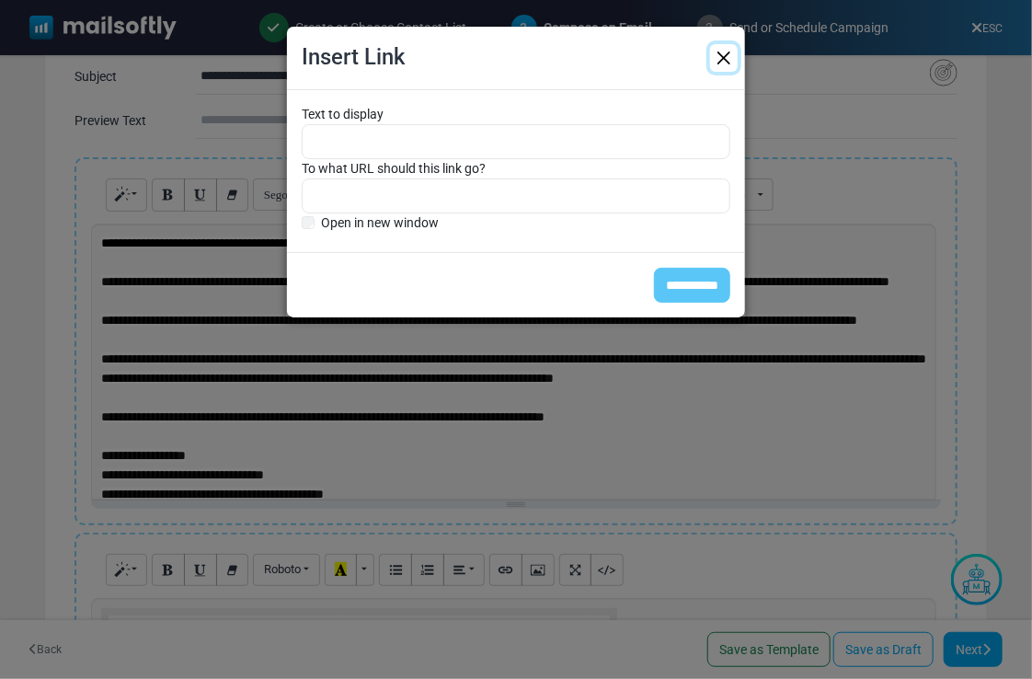
click at [723, 62] on button "Close" at bounding box center [724, 58] width 28 height 28
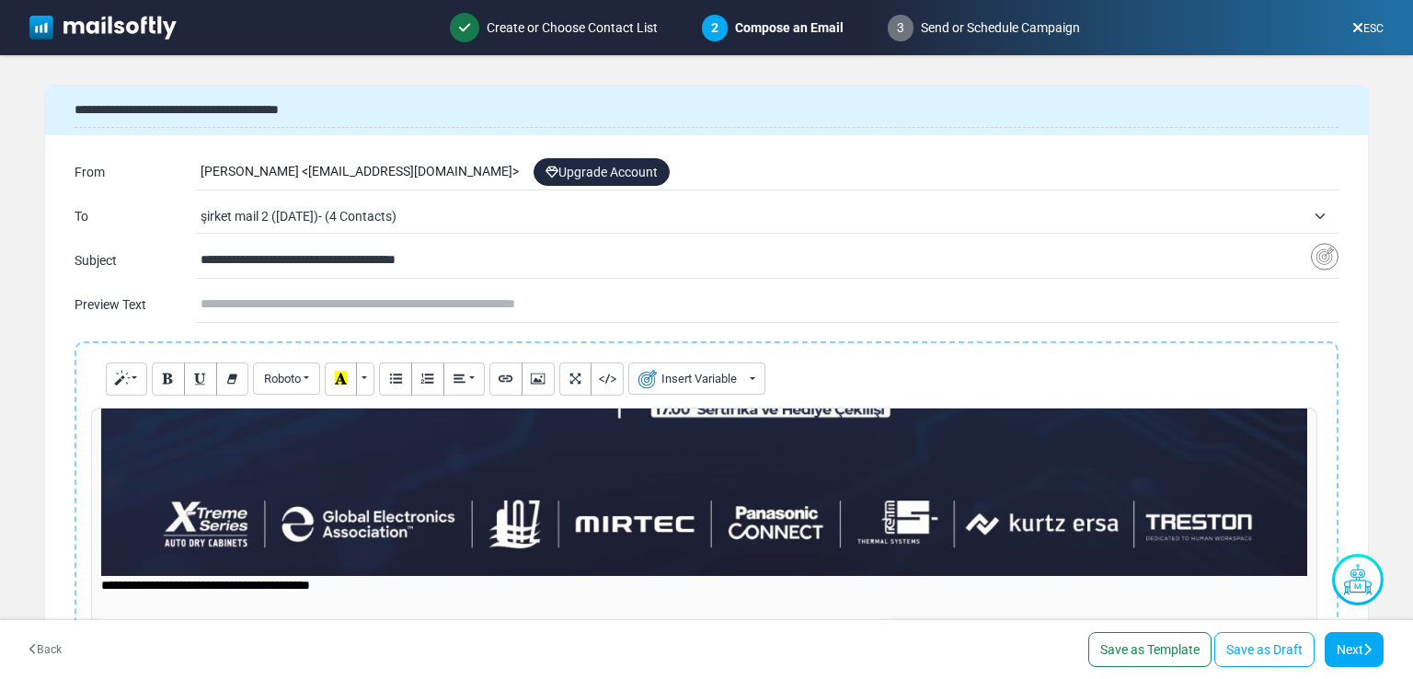
scroll to position [1043, 0]
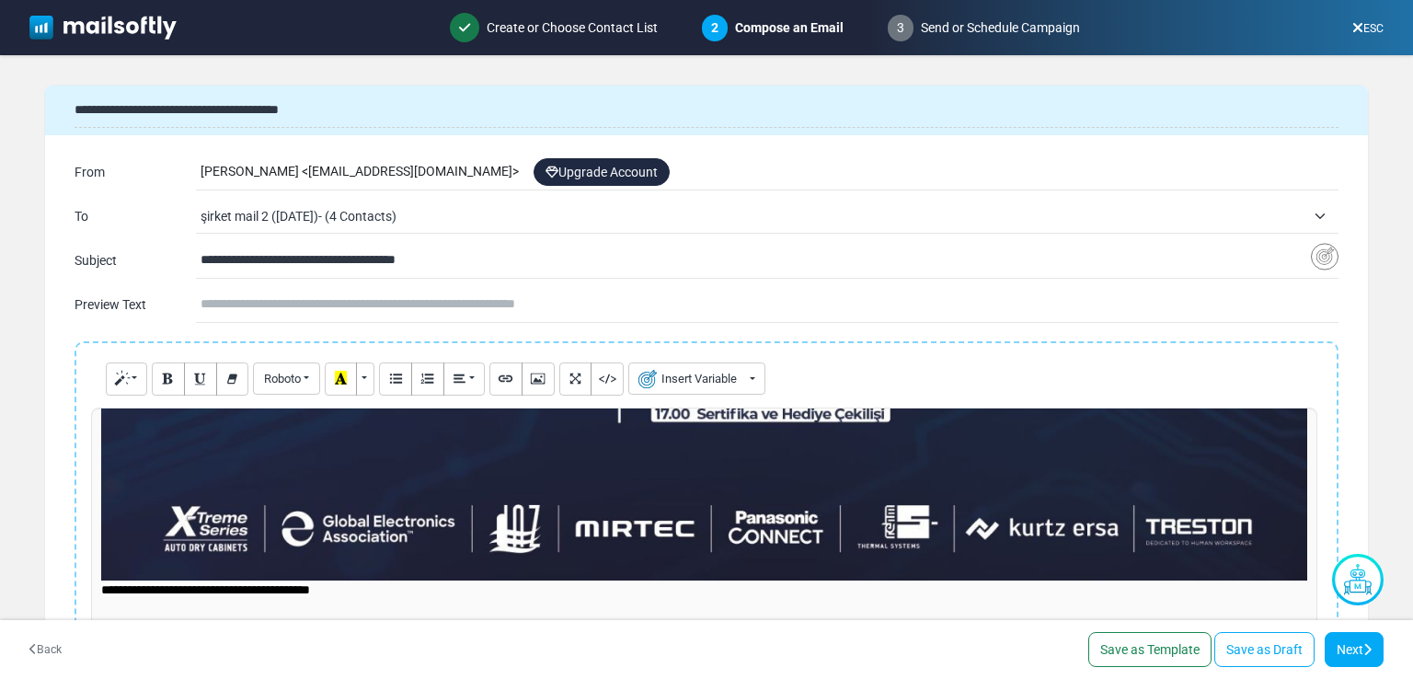
click at [756, 500] on div "**********" at bounding box center [706, 546] width 1231 height 276
drag, startPoint x: 753, startPoint y: 502, endPoint x: 707, endPoint y: 494, distance: 46.7
click at [707, 494] on div "**********" at bounding box center [706, 546] width 1231 height 276
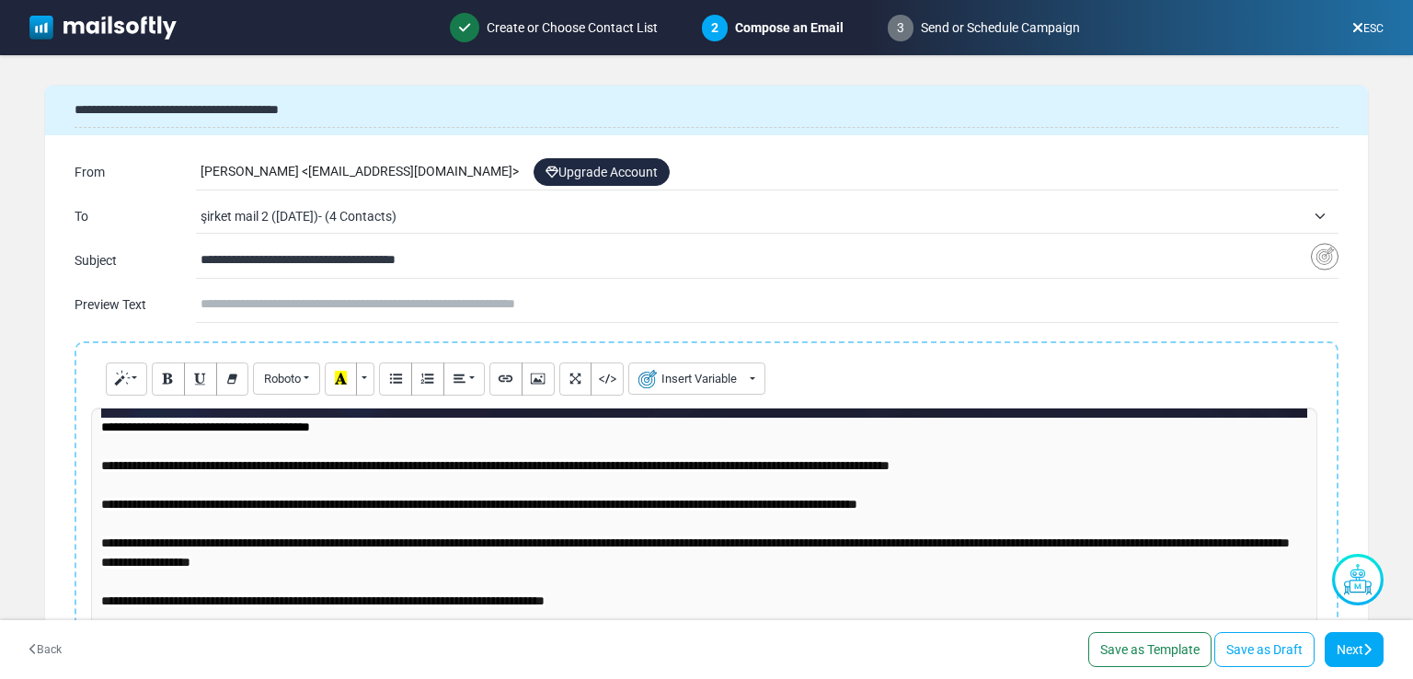
scroll to position [1135, 0]
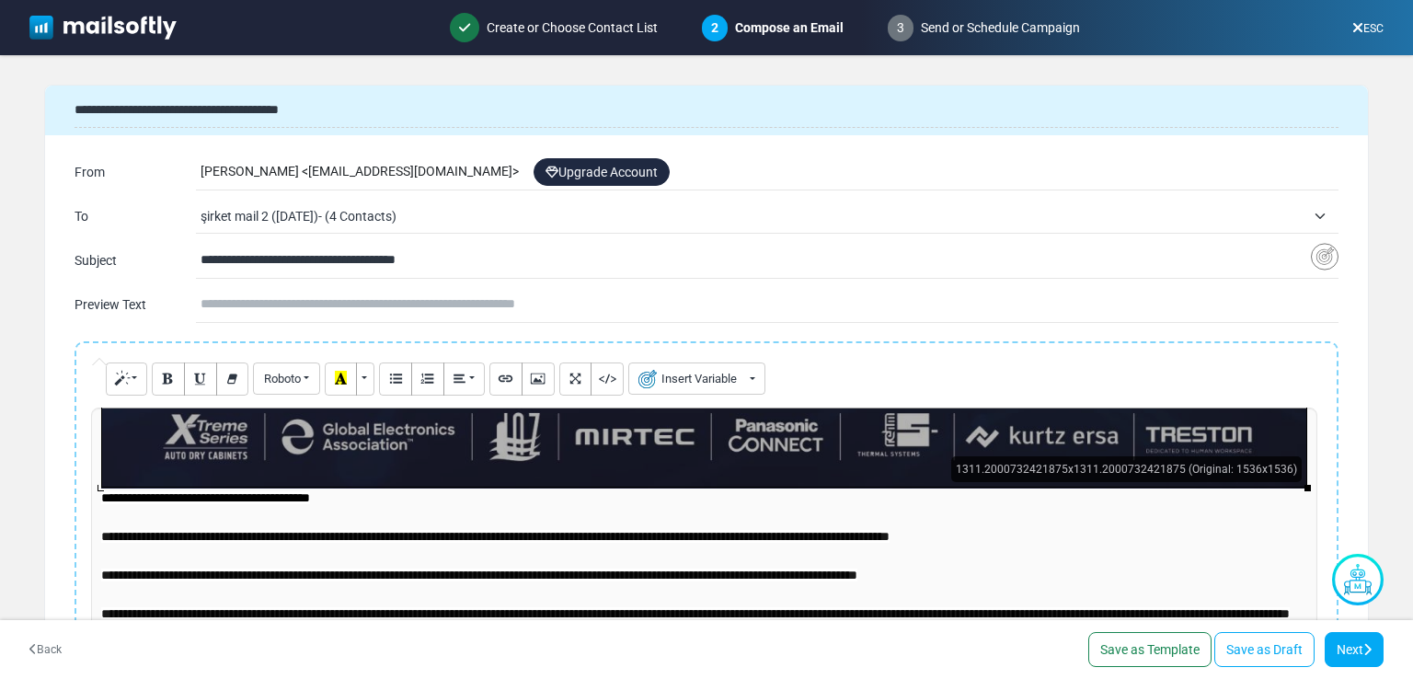
drag, startPoint x: 904, startPoint y: 454, endPoint x: 819, endPoint y: 466, distance: 86.4
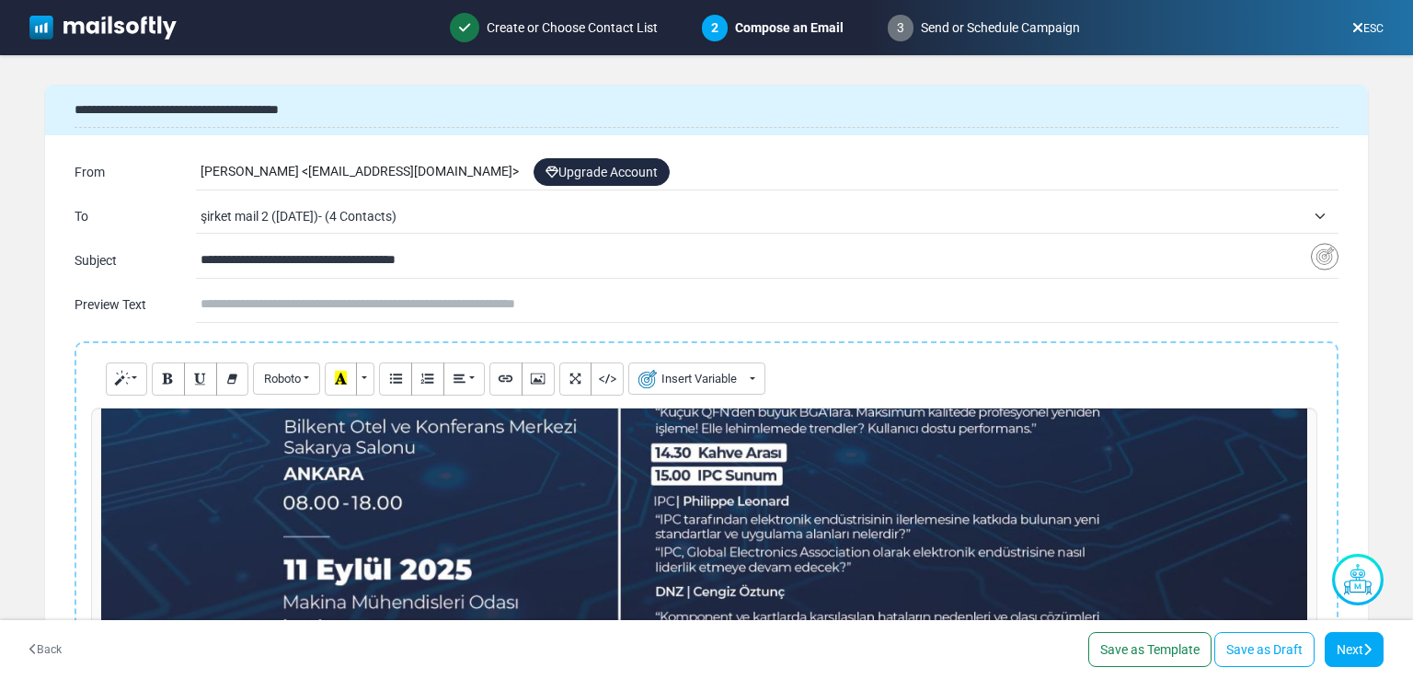
scroll to position [491, 0]
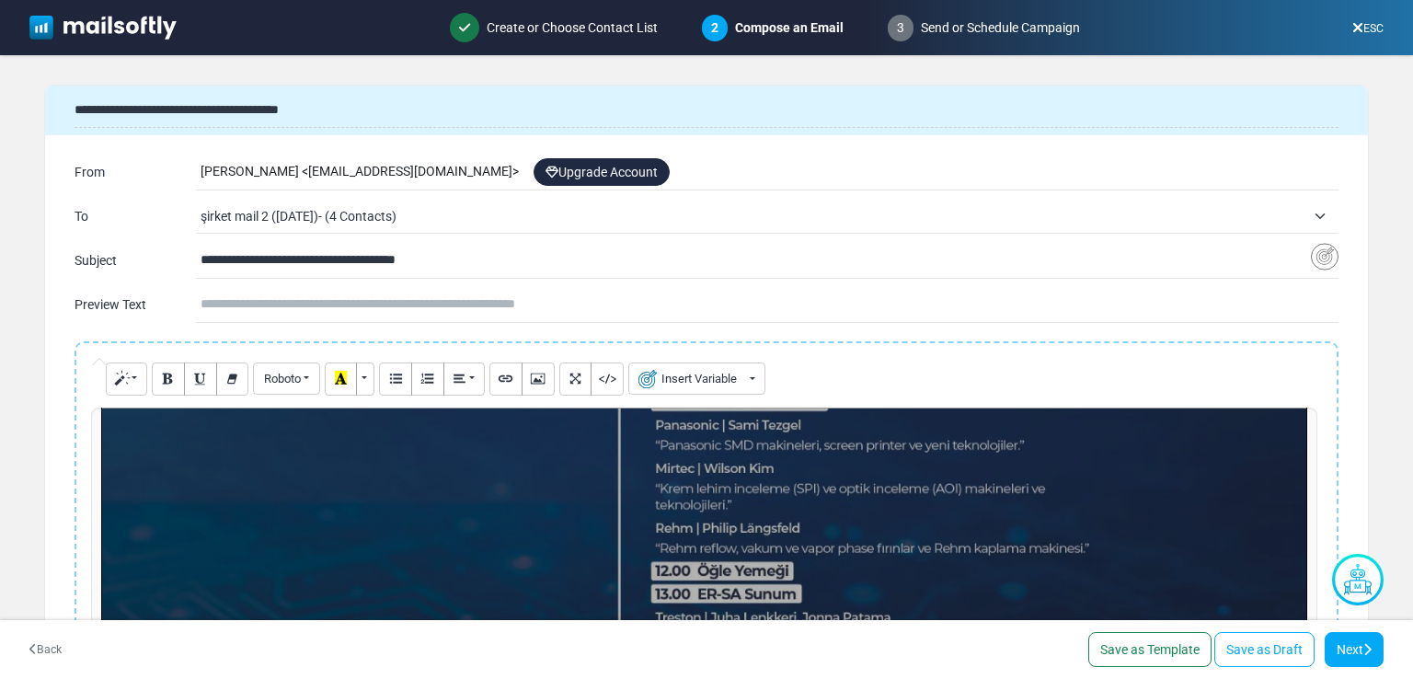
click at [844, 583] on div "**********" at bounding box center [706, 546] width 1231 height 276
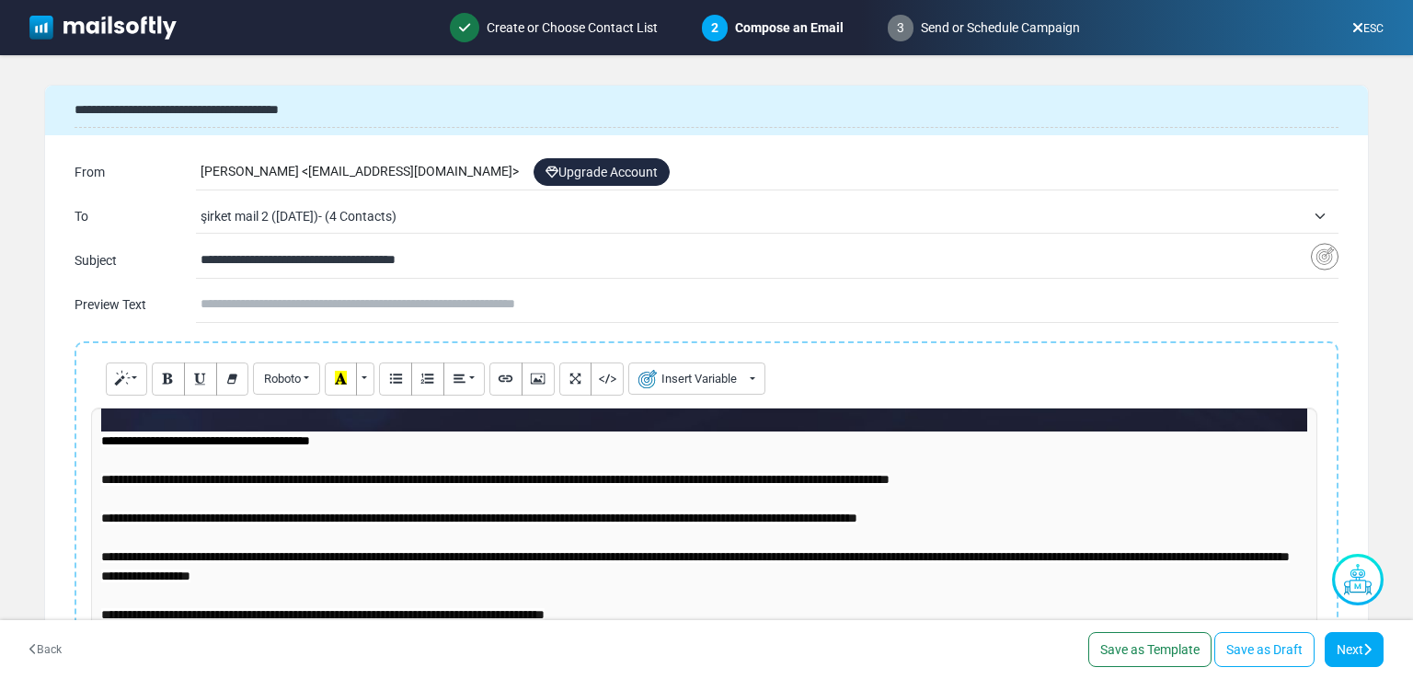
scroll to position [1135, 0]
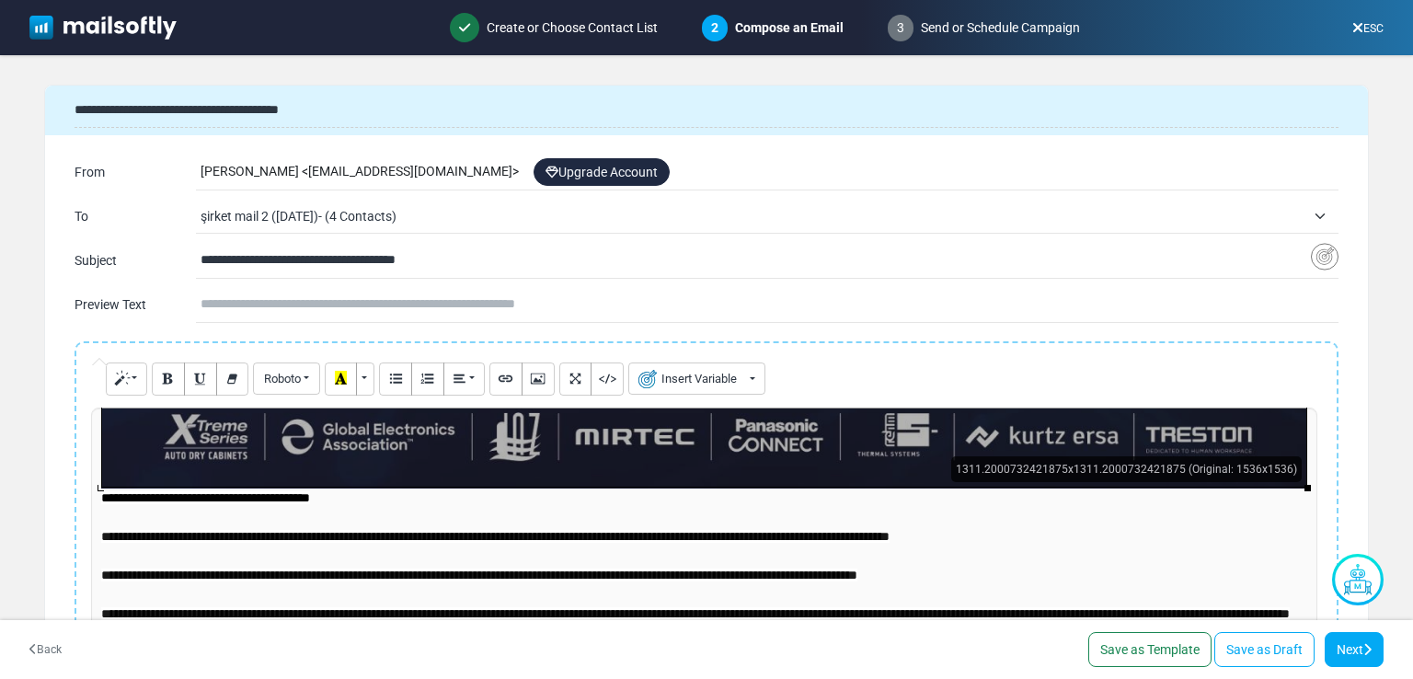
drag, startPoint x: 914, startPoint y: 466, endPoint x: 861, endPoint y: 452, distance: 55.4
drag, startPoint x: 861, startPoint y: 452, endPoint x: 834, endPoint y: 443, distance: 28.2
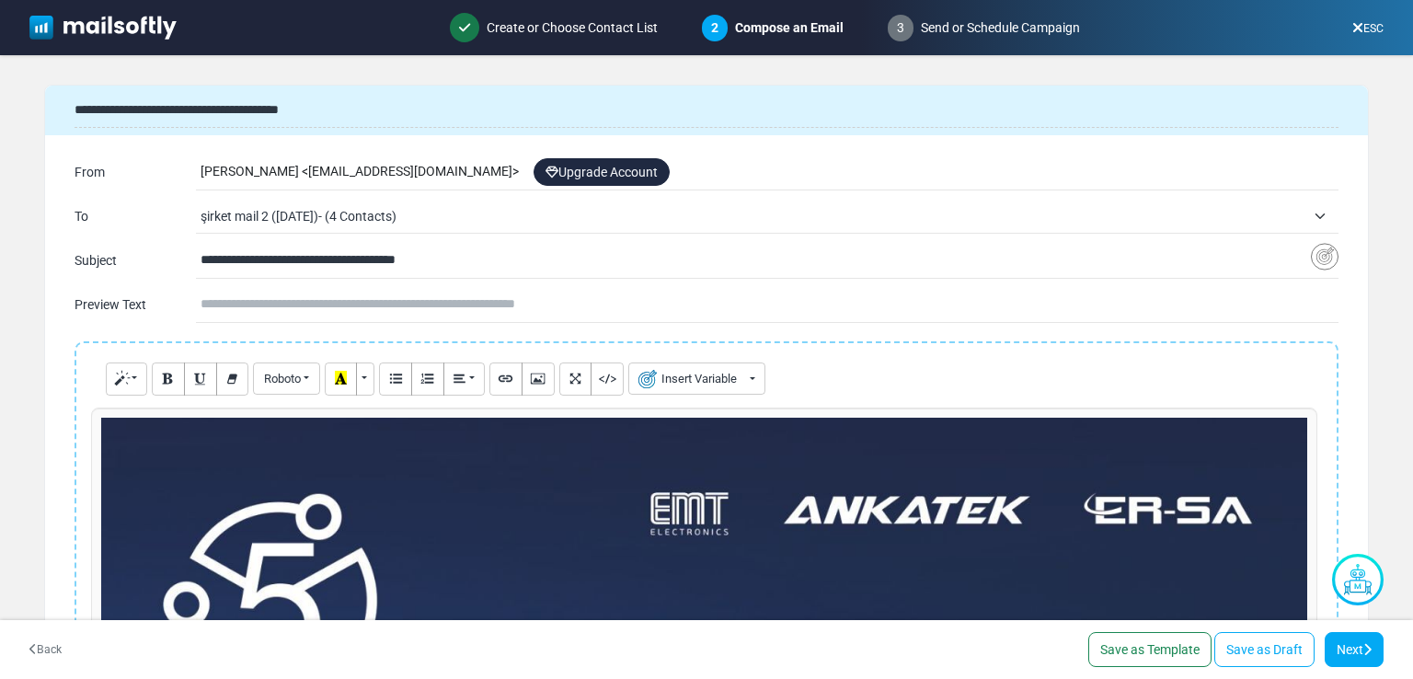
scroll to position [0, 0]
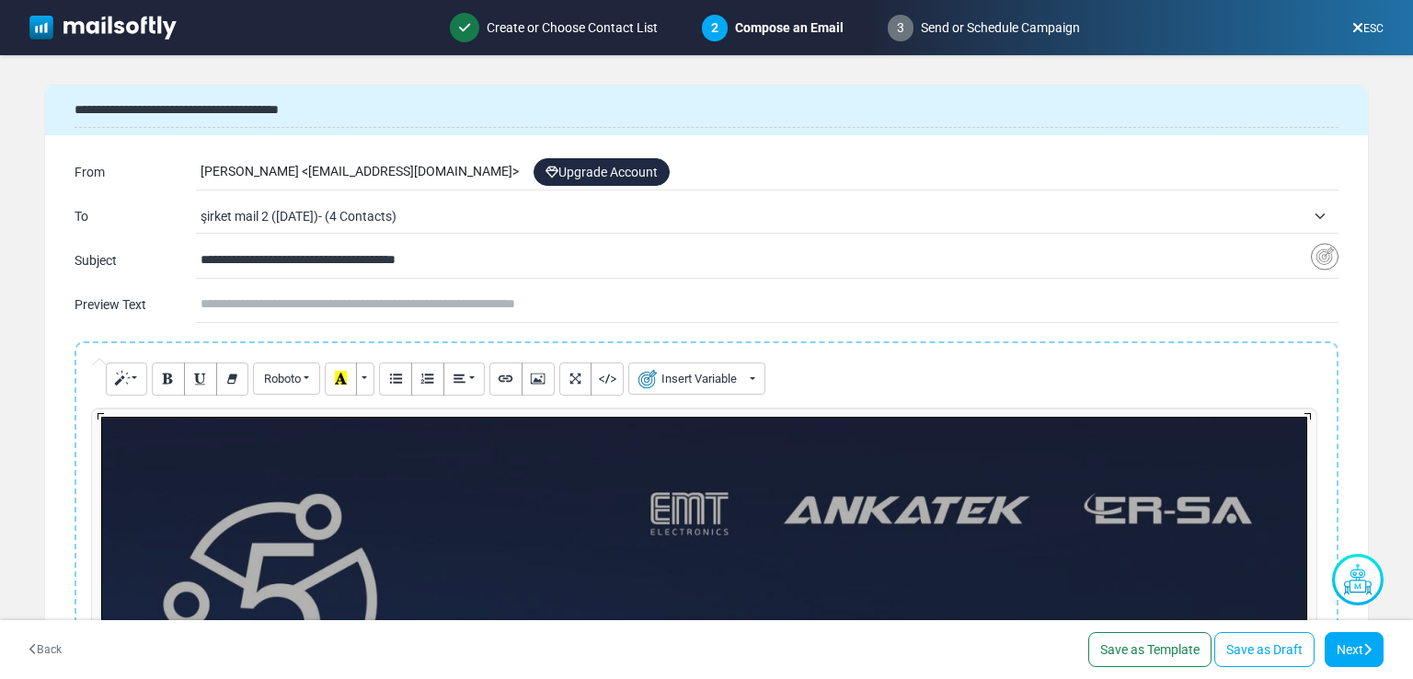
click at [479, 565] on div "**********" at bounding box center [706, 546] width 1231 height 276
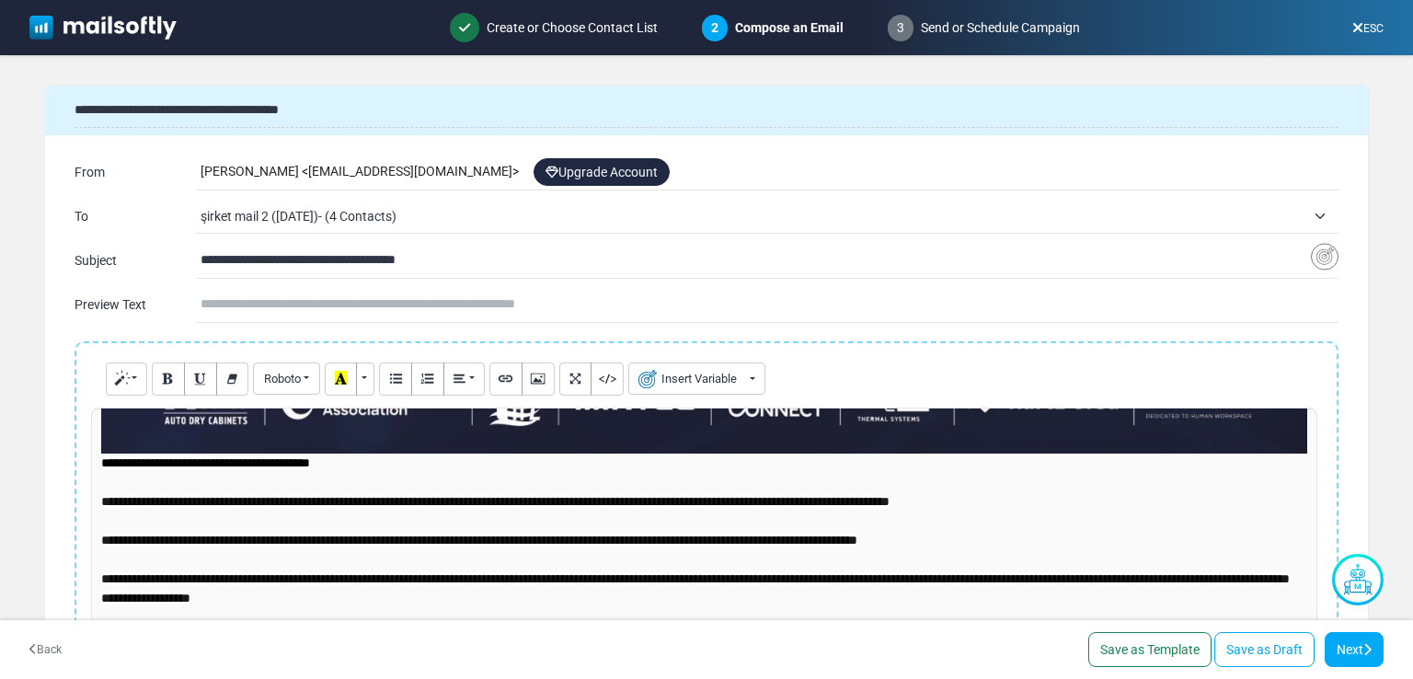
scroll to position [1012, 0]
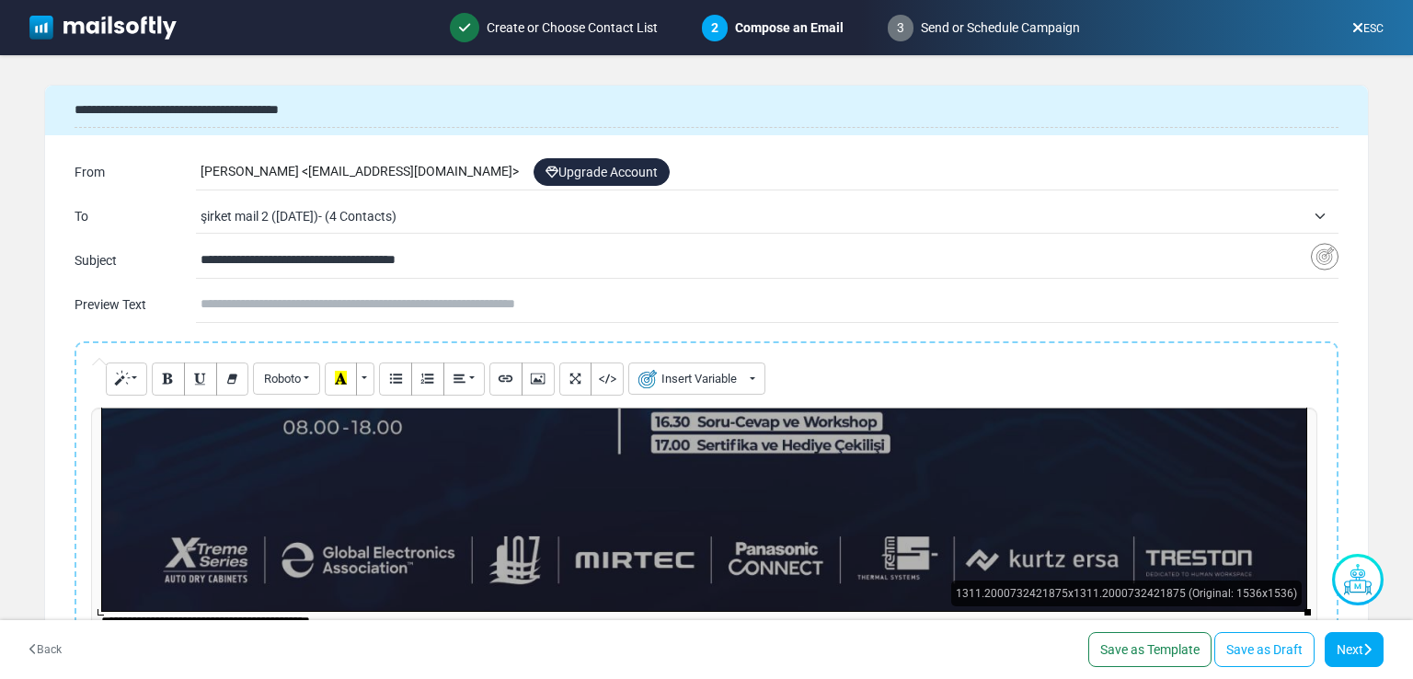
drag, startPoint x: 1097, startPoint y: 571, endPoint x: 905, endPoint y: 532, distance: 195.4
click at [905, 532] on div "**********" at bounding box center [706, 546] width 1231 height 276
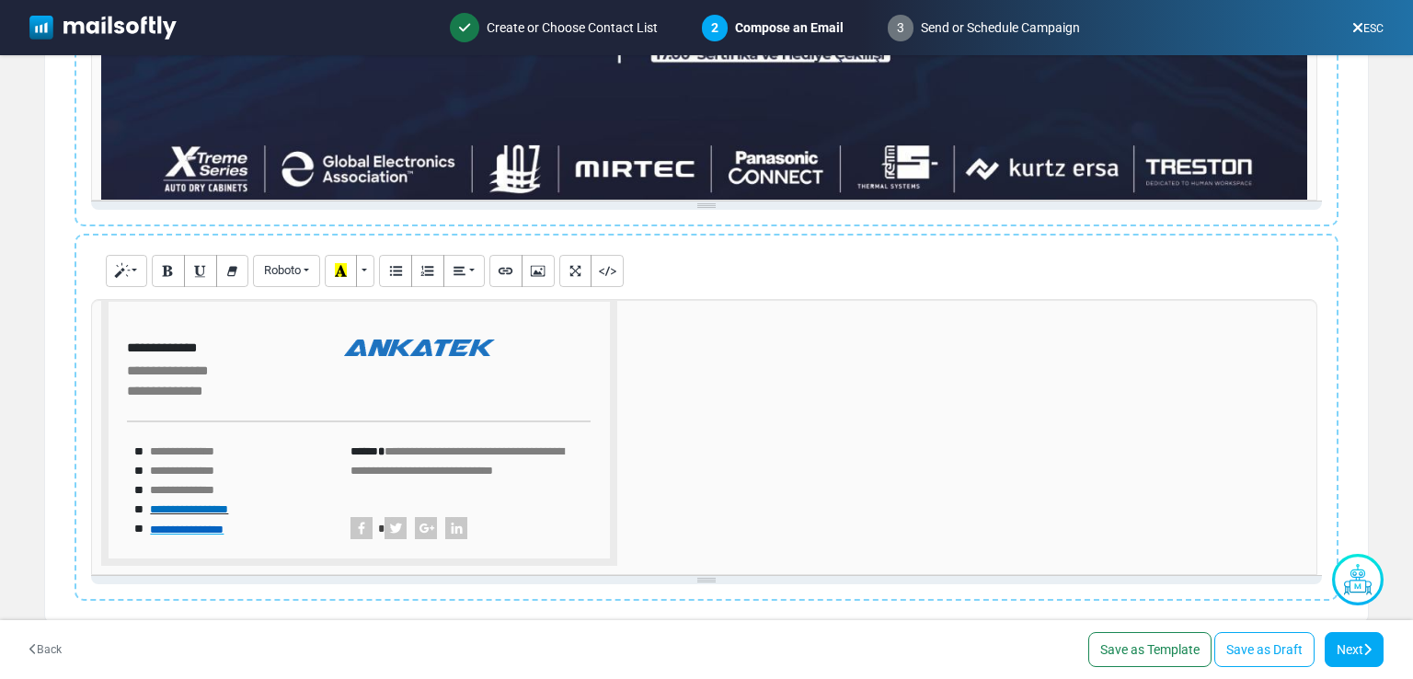
scroll to position [498, 0]
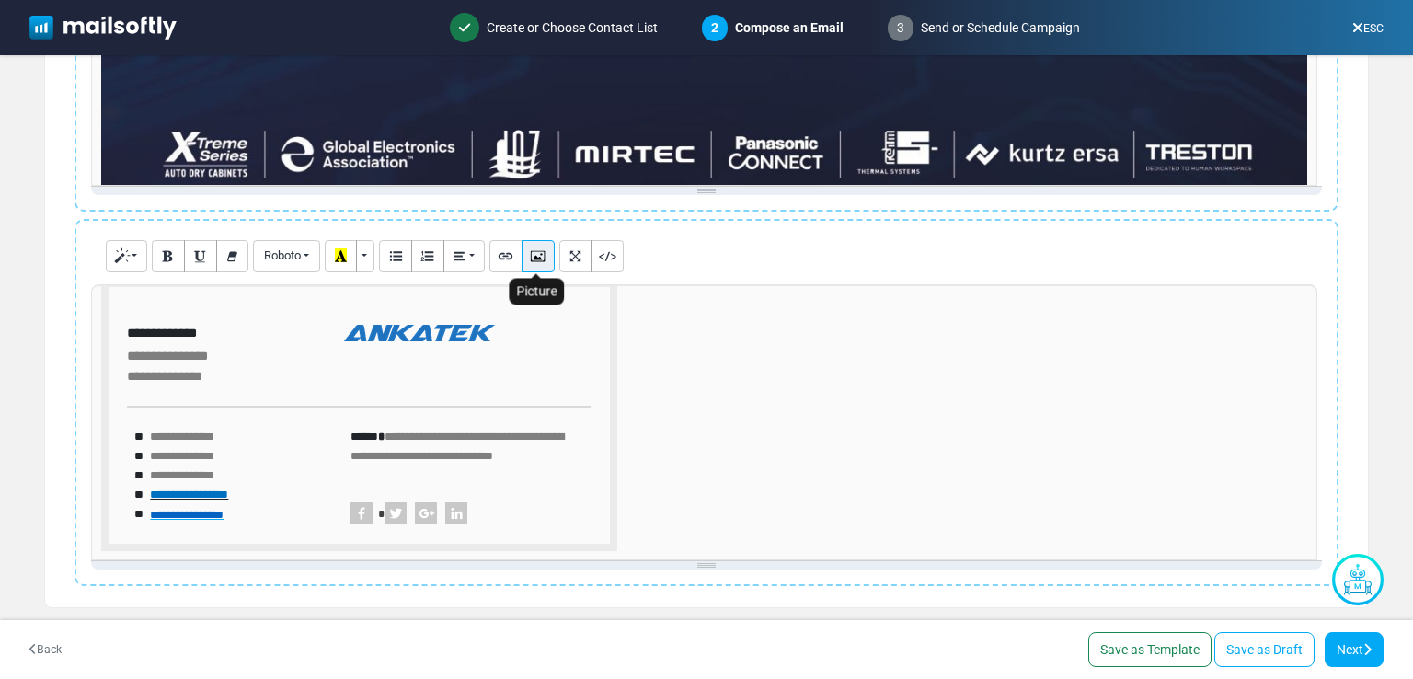
click at [538, 253] on icon "Picture" at bounding box center [538, 255] width 12 height 14
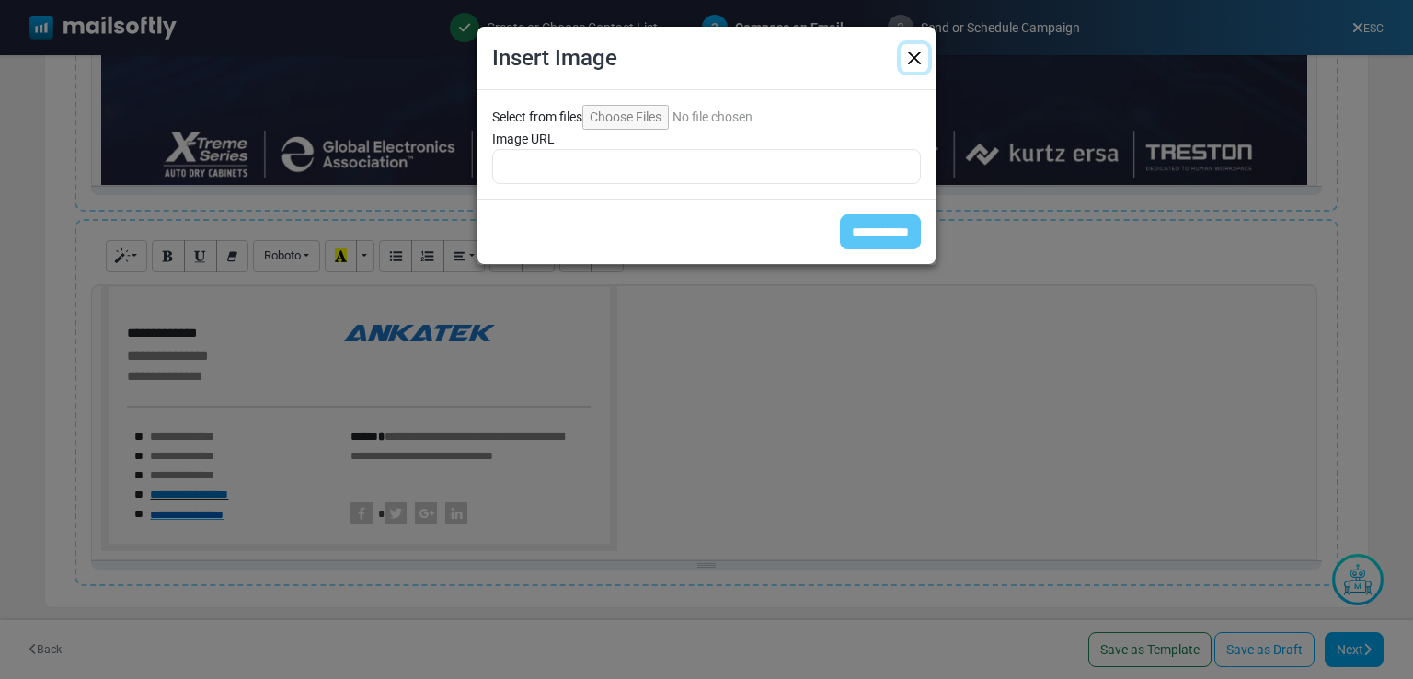
click at [911, 58] on button "Close" at bounding box center [915, 58] width 28 height 28
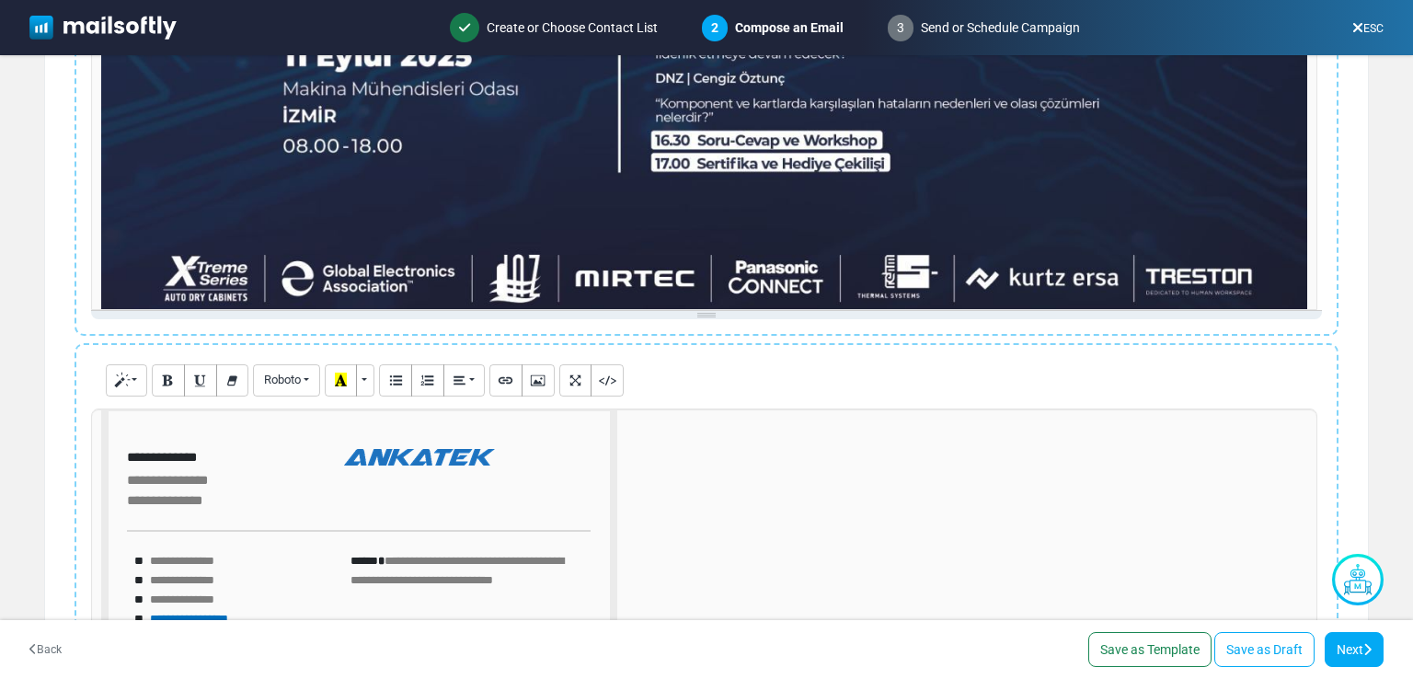
scroll to position [130, 0]
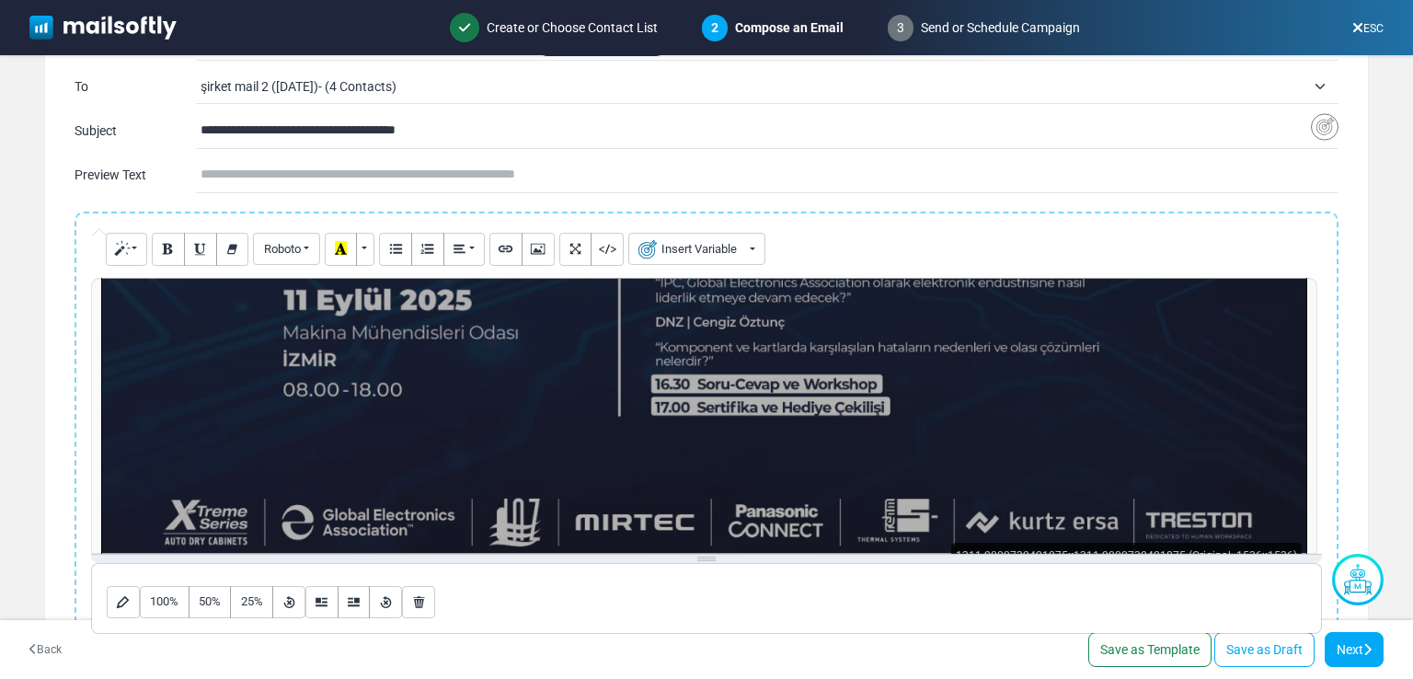
drag, startPoint x: 661, startPoint y: 364, endPoint x: 638, endPoint y: 374, distance: 25.1
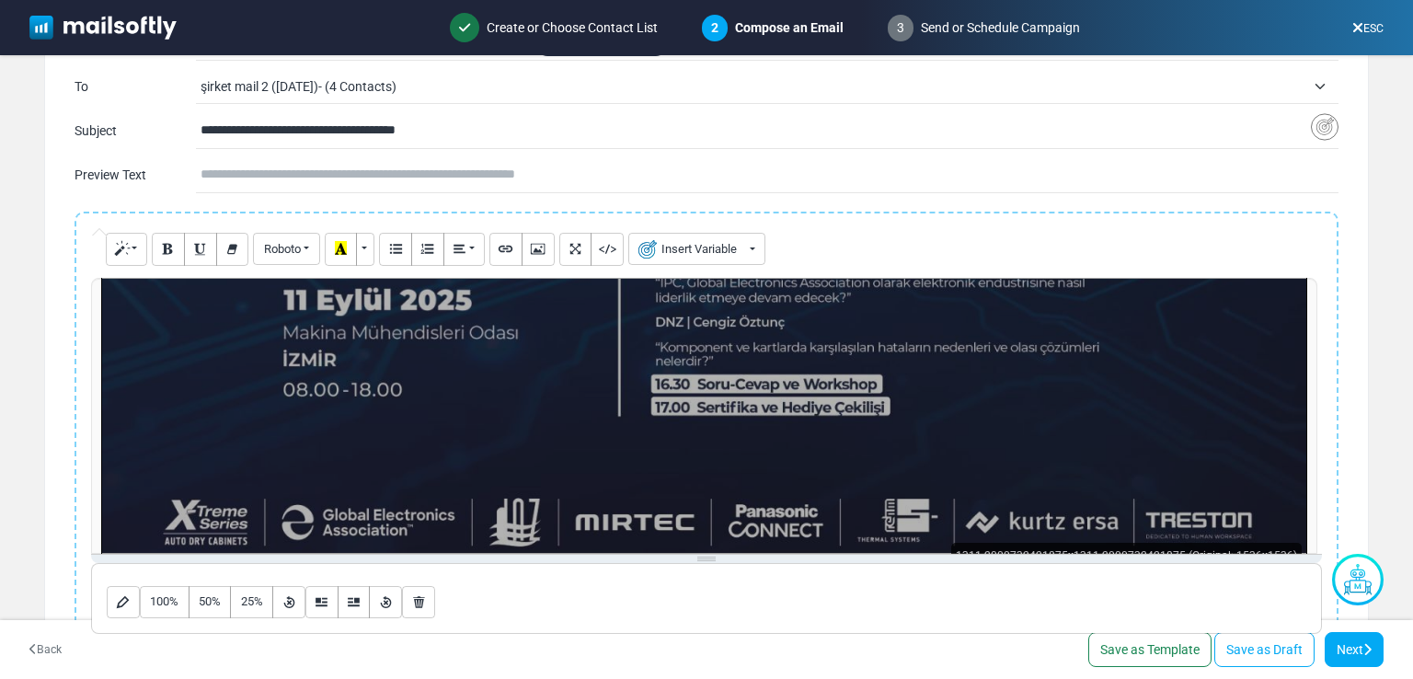
drag, startPoint x: 637, startPoint y: 376, endPoint x: 482, endPoint y: 420, distance: 160.5
drag, startPoint x: 86, startPoint y: 550, endPoint x: 108, endPoint y: 516, distance: 40.6
click at [107, 527] on div "Drop image or Text Normal Blockquote Code Header 1 Header 2 Header 3 Header 4 H…" at bounding box center [707, 431] width 1264 height 439
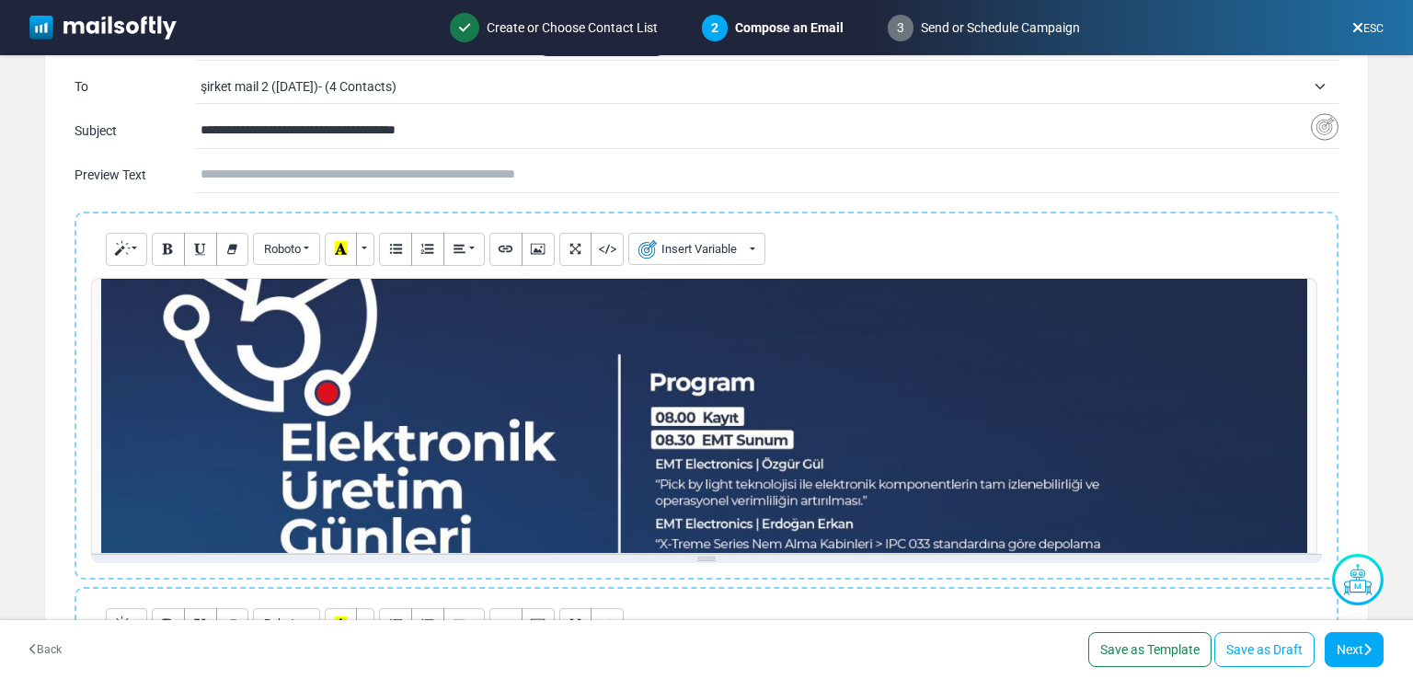
scroll to position [0, 0]
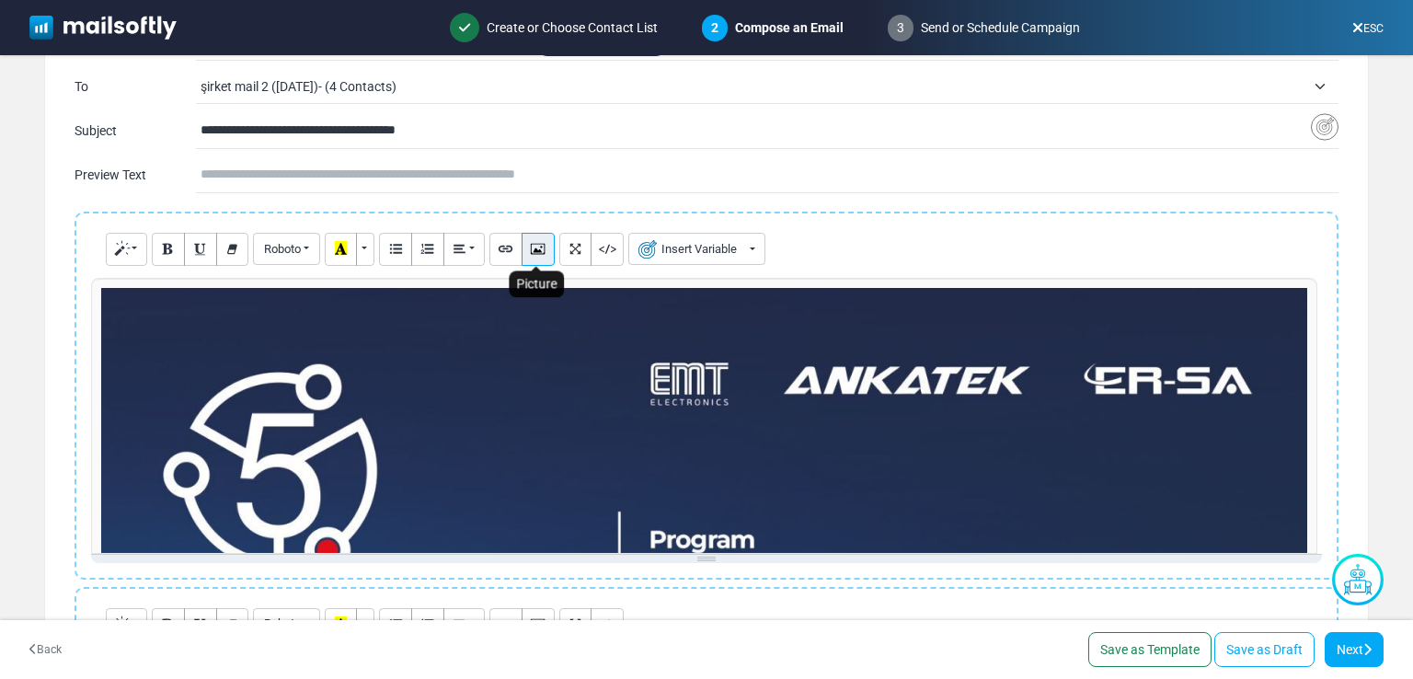
click at [541, 253] on icon "Picture" at bounding box center [538, 248] width 12 height 14
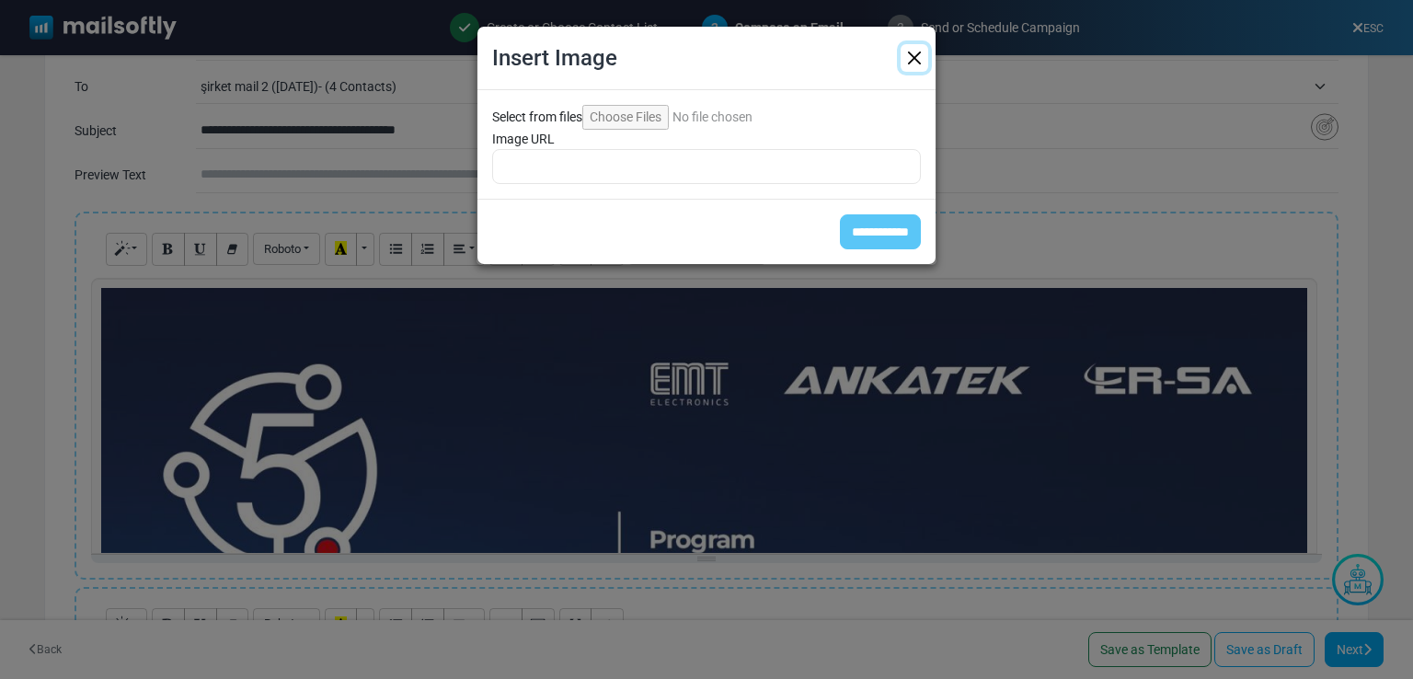
click at [920, 62] on button "Close" at bounding box center [915, 58] width 28 height 28
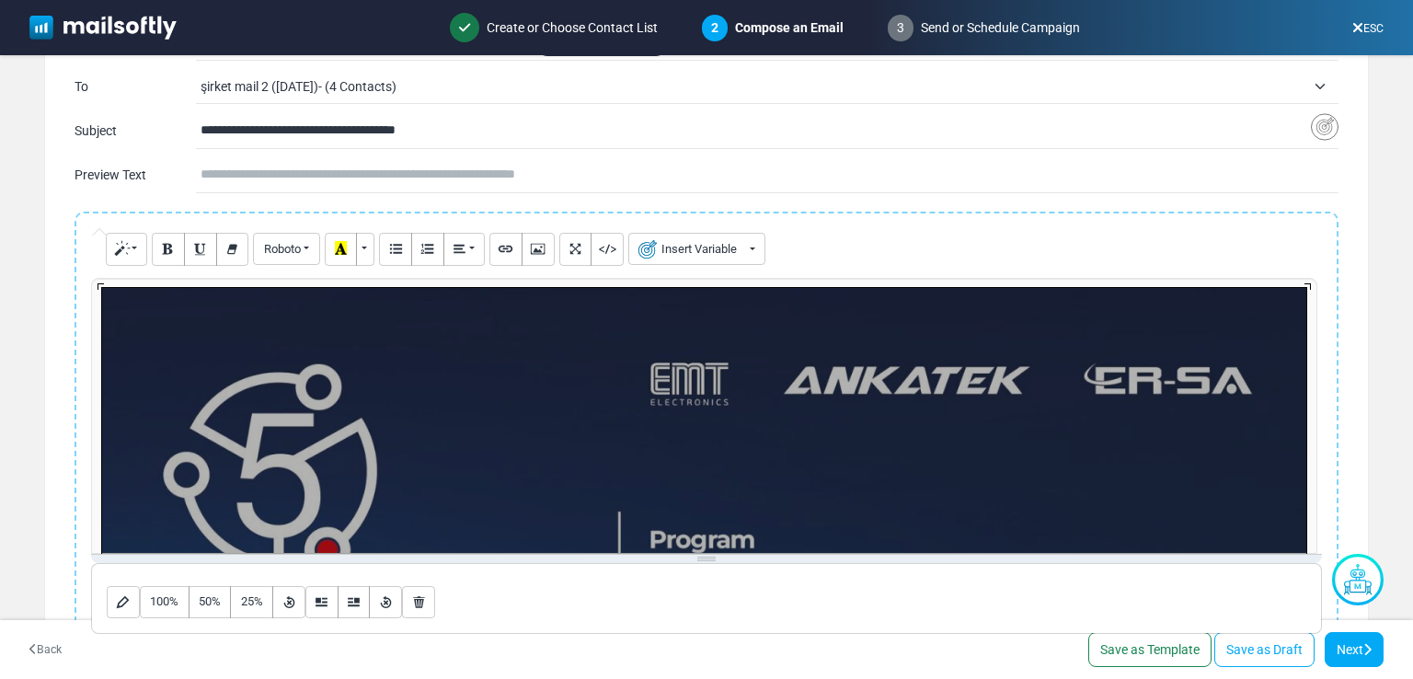
drag, startPoint x: 682, startPoint y: 451, endPoint x: 425, endPoint y: 593, distance: 293.6
click at [425, 593] on button "Remove Image" at bounding box center [418, 602] width 33 height 33
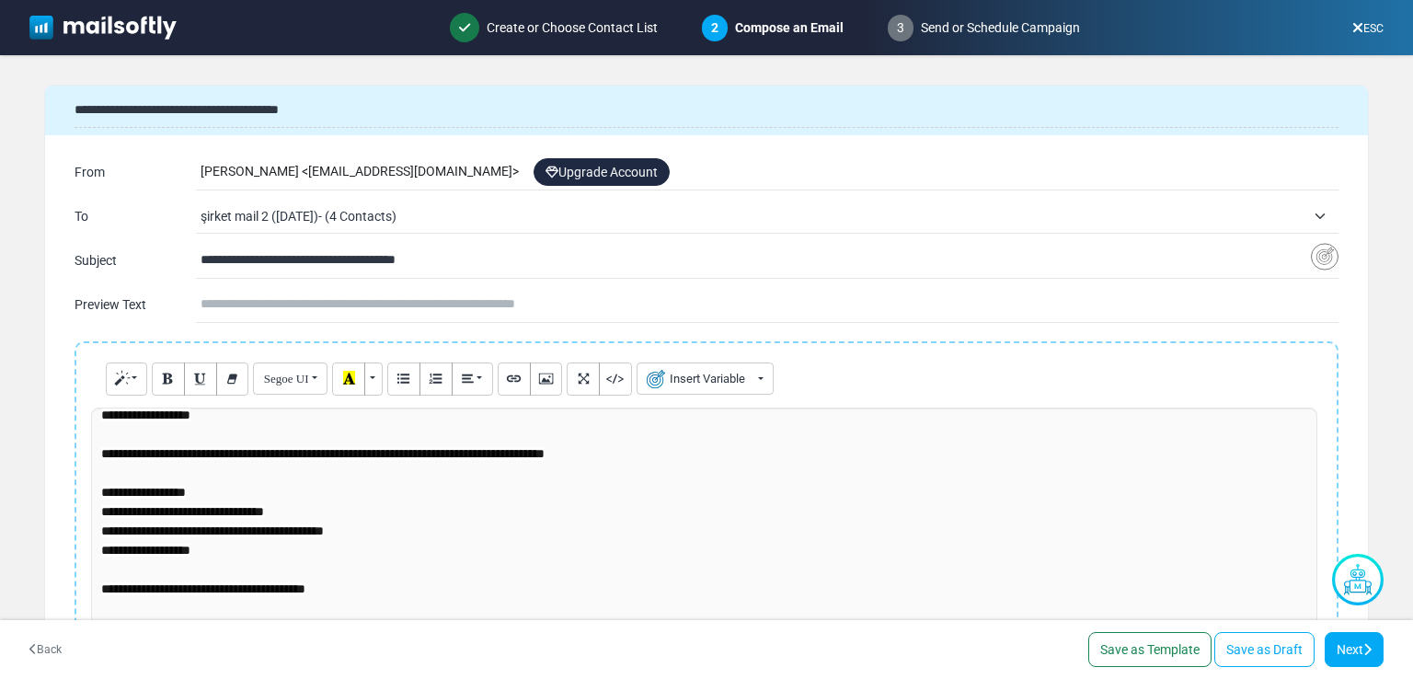
scroll to position [205, 0]
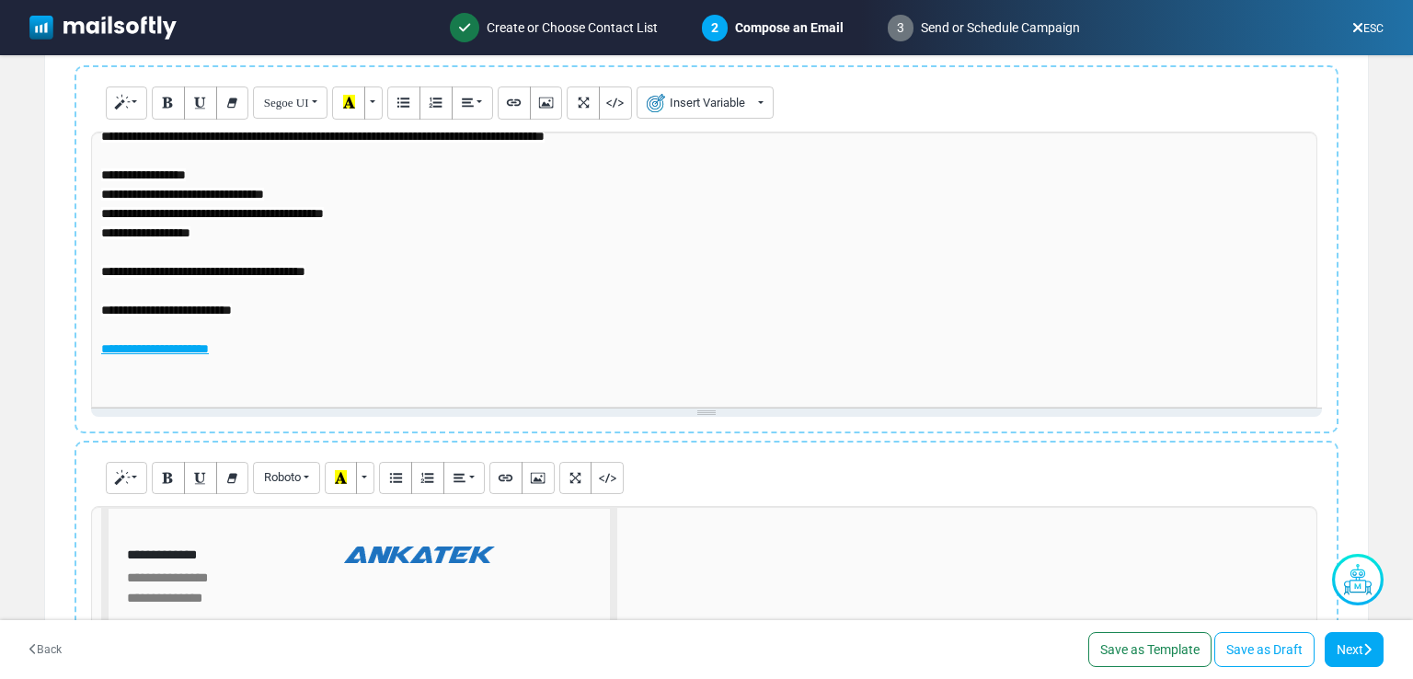
click at [303, 349] on p "**********" at bounding box center [704, 156] width 1206 height 406
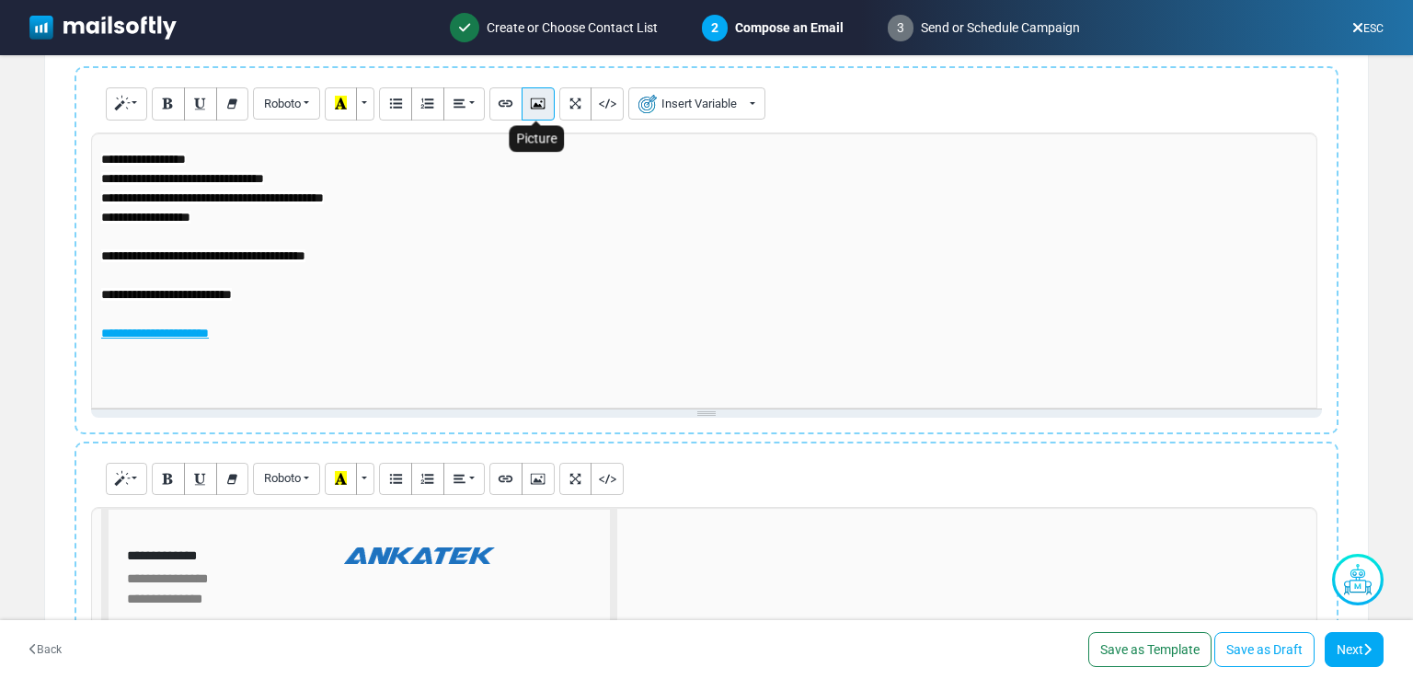
click at [537, 100] on icon "Picture" at bounding box center [538, 103] width 12 height 14
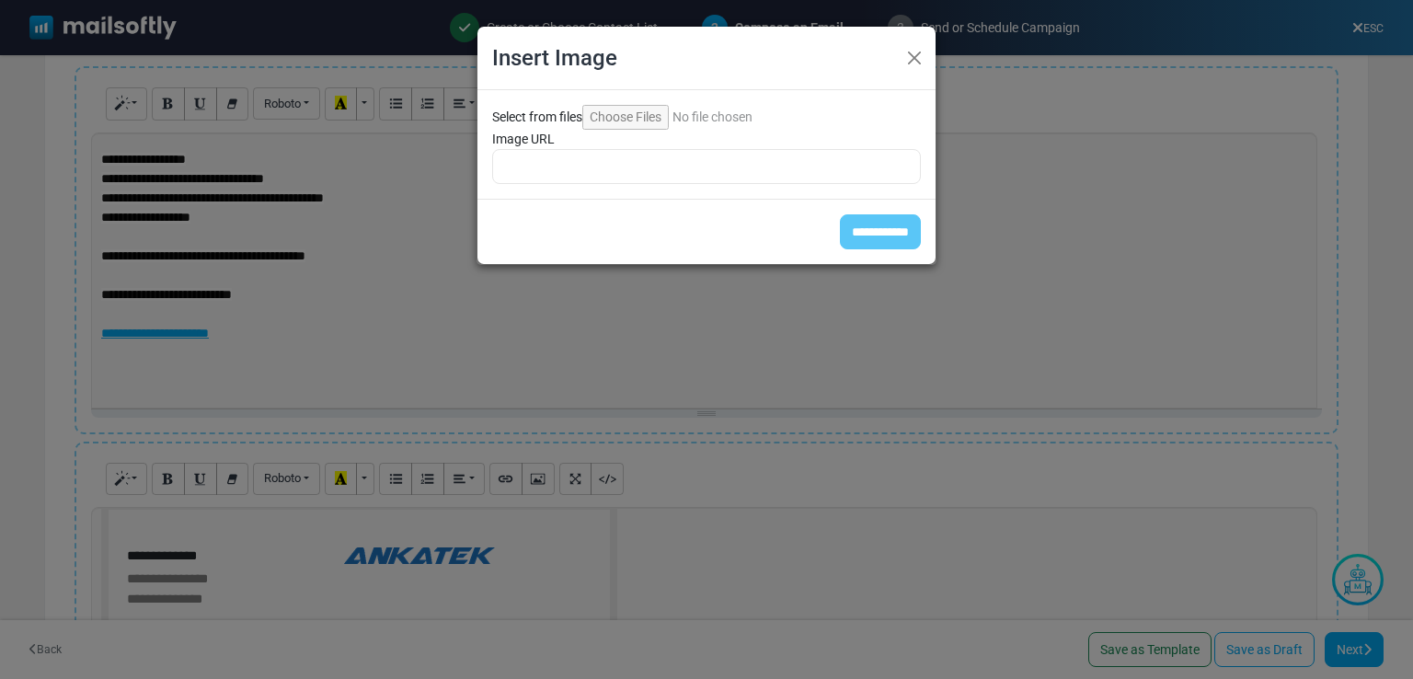
click at [645, 108] on input "Select from files" at bounding box center [707, 117] width 250 height 25
click at [908, 51] on button "Close" at bounding box center [915, 58] width 28 height 28
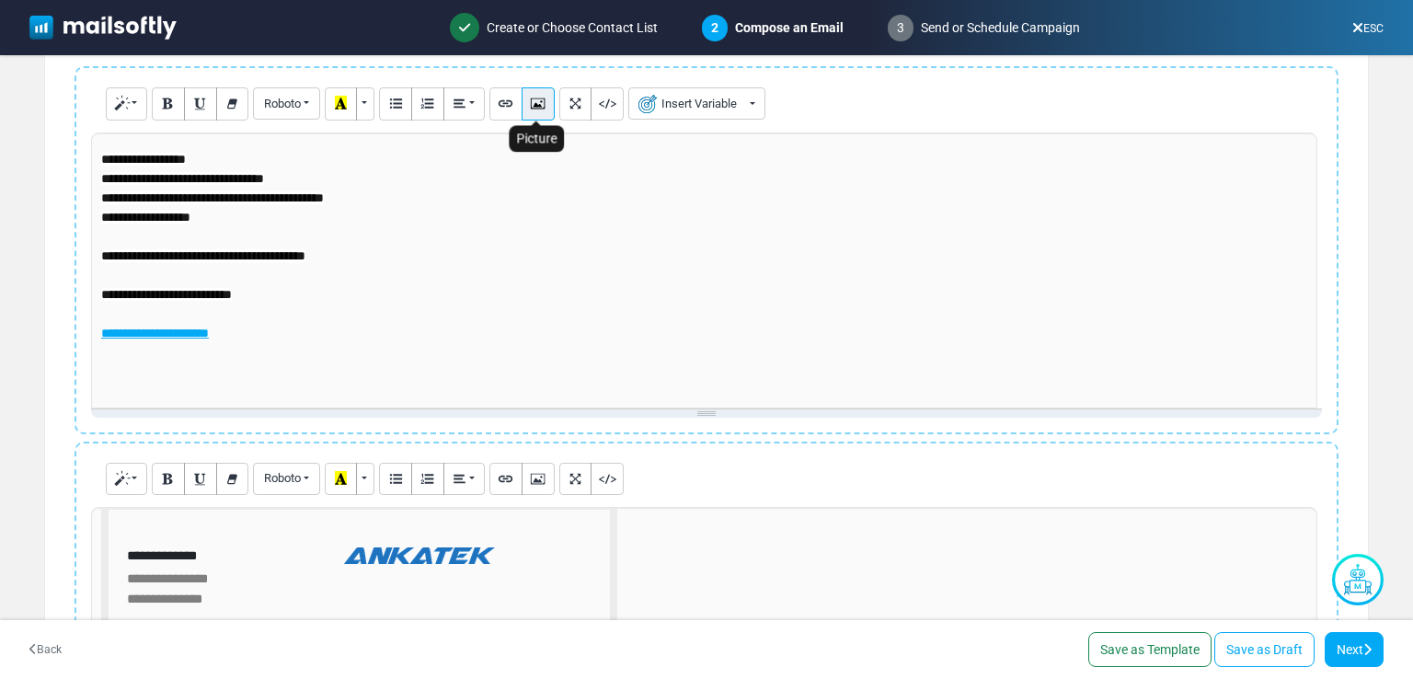
click at [535, 103] on icon "Picture" at bounding box center [538, 103] width 12 height 14
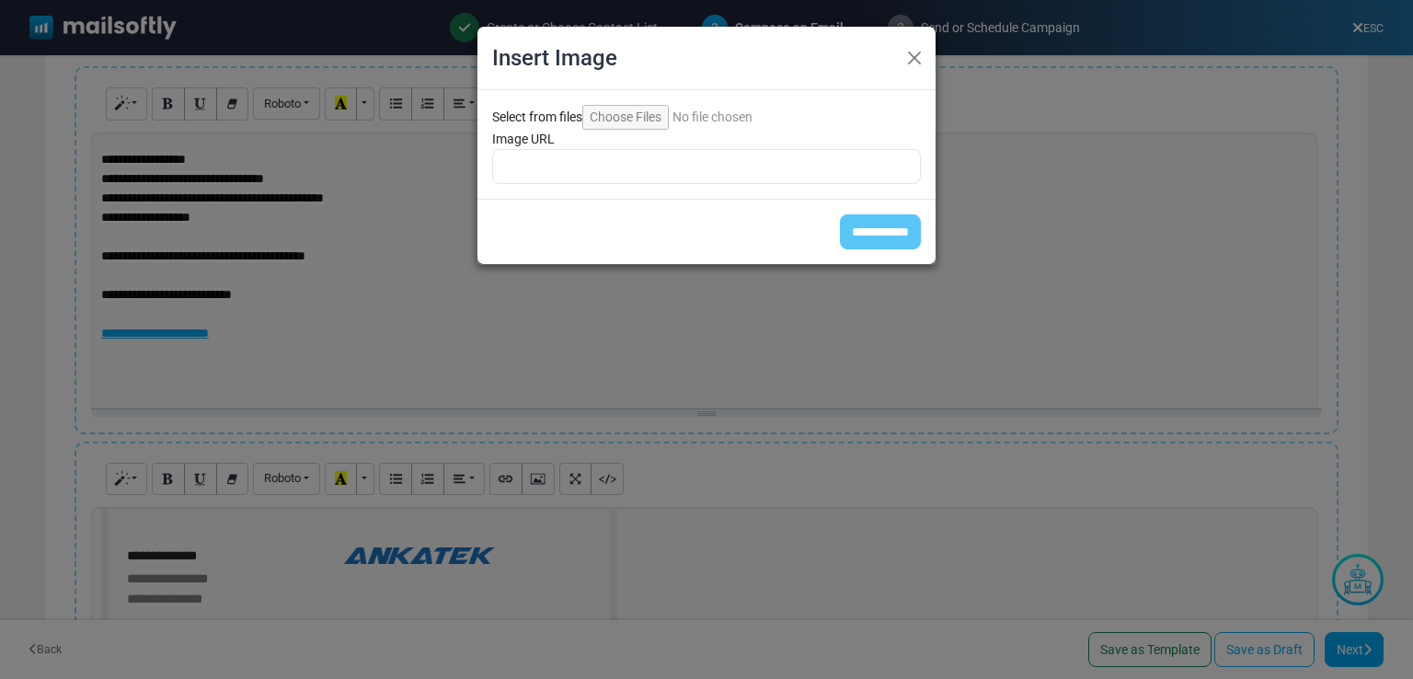
click at [617, 118] on input "Select from files" at bounding box center [707, 117] width 250 height 25
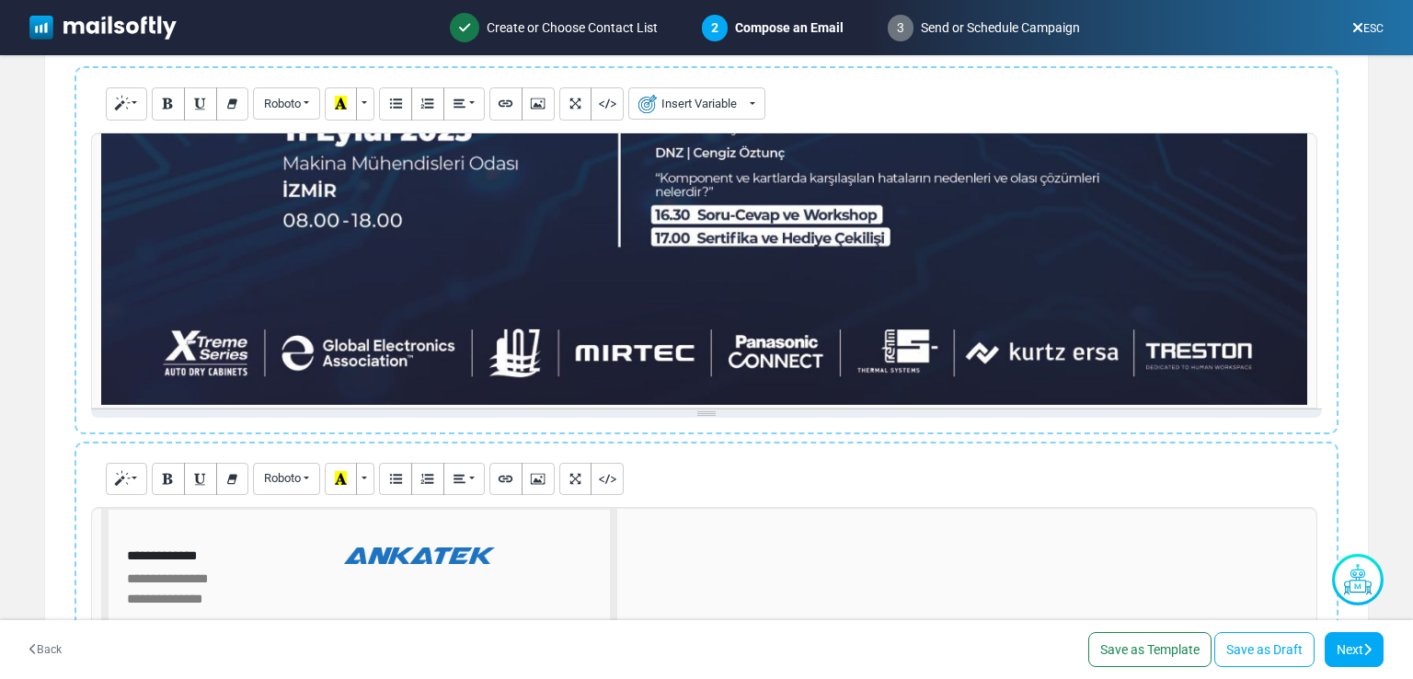
scroll to position [1468, 0]
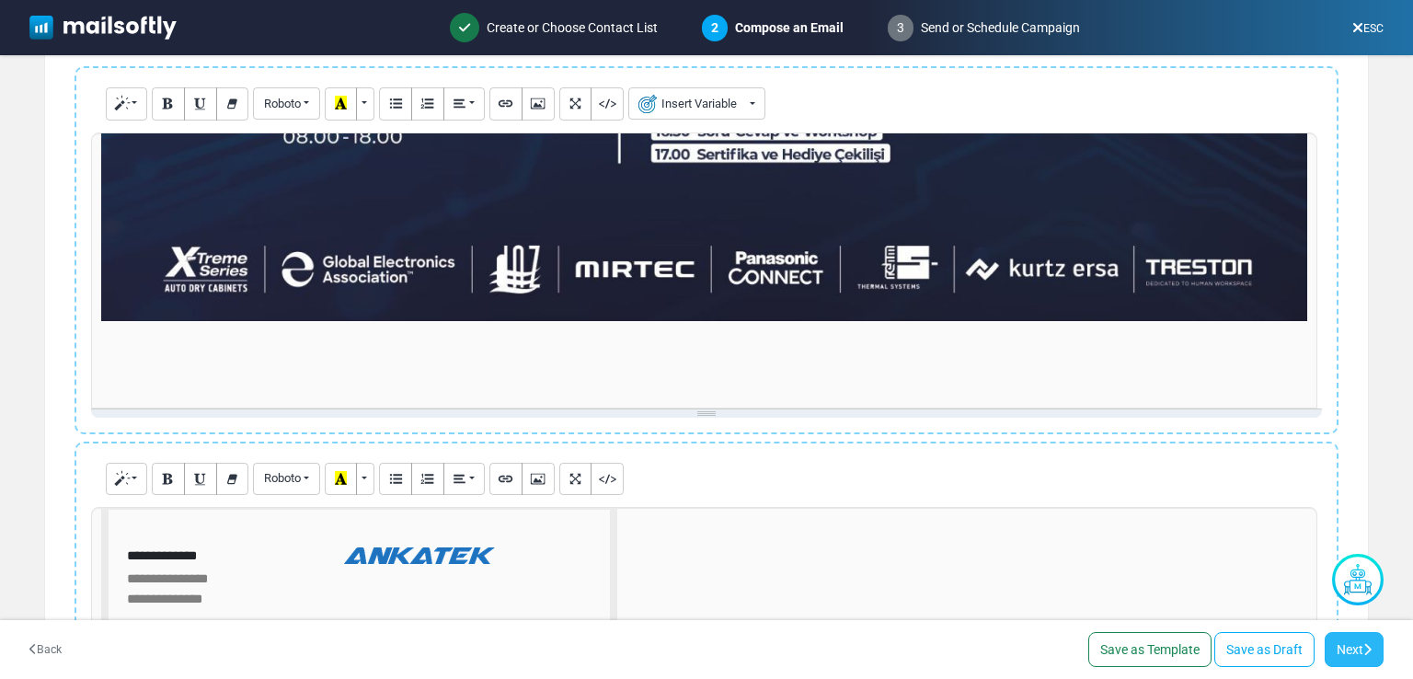
click at [1350, 638] on link "Next" at bounding box center [1354, 649] width 59 height 35
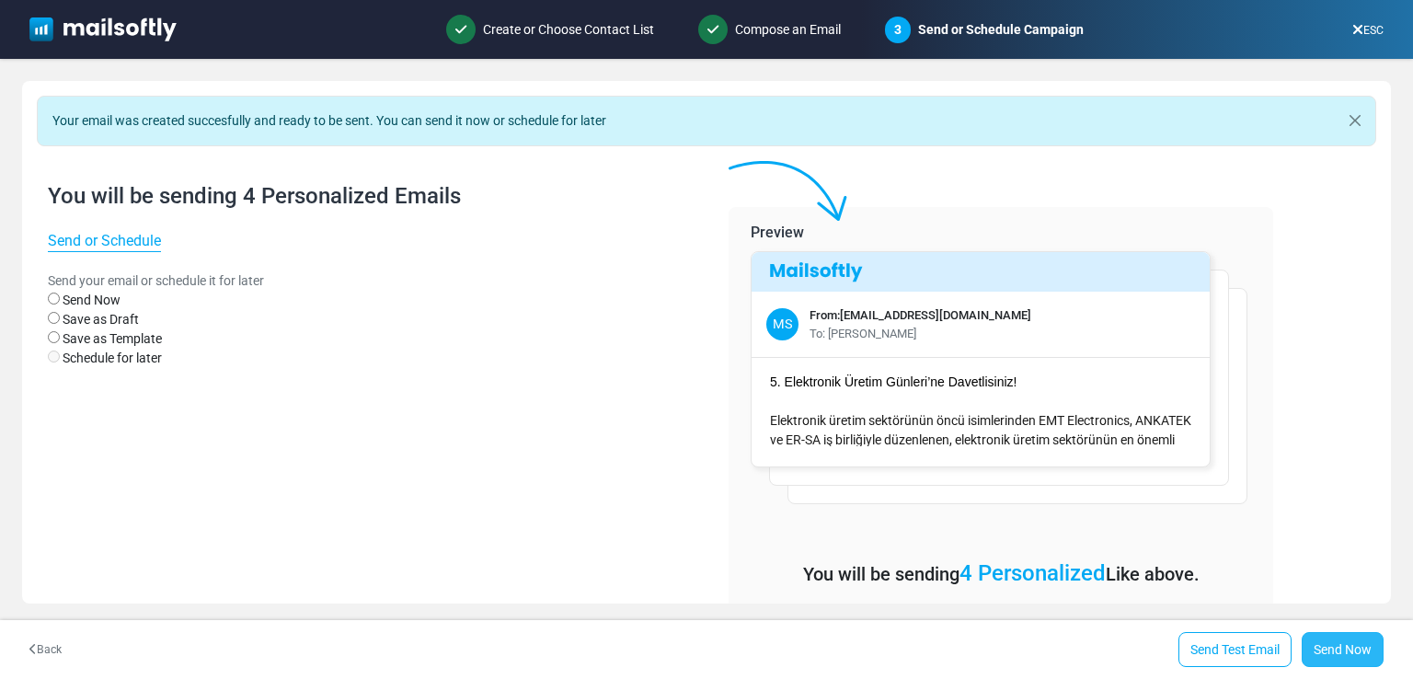
click at [1345, 653] on link "Send Now" at bounding box center [1343, 649] width 82 height 35
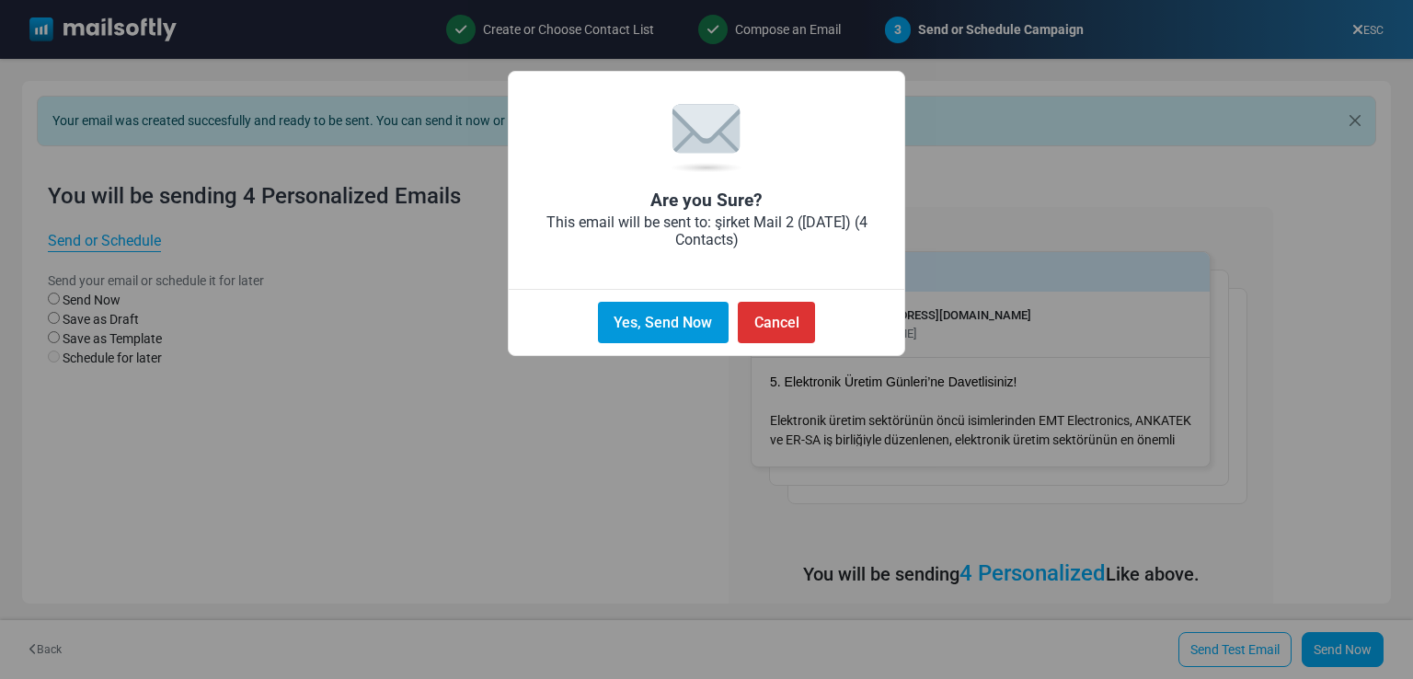
click at [710, 316] on button "Yes, Send Now" at bounding box center [663, 322] width 131 height 41
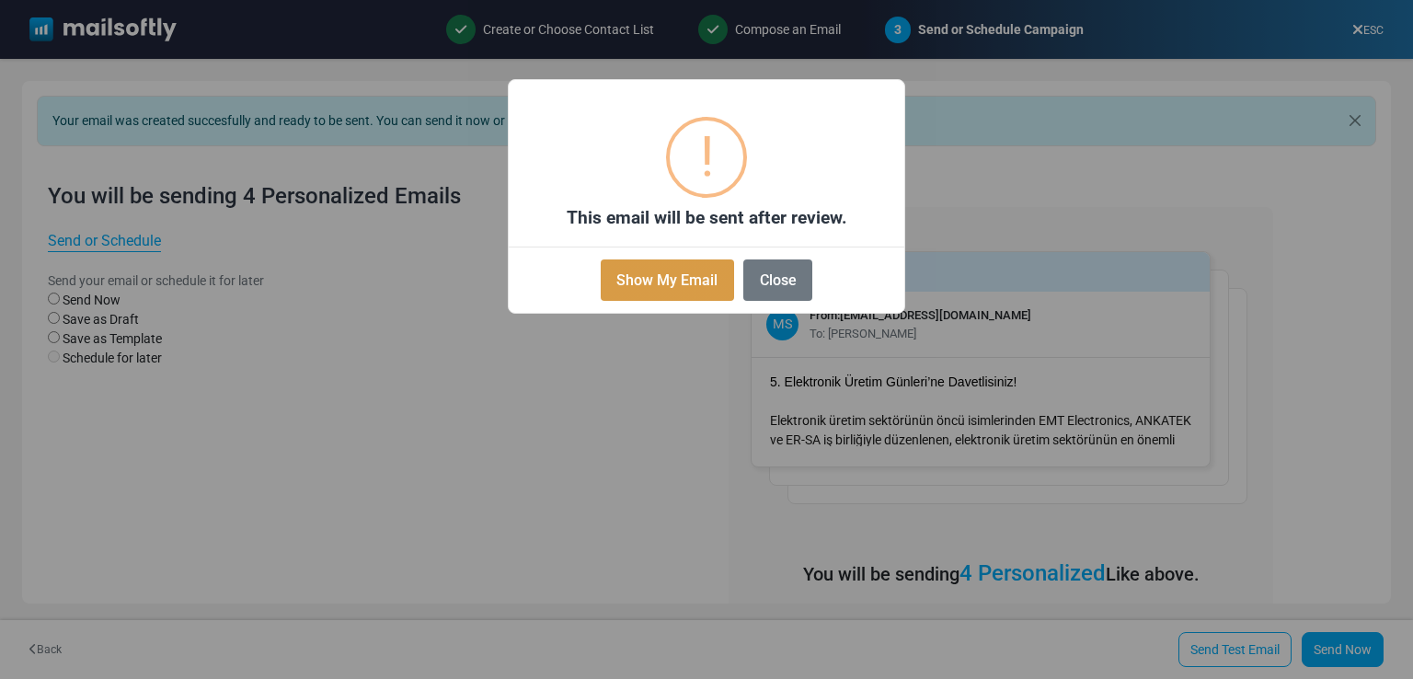
click at [685, 274] on button "Show My Email" at bounding box center [667, 279] width 133 height 41
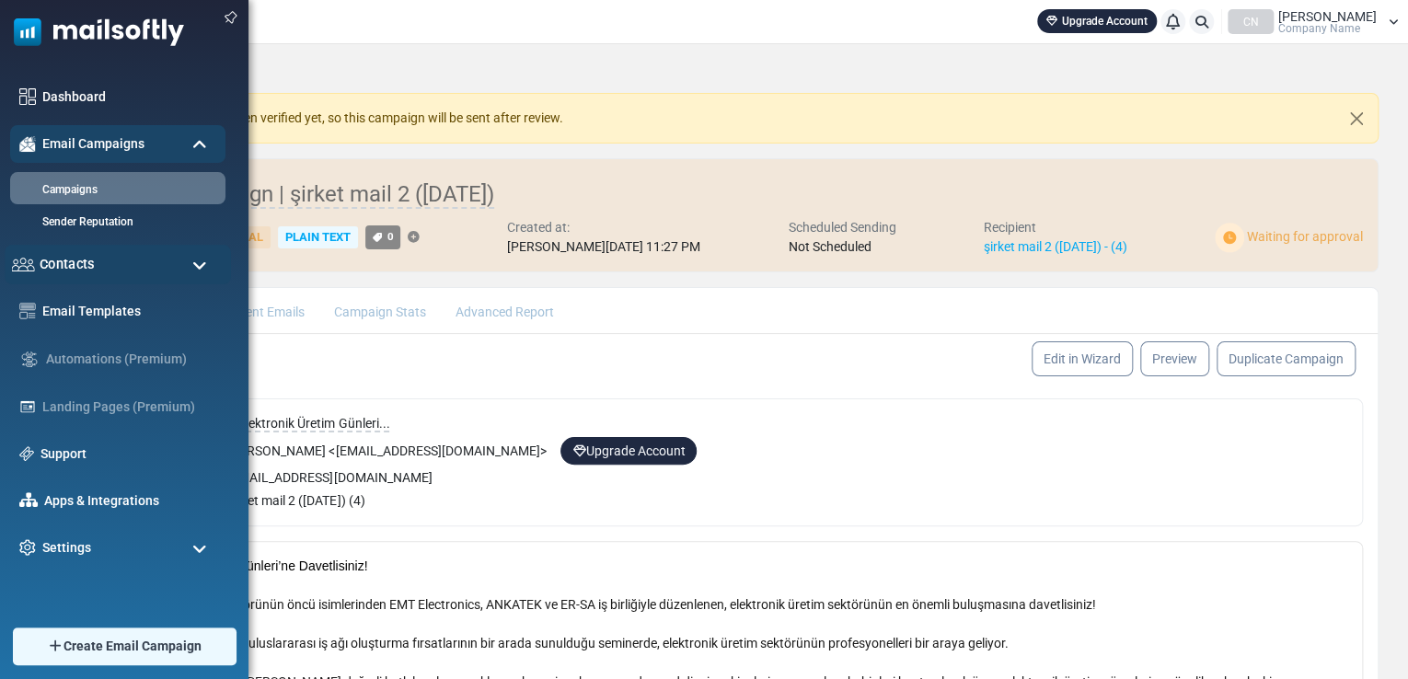
click at [110, 278] on div "Contacts" at bounding box center [118, 265] width 226 height 40
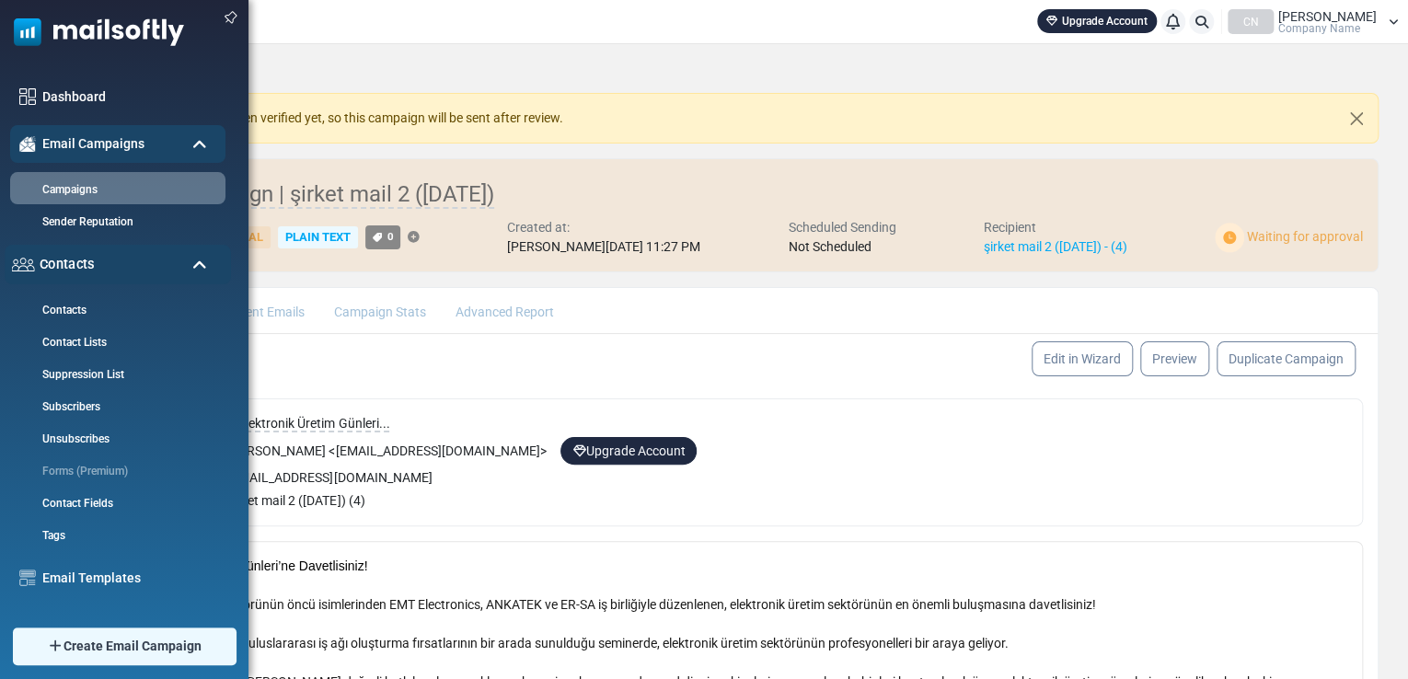
click at [124, 276] on div "Contacts" at bounding box center [118, 265] width 226 height 40
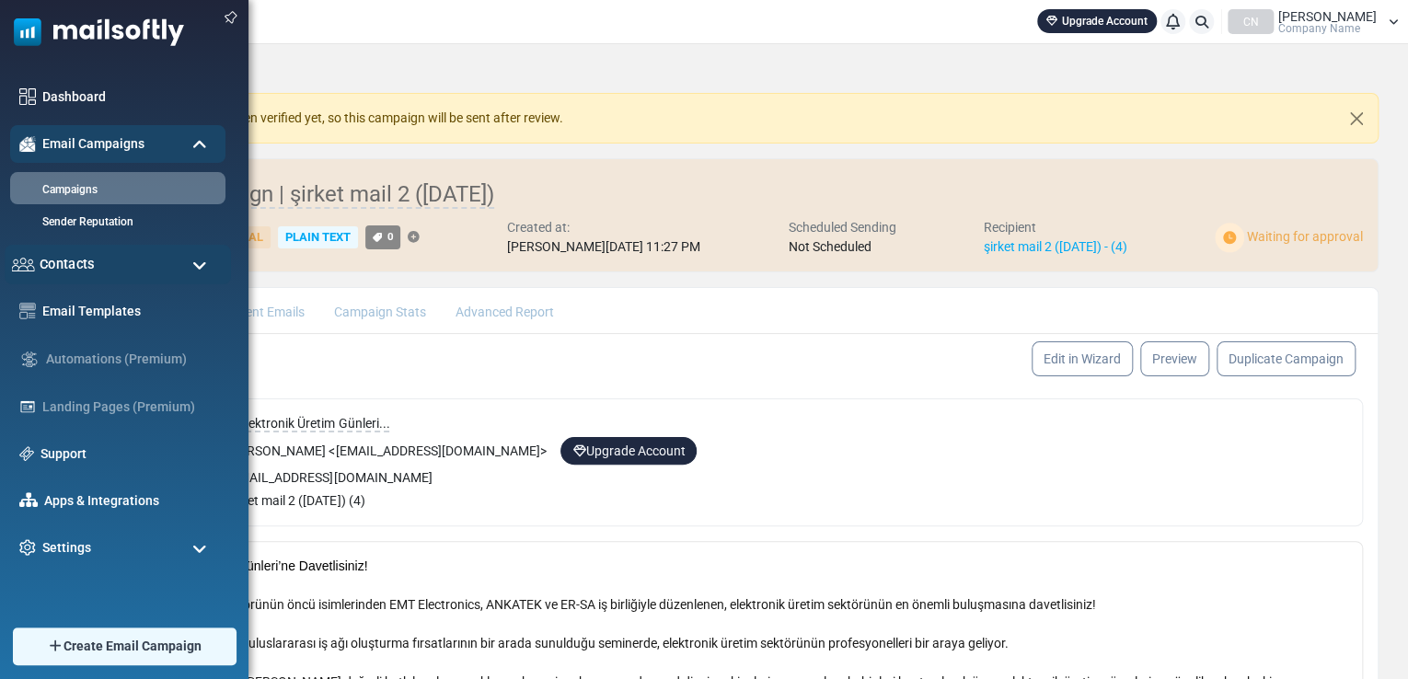
click at [124, 276] on div "Contacts" at bounding box center [118, 265] width 226 height 40
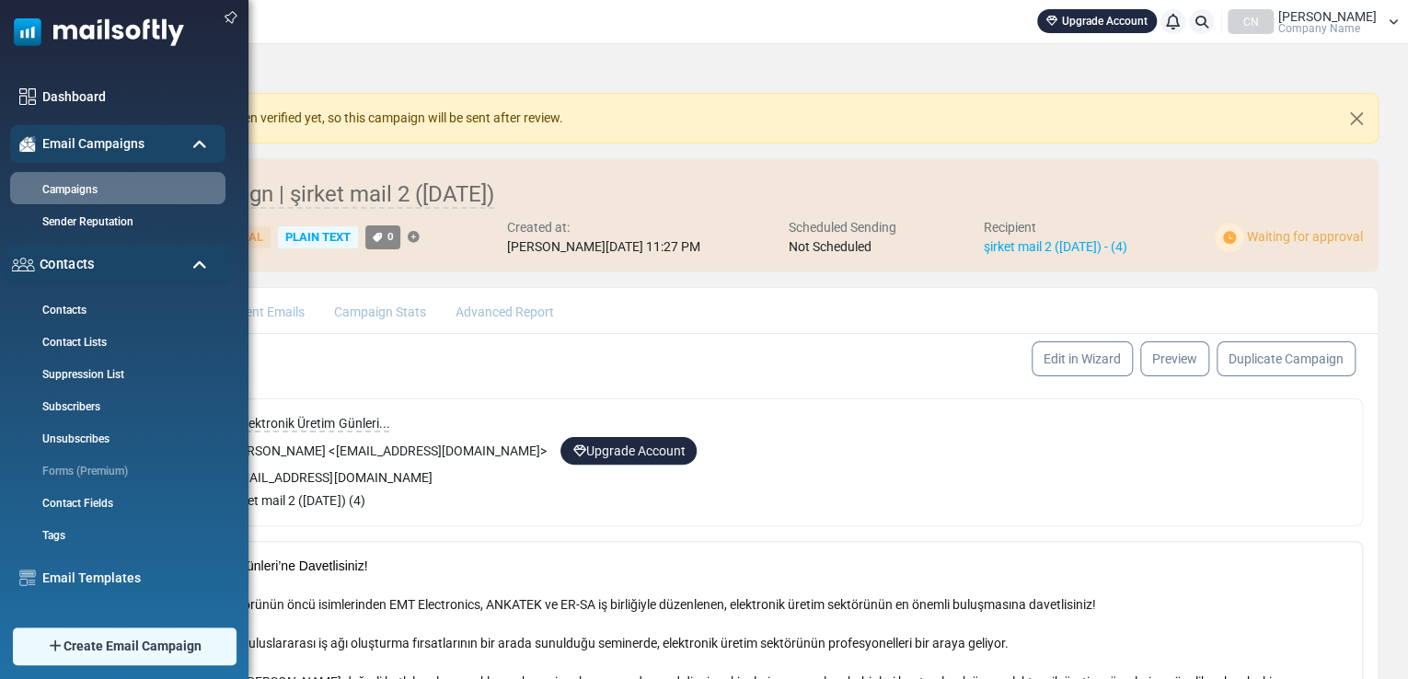
click at [163, 269] on div "Contacts" at bounding box center [118, 265] width 226 height 40
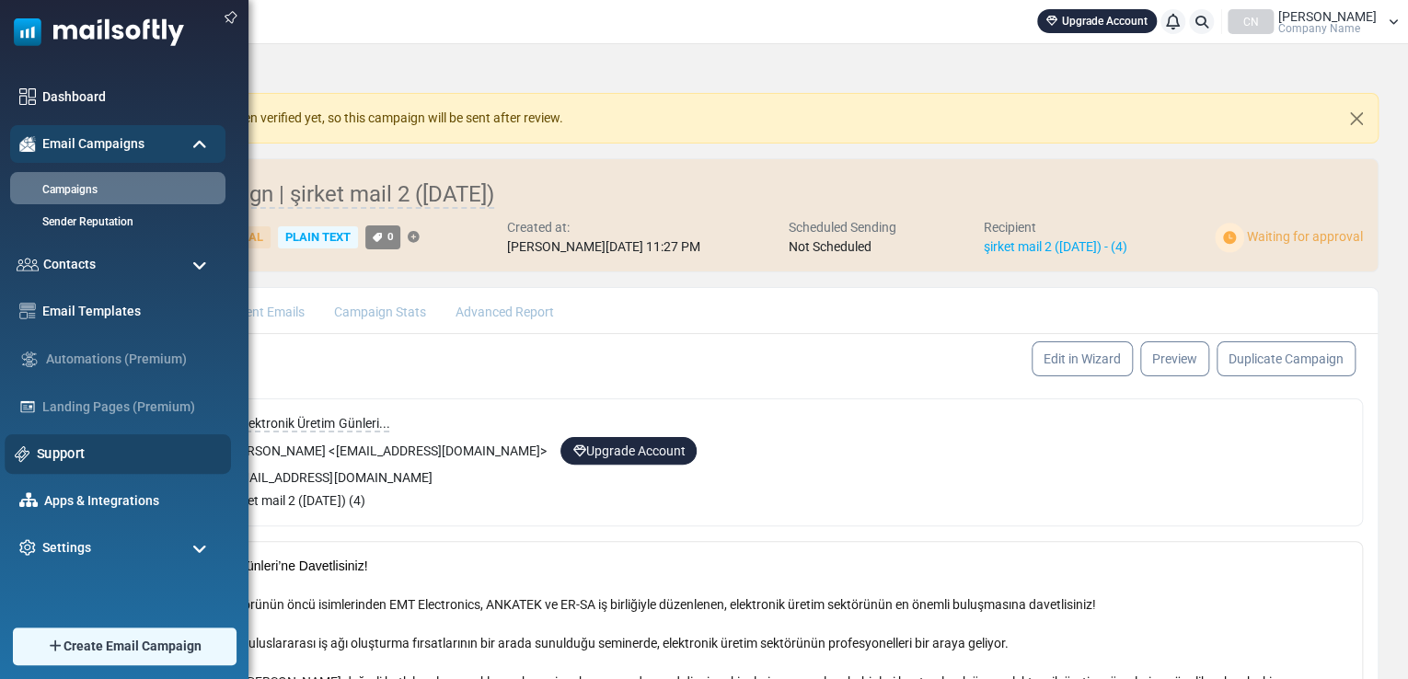
click at [99, 459] on link "Support" at bounding box center [129, 453] width 184 height 20
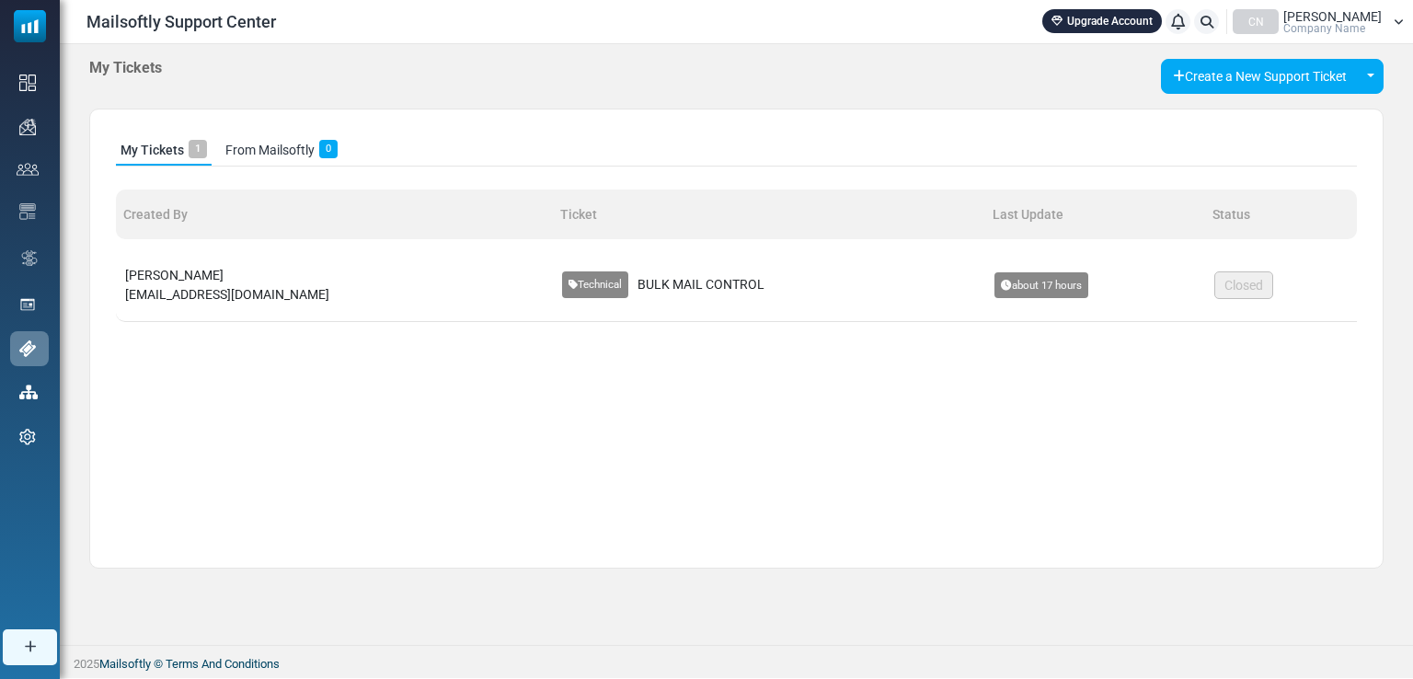
click at [628, 277] on div "Technical BULK MAIL CONTROL" at bounding box center [769, 284] width 414 height 27
click at [638, 287] on span "BULK MAIL CONTROL" at bounding box center [701, 284] width 127 height 19
click at [995, 288] on span "about 17 hours" at bounding box center [1042, 285] width 94 height 26
click at [220, 288] on span "[EMAIL_ADDRESS][DOMAIN_NAME]" at bounding box center [227, 294] width 204 height 15
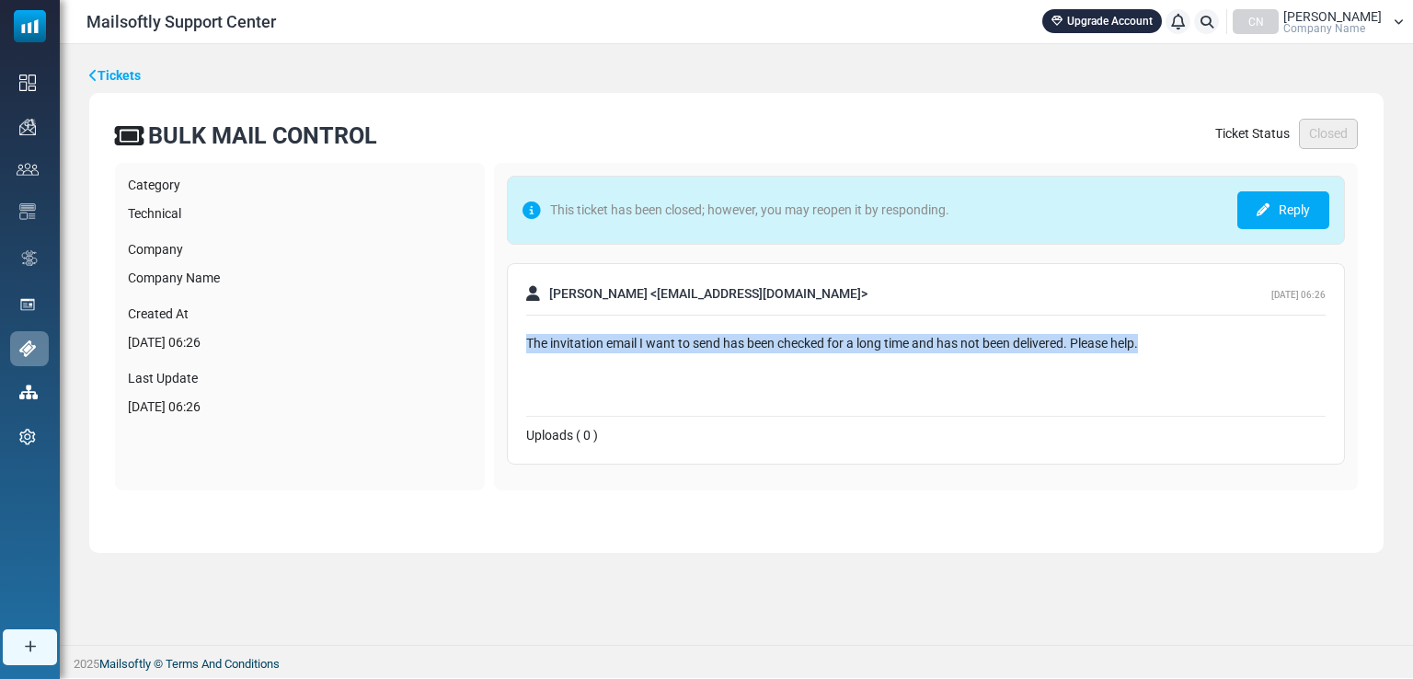
drag, startPoint x: 1174, startPoint y: 348, endPoint x: 489, endPoint y: 351, distance: 684.5
click at [489, 351] on div "Category Technical Company Company Name Created At [DATE] 06:26 Last Update [DA…" at bounding box center [736, 327] width 1243 height 328
copy div "The invitation email I want to send has been checked for a long time and has no…"
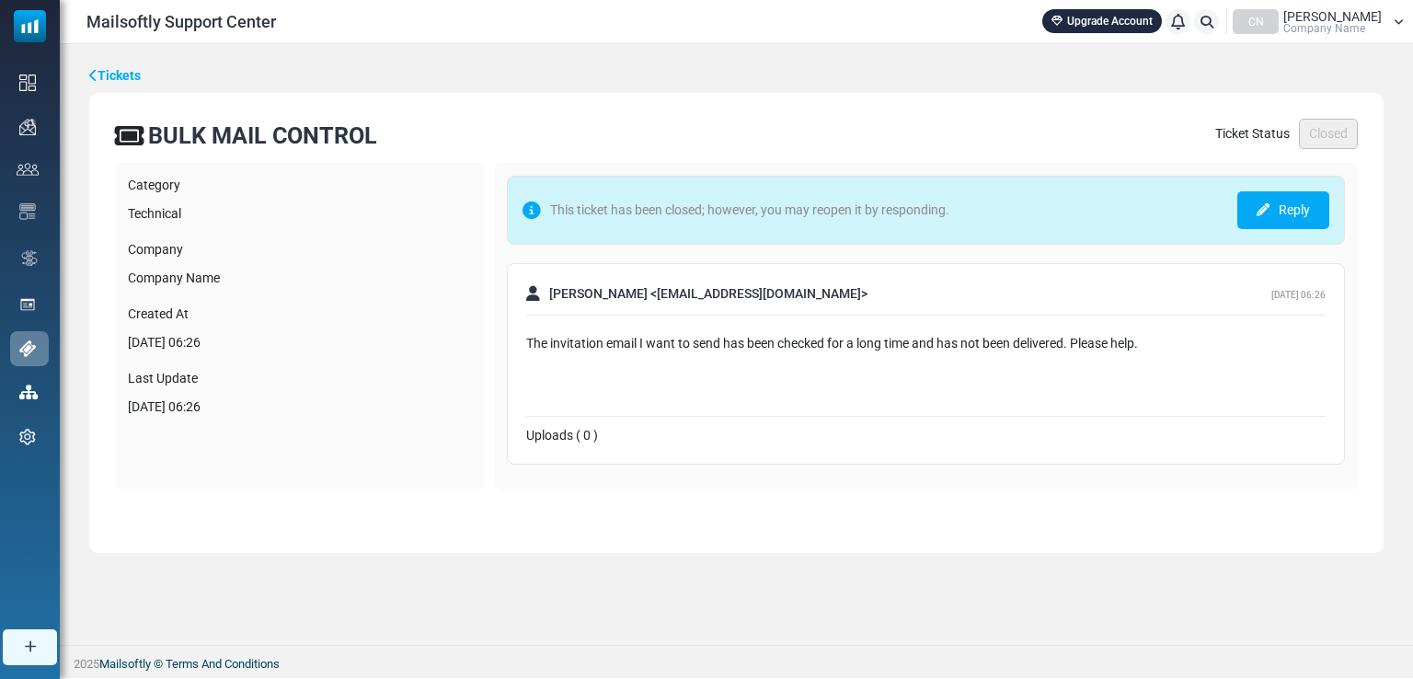
click at [1321, 221] on link "Reply" at bounding box center [1283, 210] width 92 height 38
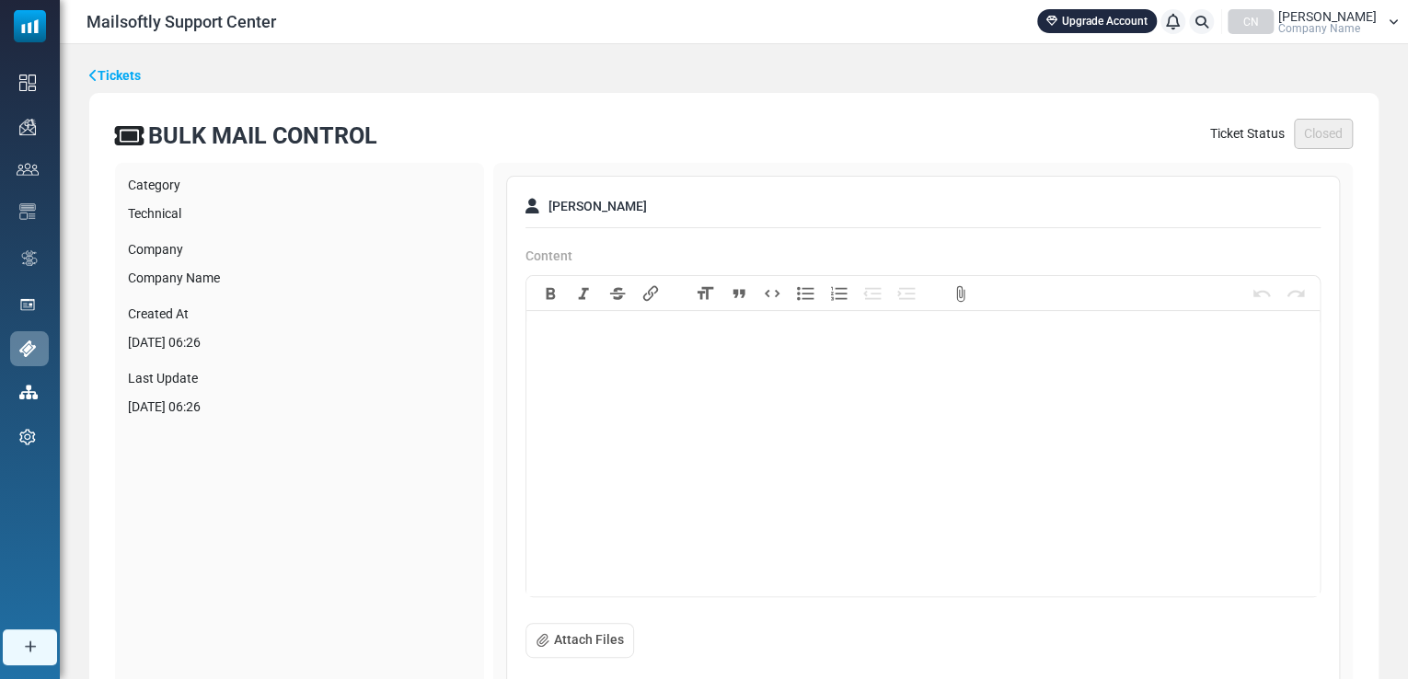
click at [716, 263] on div "Content Bold Italic Strikethrough Link Heading Quote Code Bullets Numbers Decre…" at bounding box center [922, 421] width 795 height 369
drag, startPoint x: 601, startPoint y: 268, endPoint x: 560, endPoint y: 261, distance: 41.0
click at [595, 266] on div "Content Bold Italic Strikethrough Link Heading Quote Code Bullets Numbers Decre…" at bounding box center [922, 421] width 795 height 369
click at [551, 262] on label "Content" at bounding box center [548, 256] width 47 height 19
click at [551, 320] on trix-editor at bounding box center [922, 458] width 793 height 276
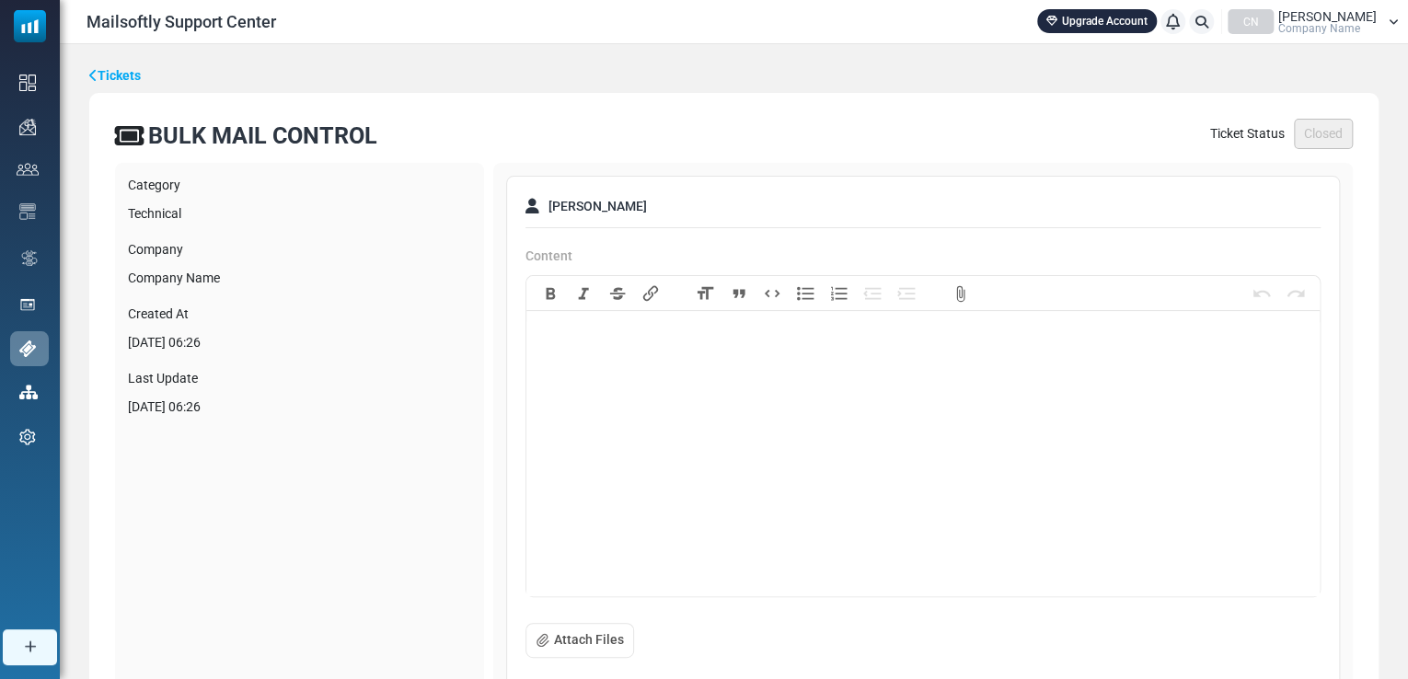
click at [552, 256] on label "Content" at bounding box center [548, 256] width 47 height 19
click at [552, 320] on trix-editor at bounding box center [922, 458] width 793 height 276
click at [552, 249] on label "Content" at bounding box center [548, 256] width 47 height 19
click at [552, 320] on trix-editor at bounding box center [922, 458] width 793 height 276
click at [546, 330] on trix-editor at bounding box center [922, 458] width 793 height 276
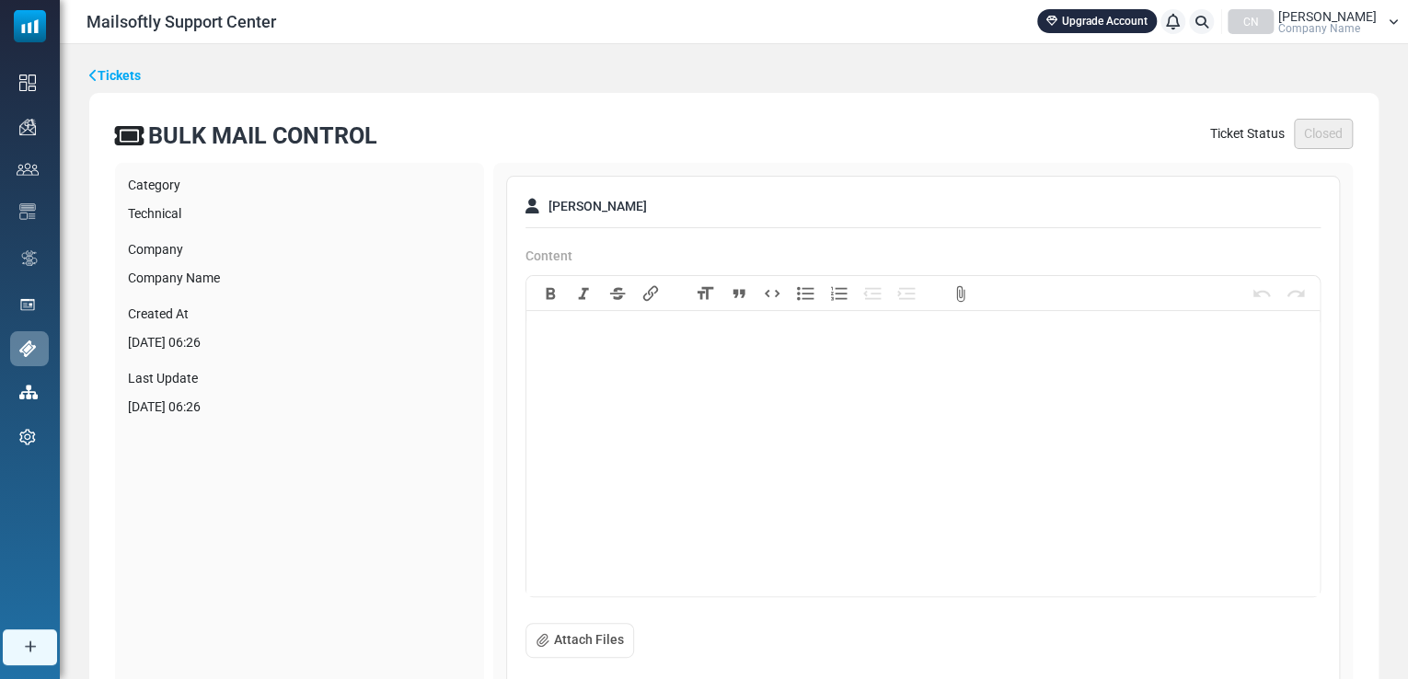
paste trix-editor "**********"
type trix-editor "**********"
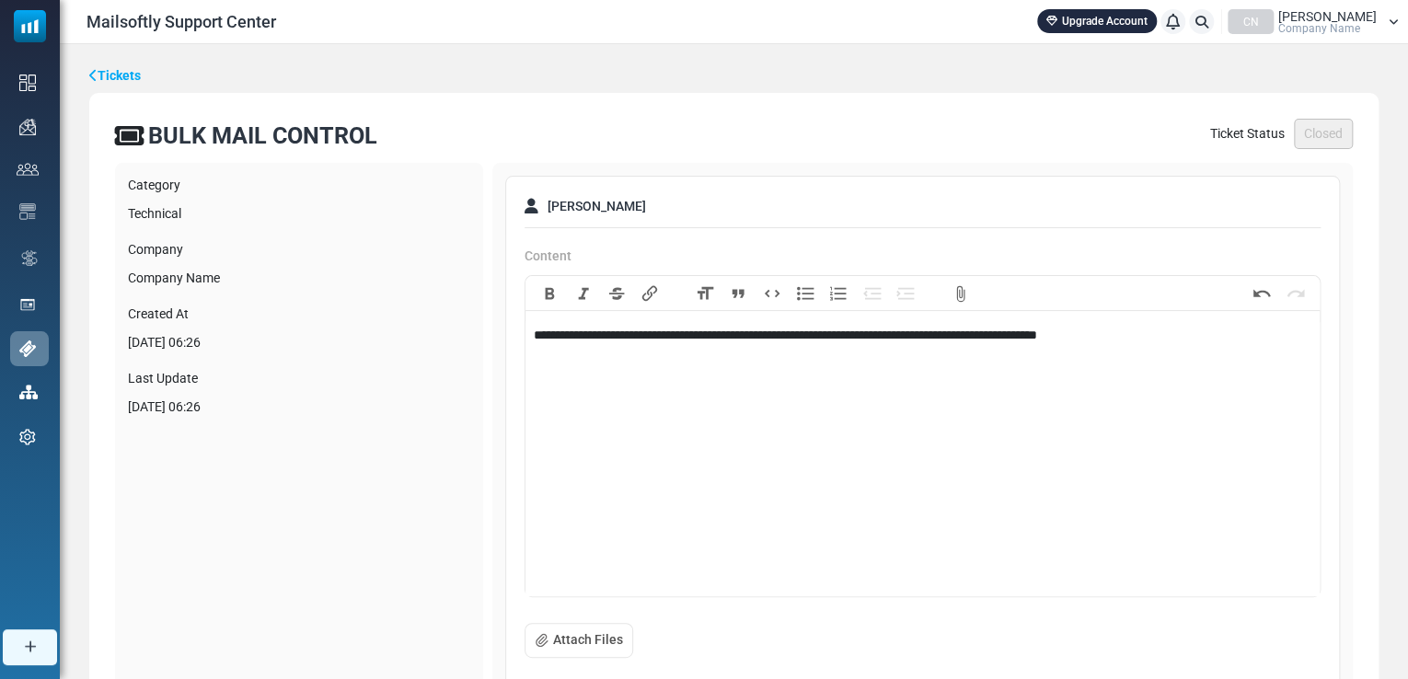
click at [110, 84] on link "Tickets" at bounding box center [115, 75] width 52 height 19
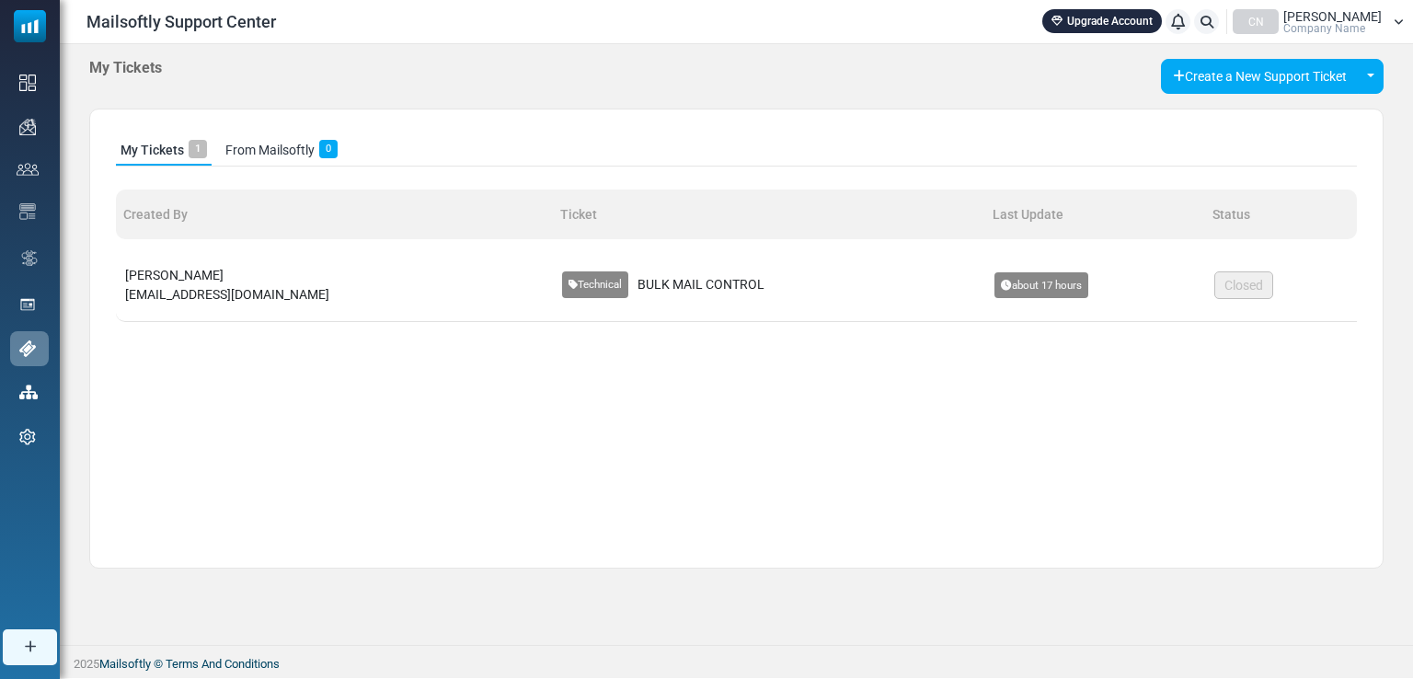
click at [1304, 75] on button "Create a New Support Ticket" at bounding box center [1260, 76] width 198 height 35
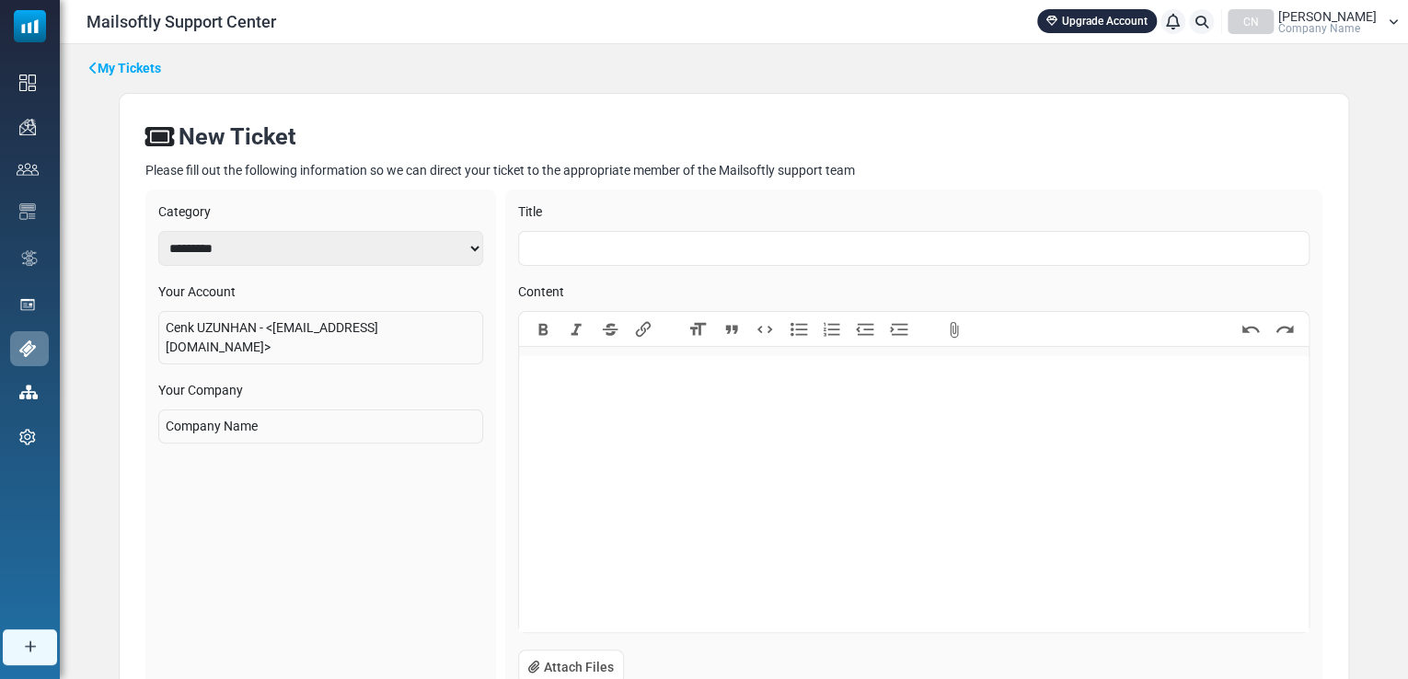
click at [679, 259] on input "text" at bounding box center [913, 248] width 791 height 35
type input "**********"
click at [611, 388] on trix-editor at bounding box center [913, 494] width 789 height 276
paste trix-editor "**********"
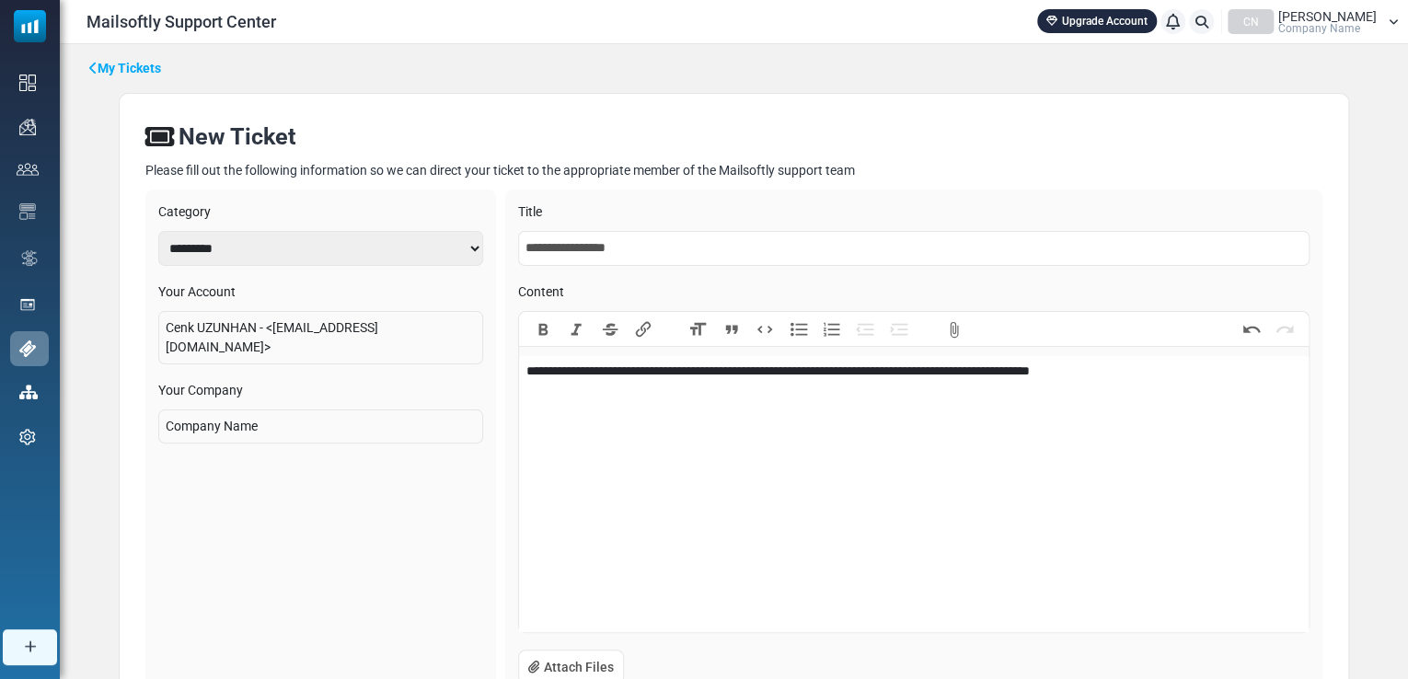
type trix-editor "**********"
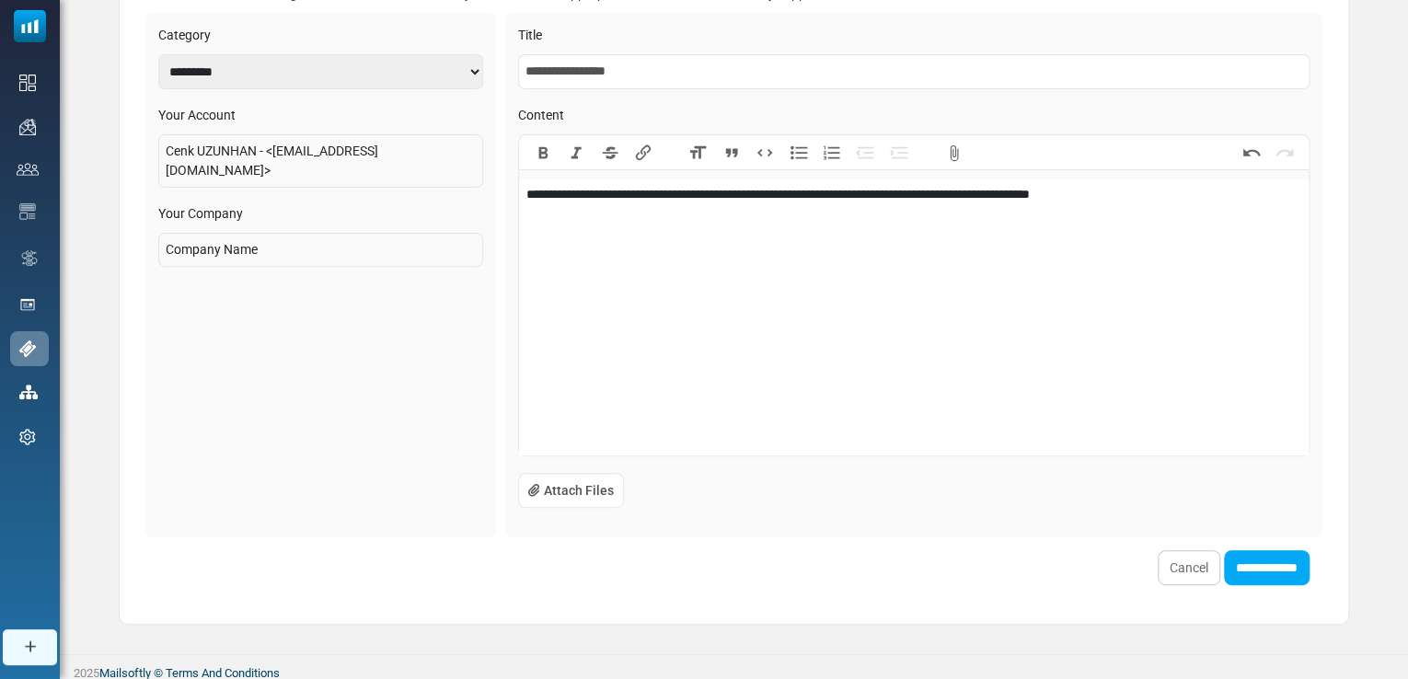
scroll to position [183, 0]
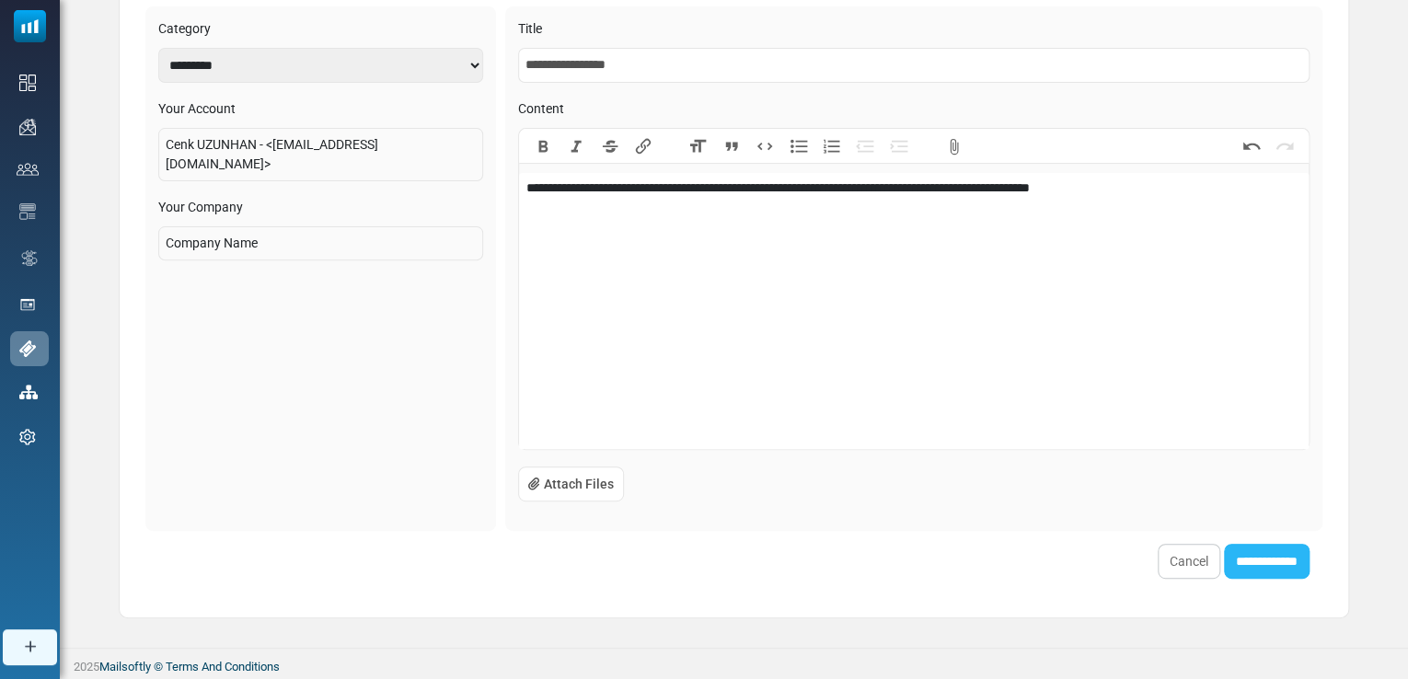
click at [1239, 557] on input "**********" at bounding box center [1267, 561] width 86 height 35
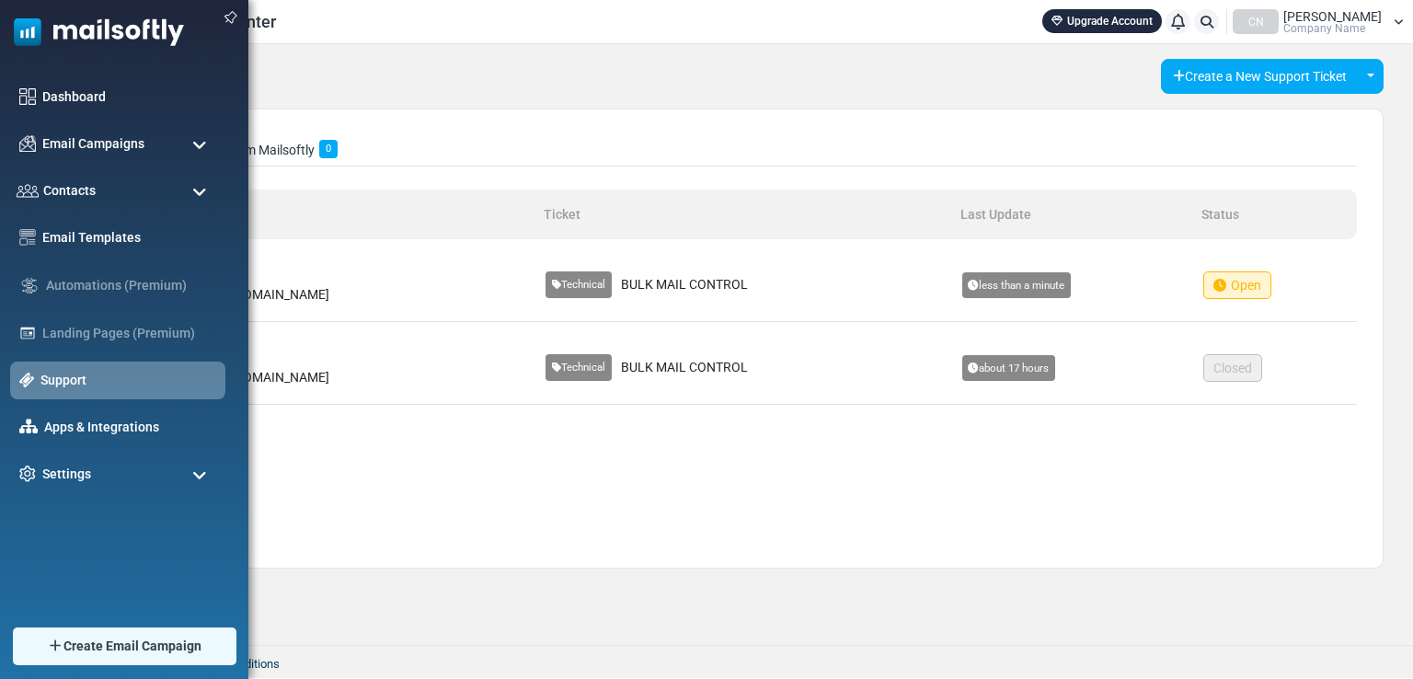
click at [30, 37] on img at bounding box center [92, 27] width 184 height 55
